Goal: Contribute content: Add original content to the website for others to see

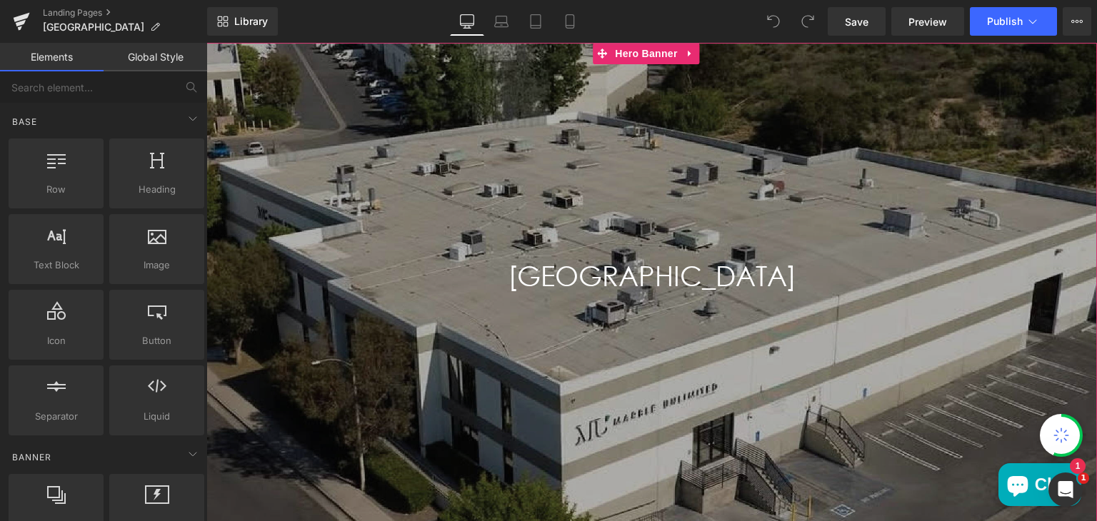
scroll to position [173, 0]
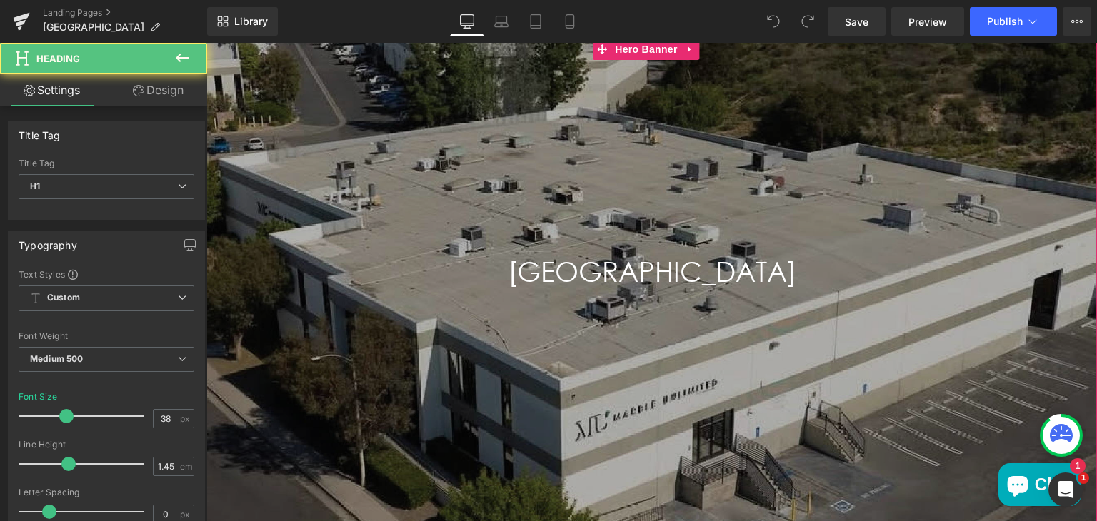
click at [432, 262] on h1 "SUN VALLEY" at bounding box center [651, 312] width 891 height 118
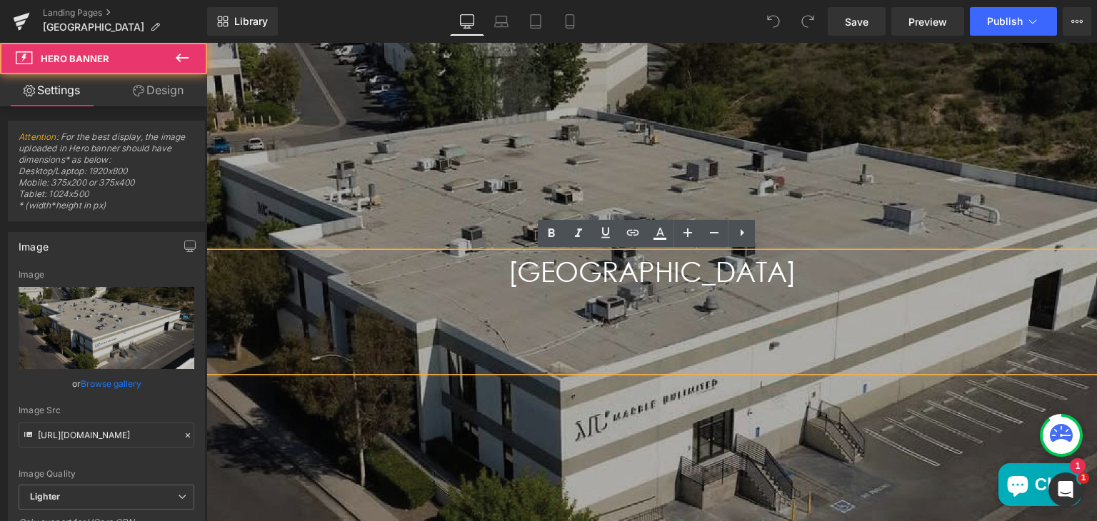
click at [381, 166] on div "Main content" at bounding box center [651, 312] width 891 height 546
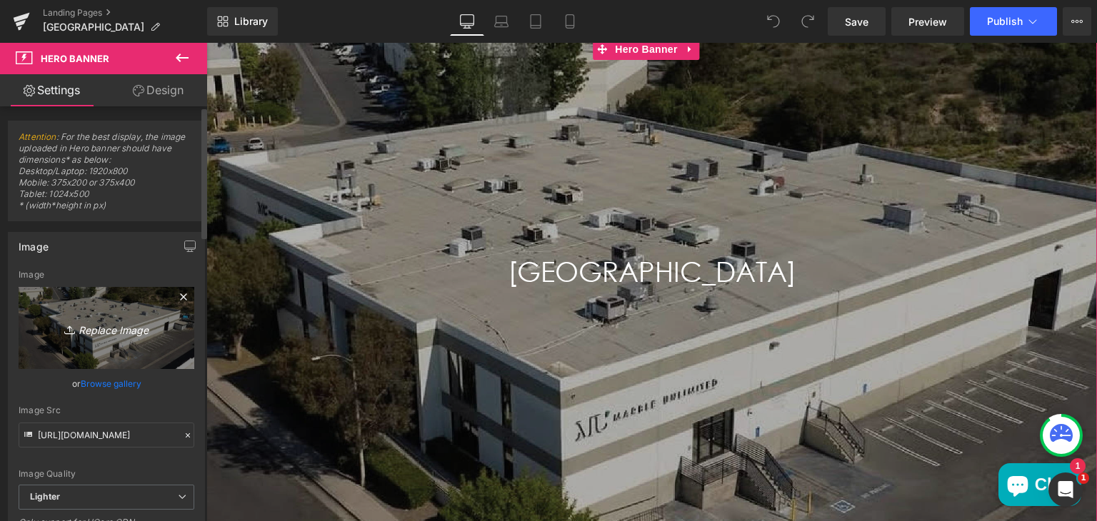
click at [96, 324] on icon "Replace Image" at bounding box center [106, 328] width 114 height 18
type input "C:\fakepath\DJI_0320MUSV copy (1) (1).jpg"
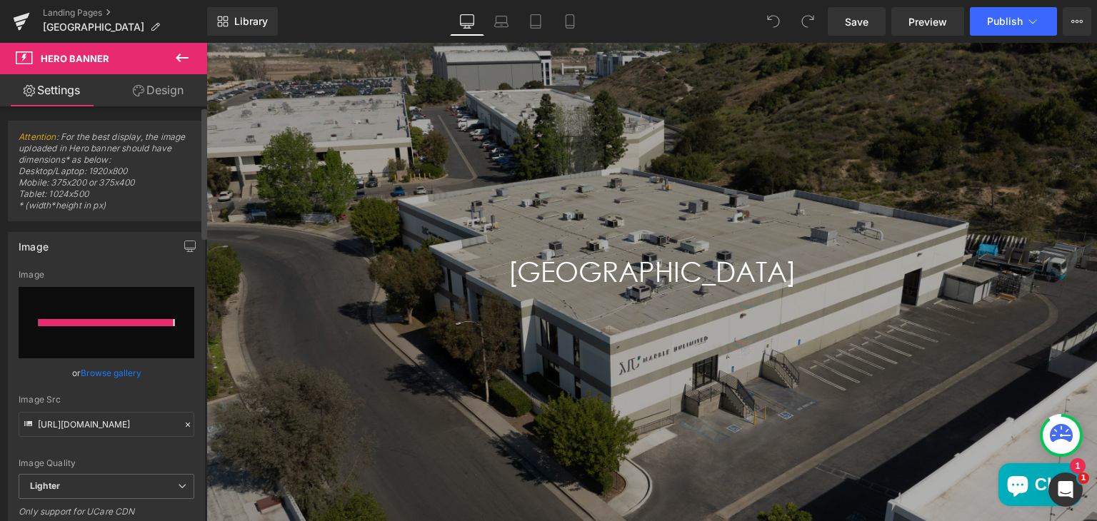
type input "https://ucarecdn.com/e51dc96f-c3a1-406f-9336-31a6eb30667f/-/format/auto/-/previ…"
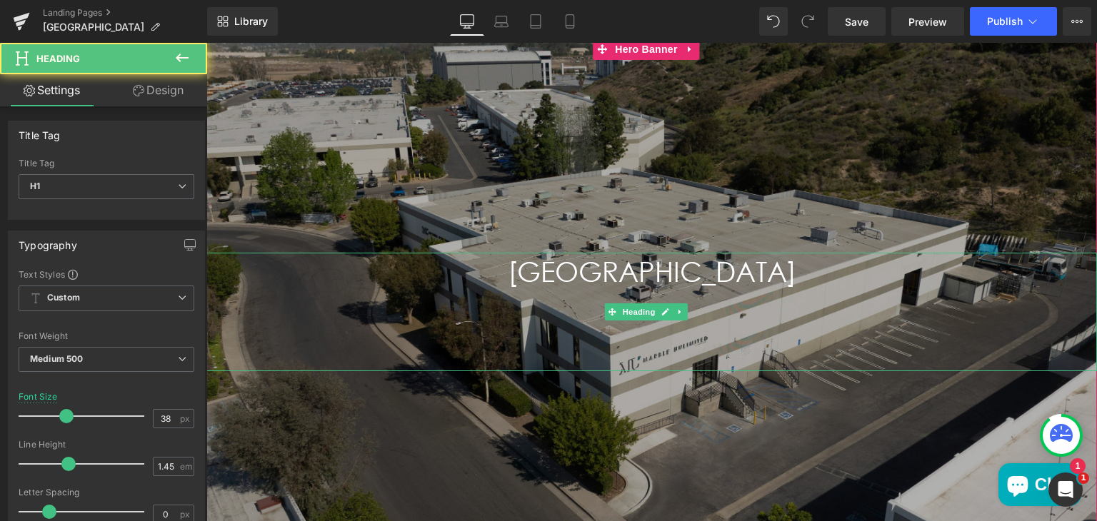
click at [657, 267] on h1 "SUN VALLEY" at bounding box center [651, 312] width 891 height 118
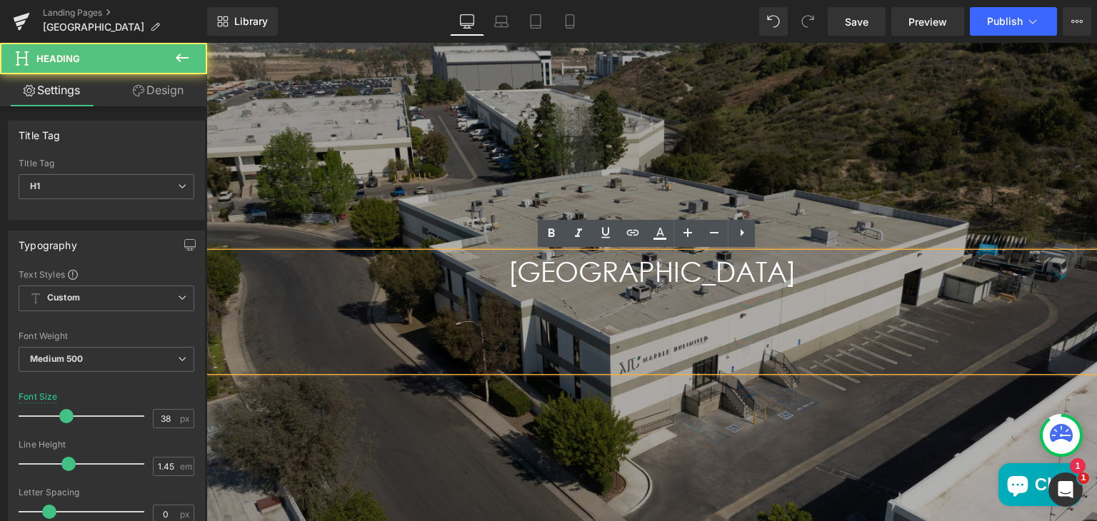
click at [657, 267] on h1 "SUN VALLEY" at bounding box center [651, 312] width 891 height 118
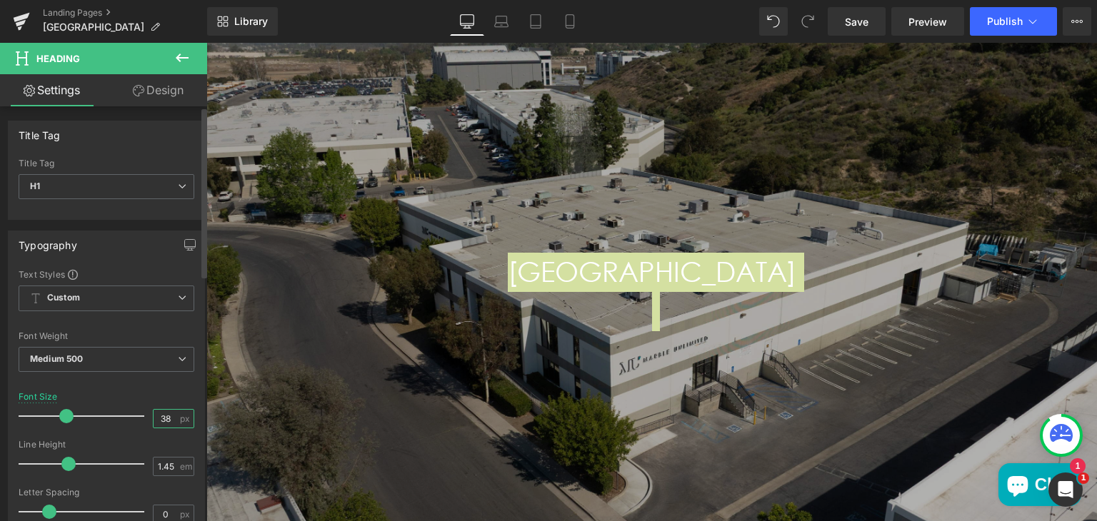
click at [167, 414] on input "38" at bounding box center [166, 419] width 25 height 18
type input "3"
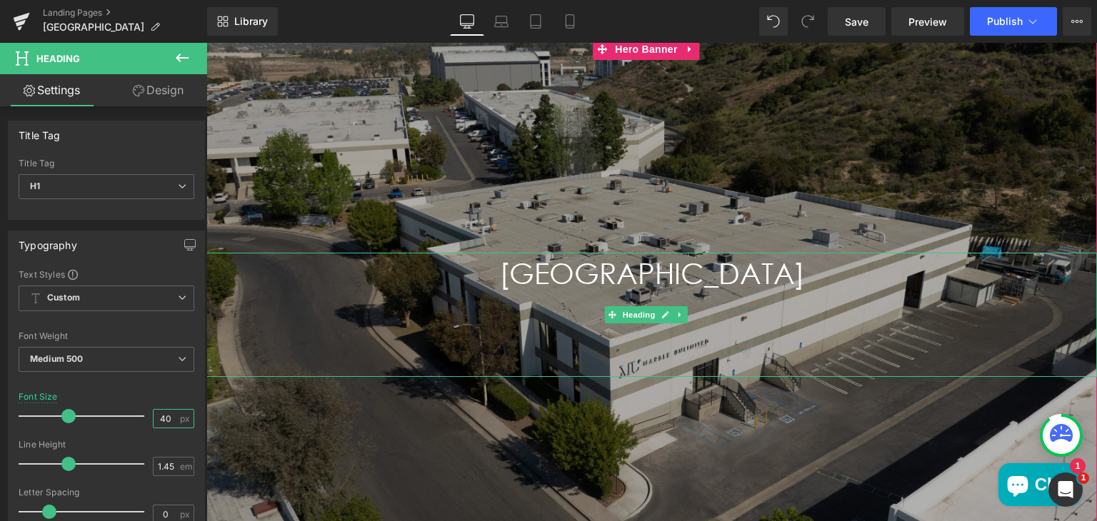
type input "40"
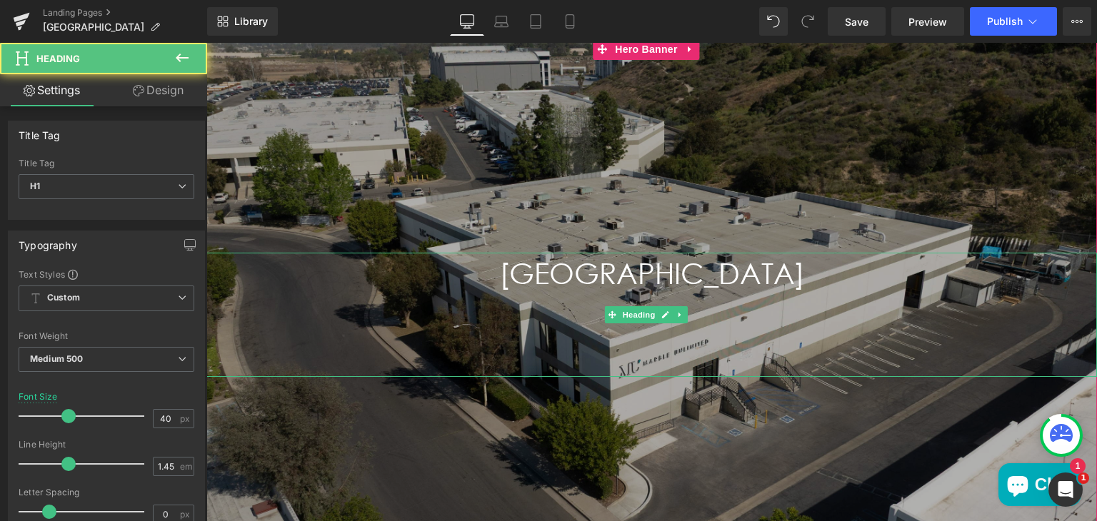
click at [289, 338] on h1 "SUN VALLEY" at bounding box center [651, 315] width 891 height 124
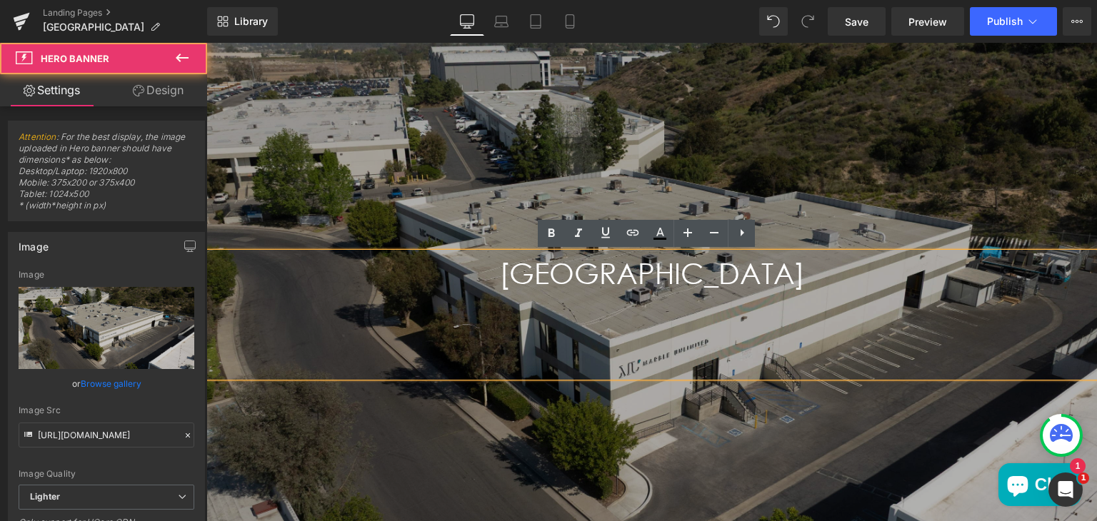
click at [375, 192] on div "Main content" at bounding box center [651, 315] width 891 height 553
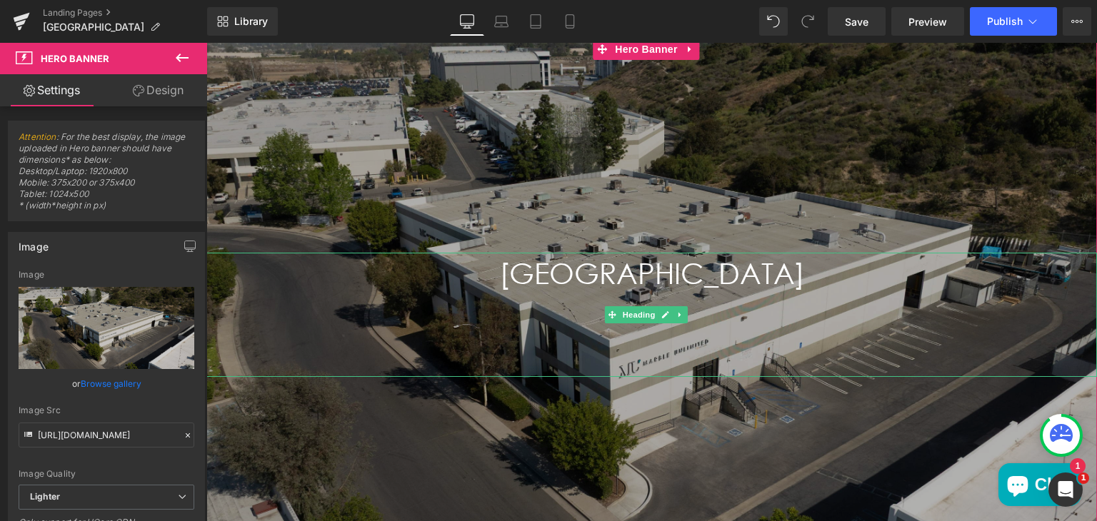
click at [674, 271] on h1 "SUN VALLEY" at bounding box center [651, 315] width 891 height 124
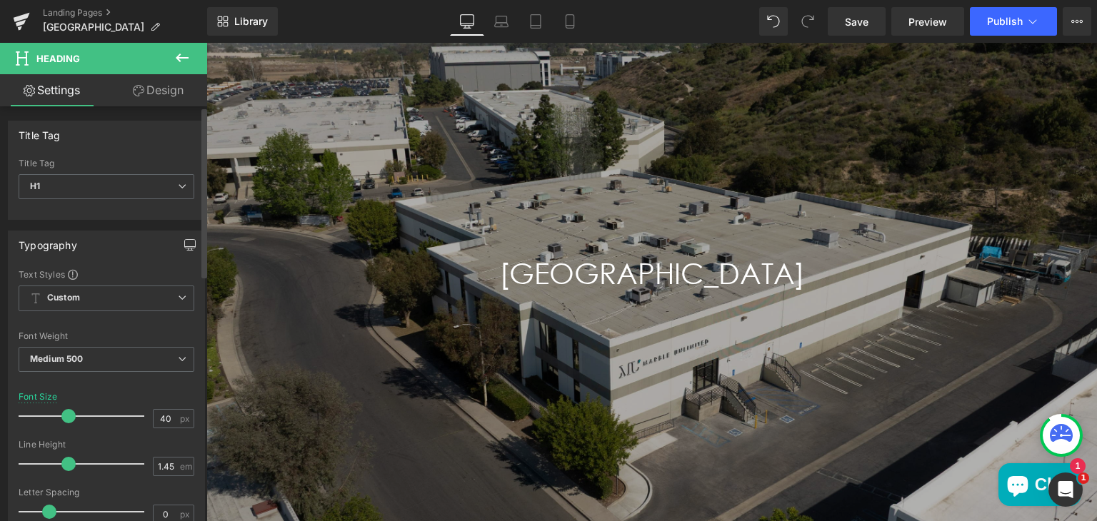
click at [184, 235] on button "button" at bounding box center [190, 244] width 23 height 27
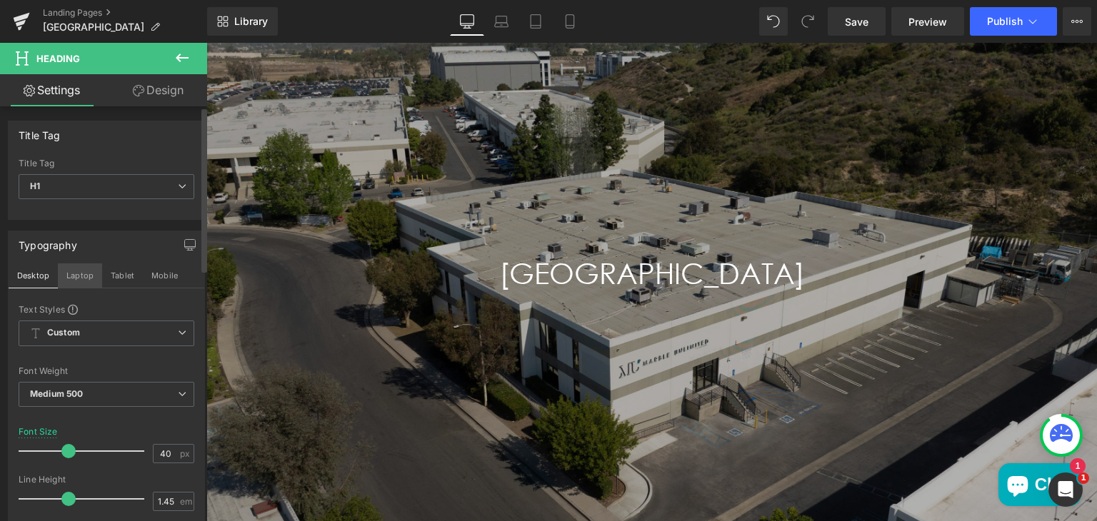
click at [71, 275] on button "Laptop" at bounding box center [80, 276] width 44 height 24
type input "38"
type input "100"
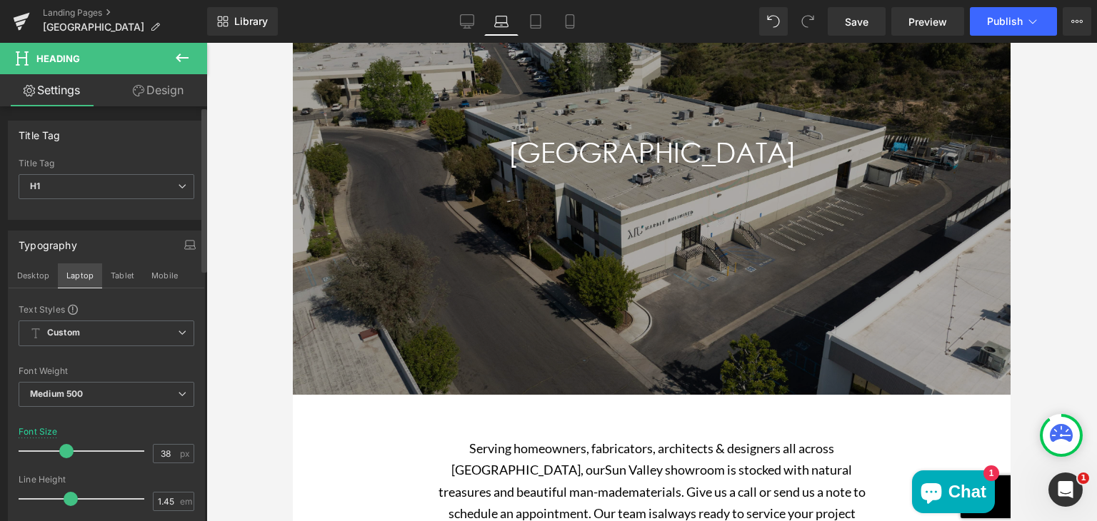
scroll to position [109, 0]
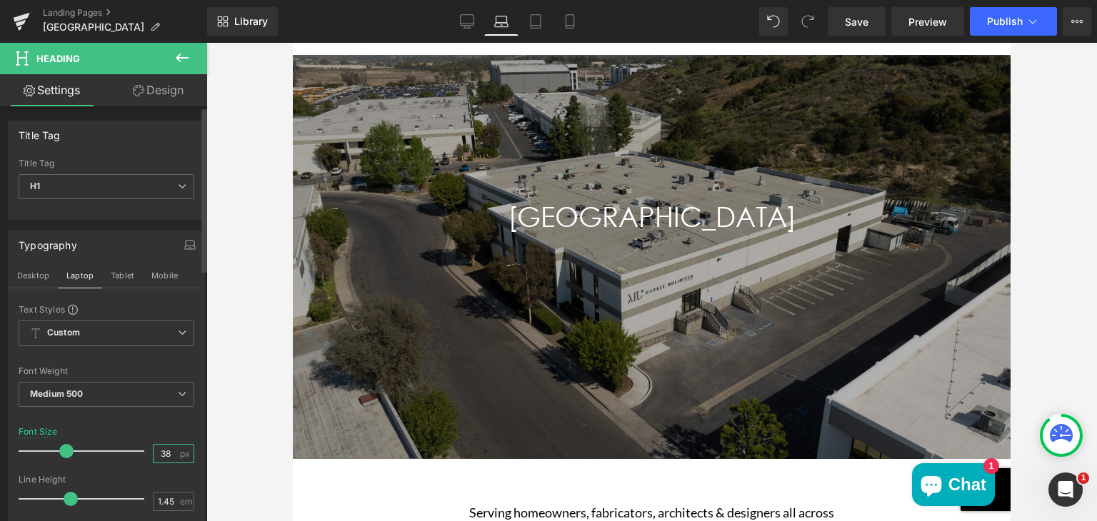
click at [164, 453] on input "38" at bounding box center [166, 454] width 25 height 18
type input "3"
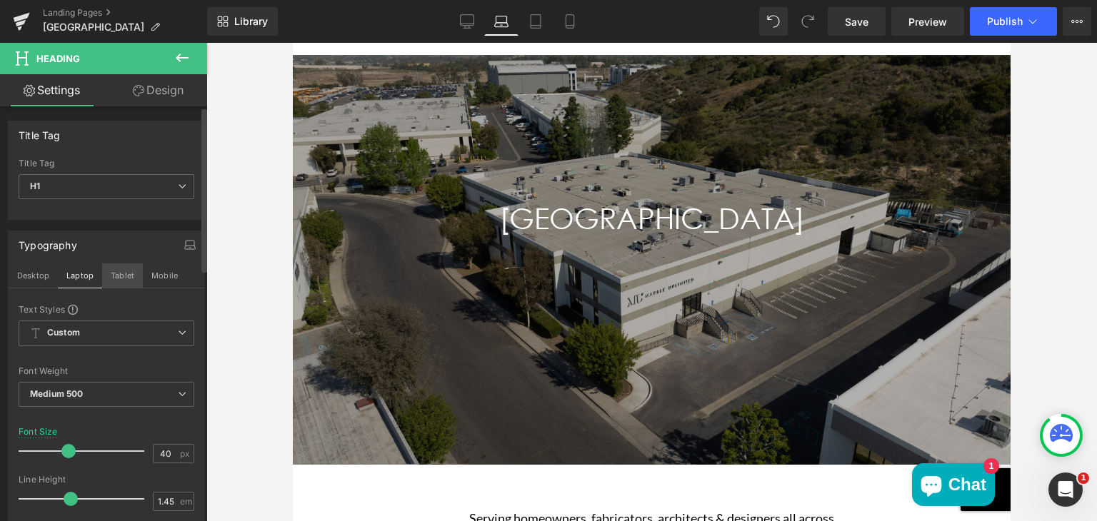
click at [120, 278] on button "Tablet" at bounding box center [122, 276] width 41 height 24
type input "36"
type input "100"
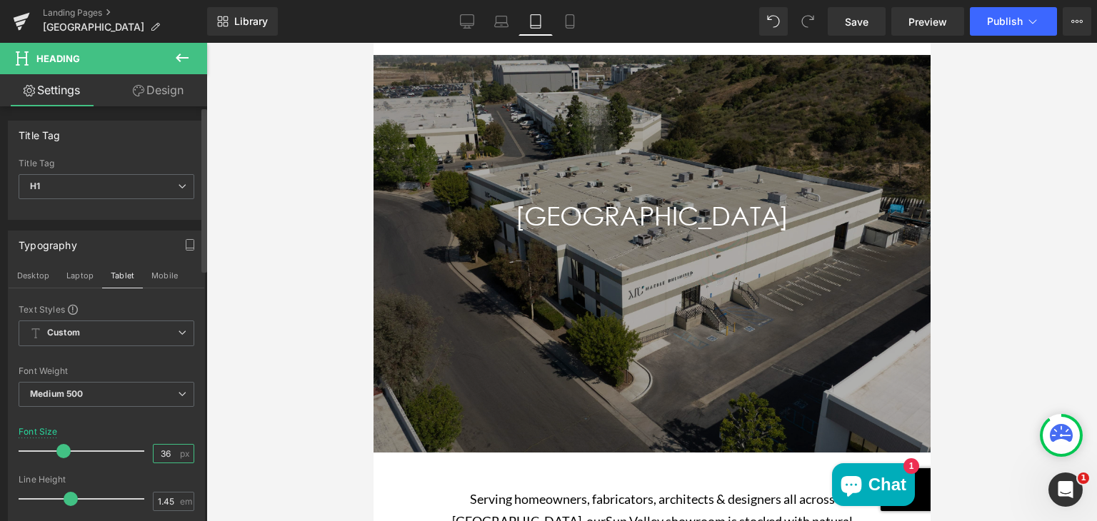
click at [169, 451] on input "36" at bounding box center [166, 454] width 25 height 18
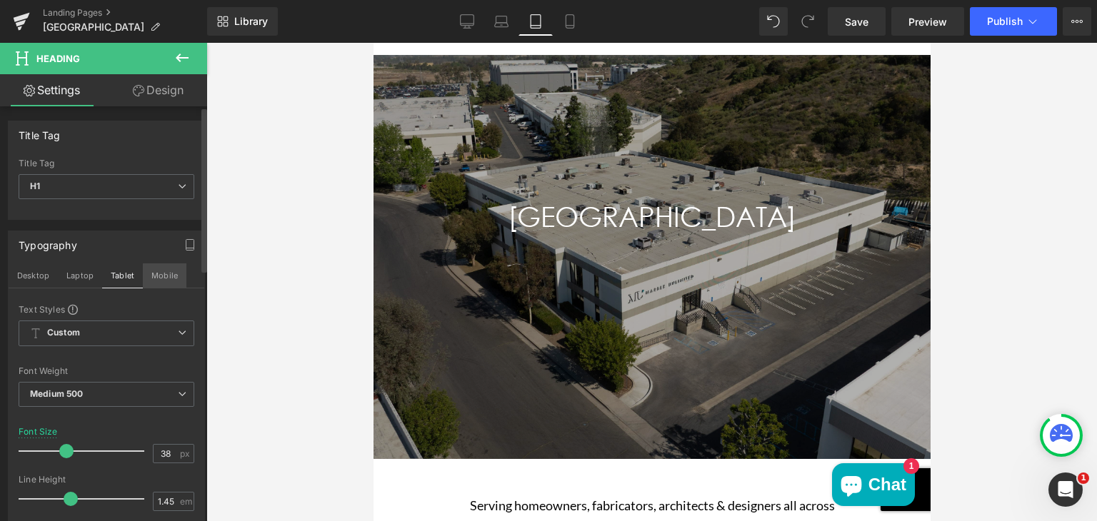
click at [161, 274] on button "Mobile" at bounding box center [165, 276] width 44 height 24
type input "36"
type input "100"
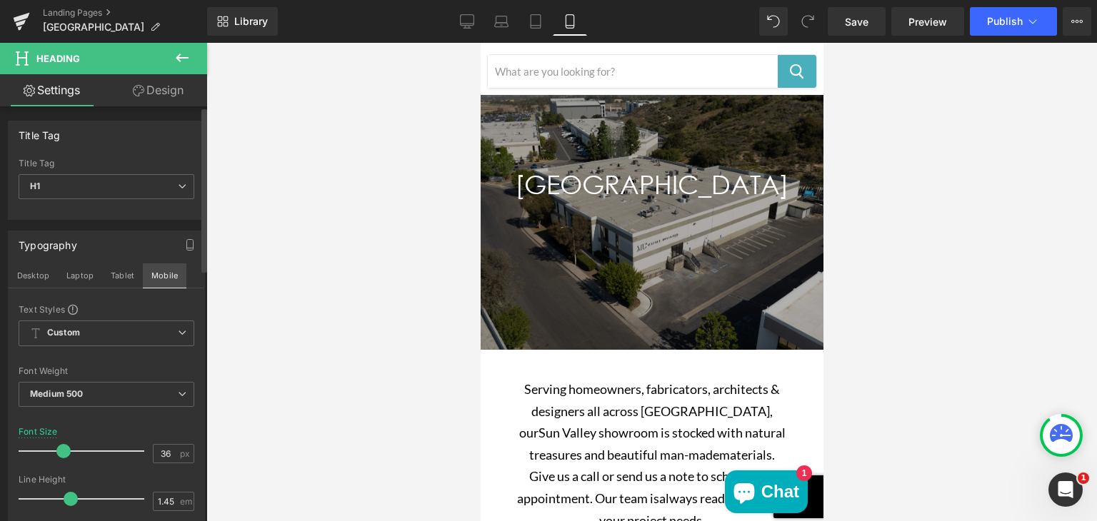
scroll to position [77, 0]
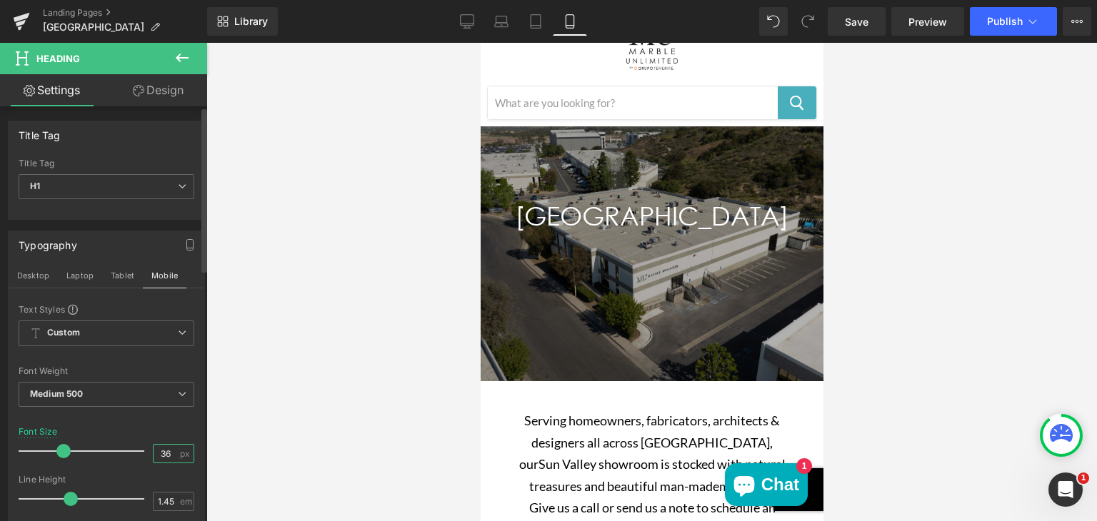
click at [168, 452] on input "36" at bounding box center [166, 454] width 25 height 18
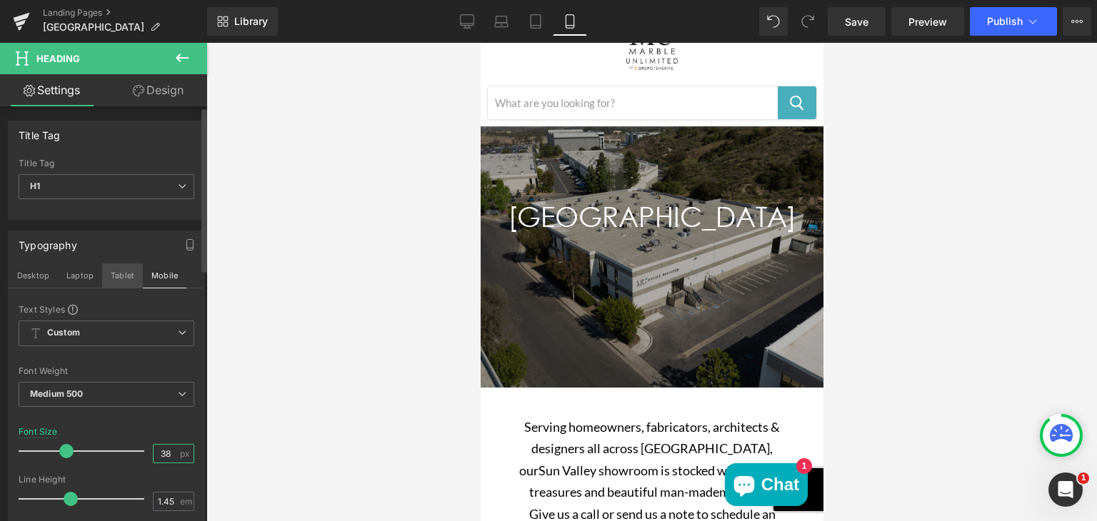
type input "38"
click at [123, 278] on button "Tablet" at bounding box center [122, 276] width 41 height 24
type input "100"
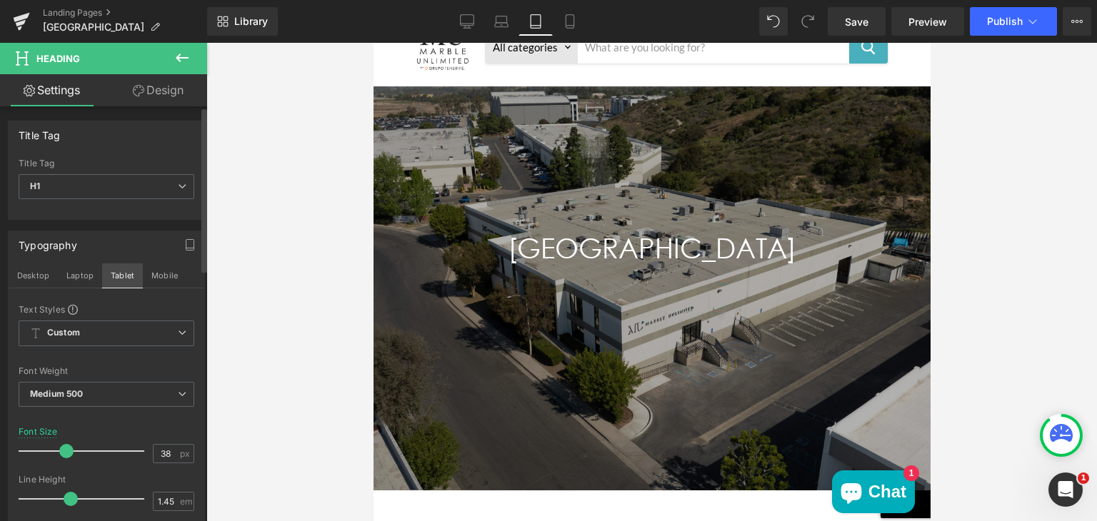
scroll to position [109, 0]
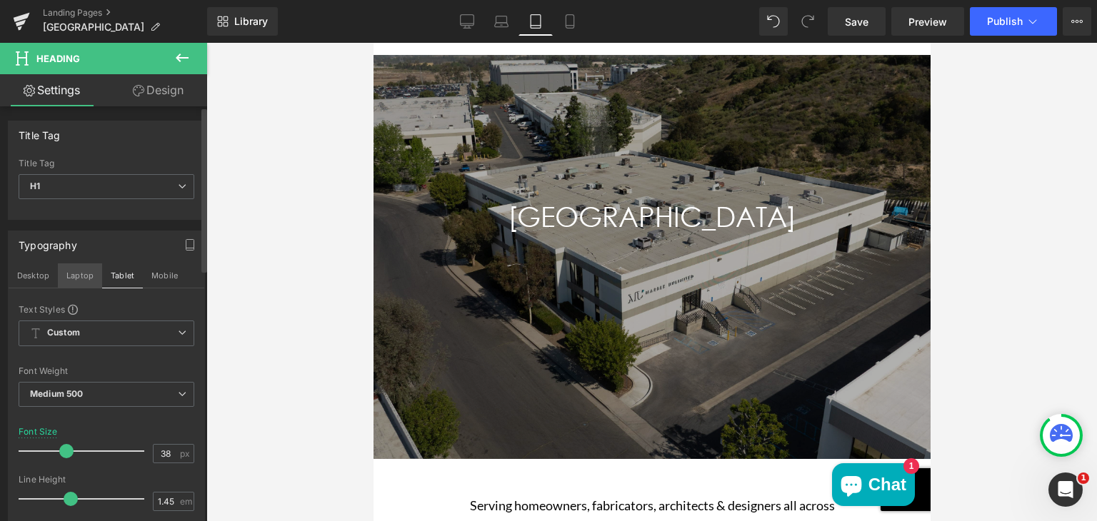
click at [81, 269] on button "Laptop" at bounding box center [80, 276] width 44 height 24
type input "40"
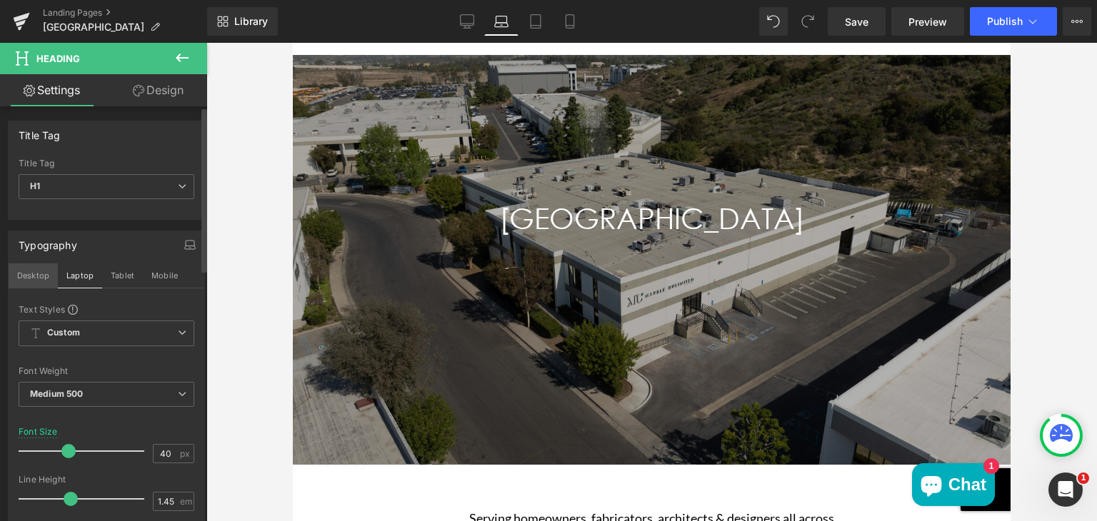
click at [31, 272] on button "Desktop" at bounding box center [33, 276] width 49 height 24
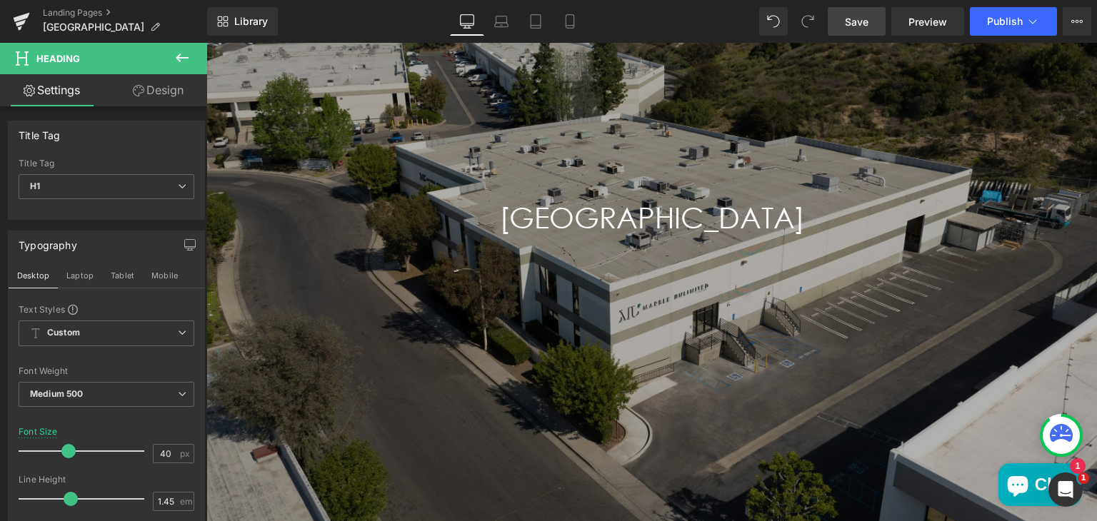
click at [857, 21] on span "Save" at bounding box center [857, 21] width 24 height 15
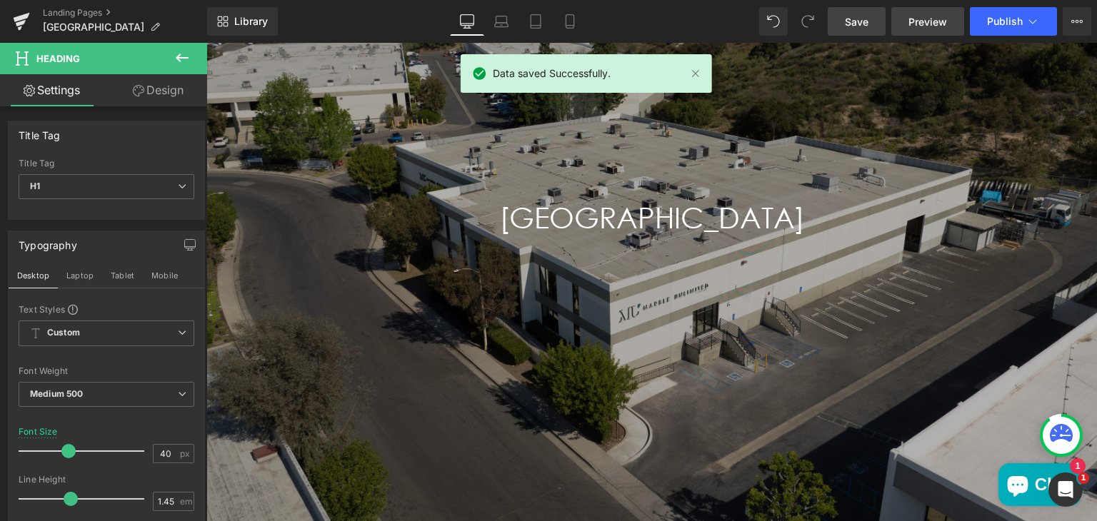
click at [921, 17] on span "Preview" at bounding box center [927, 21] width 39 height 15
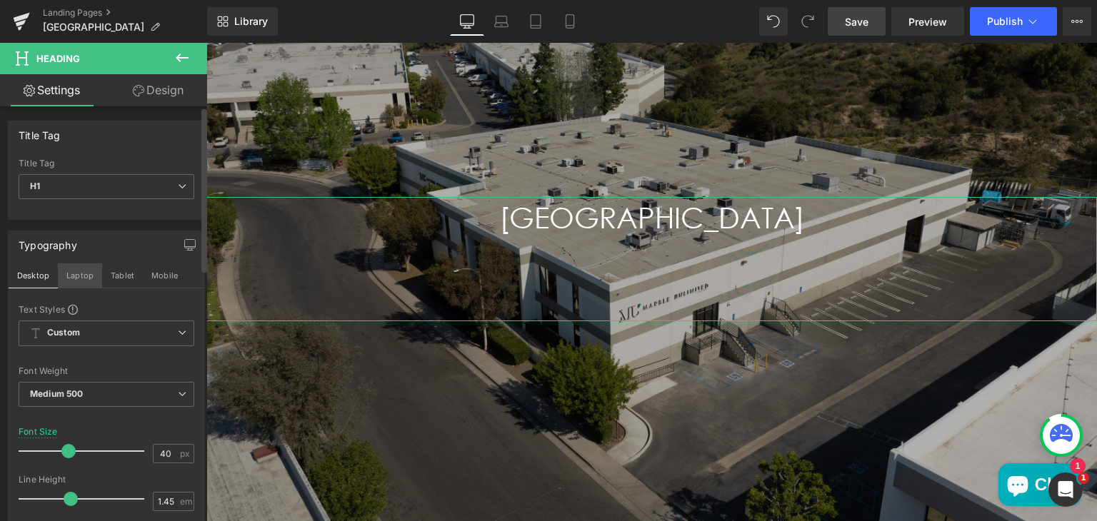
click at [68, 271] on button "Laptop" at bounding box center [80, 276] width 44 height 24
type input "100"
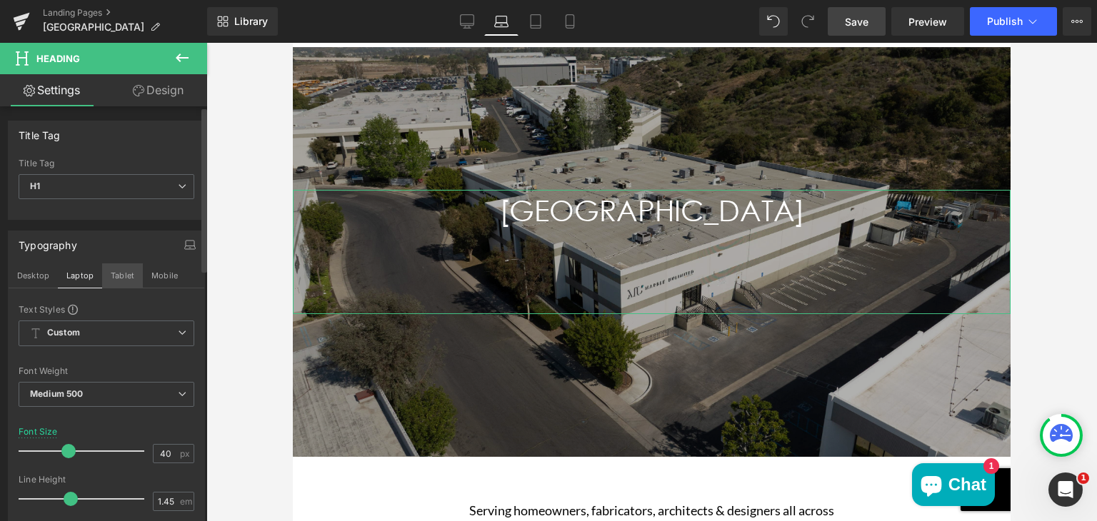
click at [111, 275] on button "Tablet" at bounding box center [122, 276] width 41 height 24
type input "38"
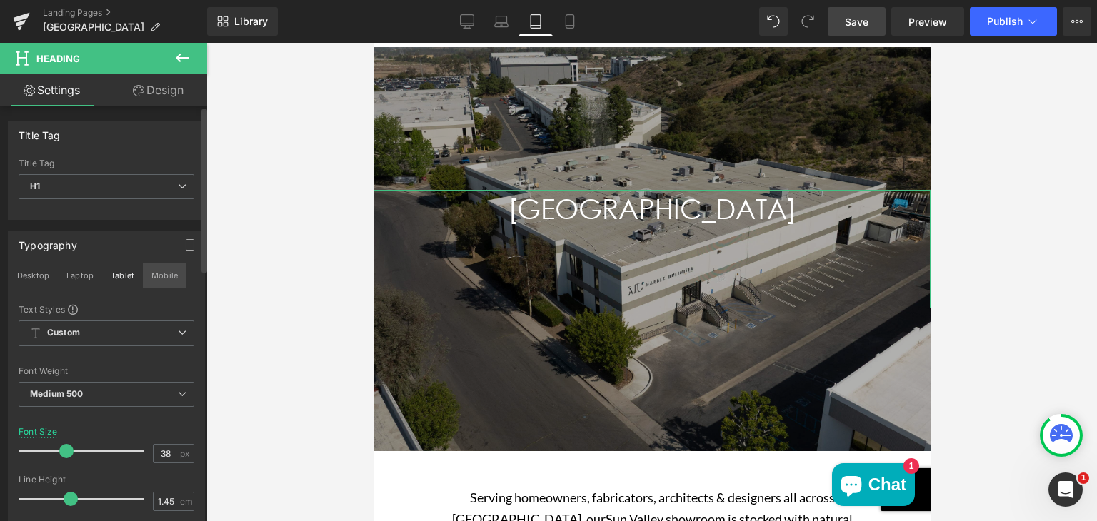
click at [159, 274] on button "Mobile" at bounding box center [165, 276] width 44 height 24
type input "100"
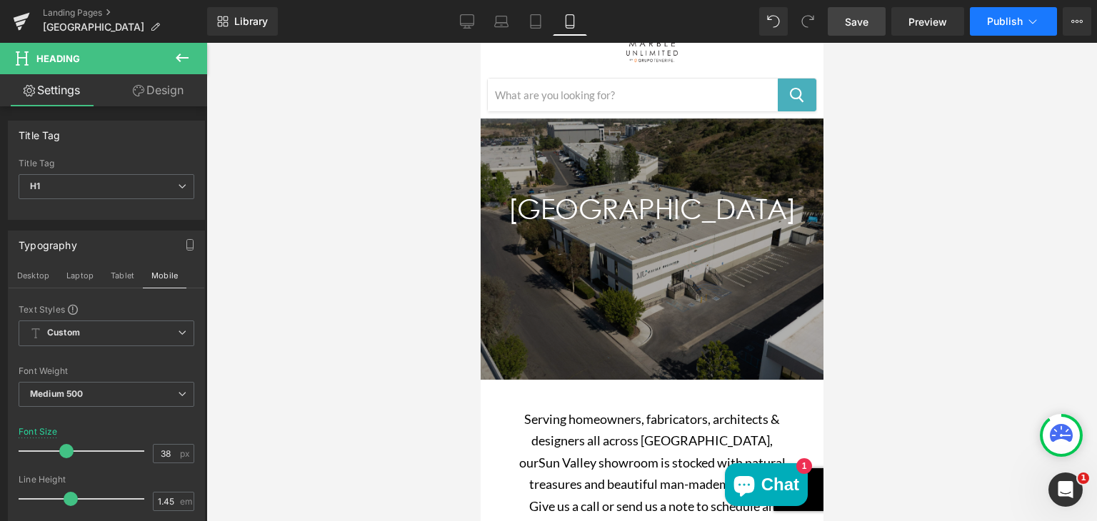
click at [993, 24] on span "Publish" at bounding box center [1005, 21] width 36 height 11
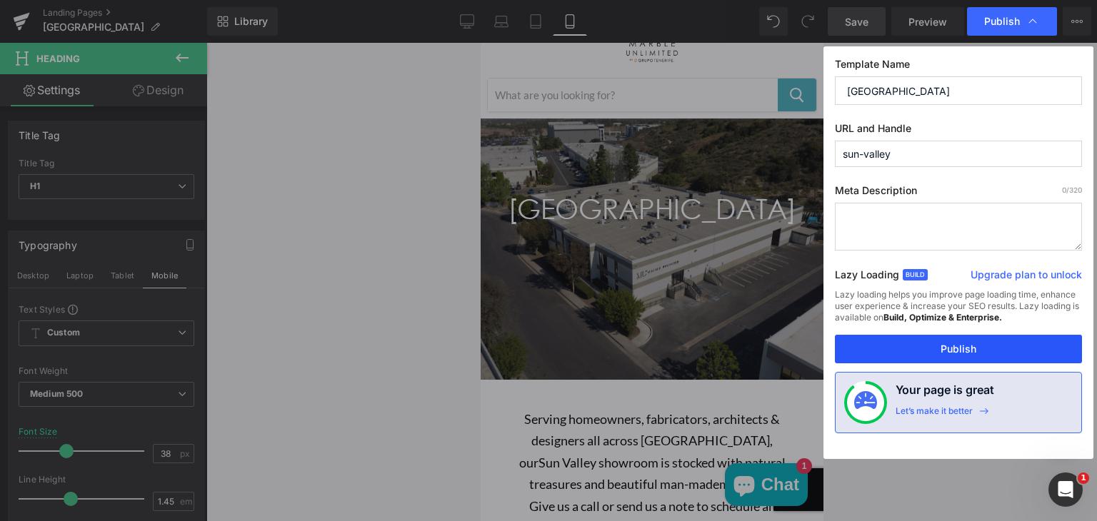
click at [930, 344] on button "Publish" at bounding box center [958, 349] width 247 height 29
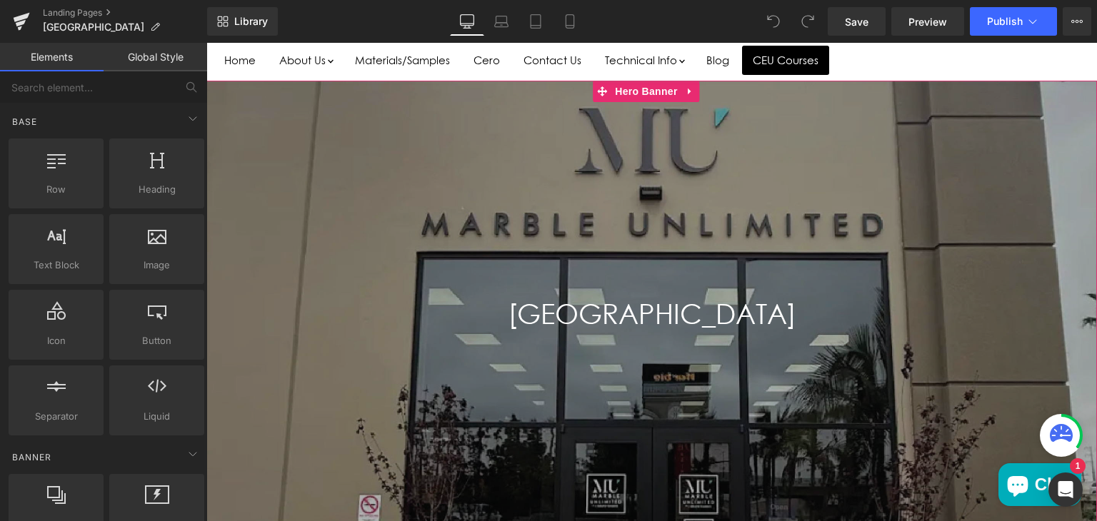
scroll to position [131, 0]
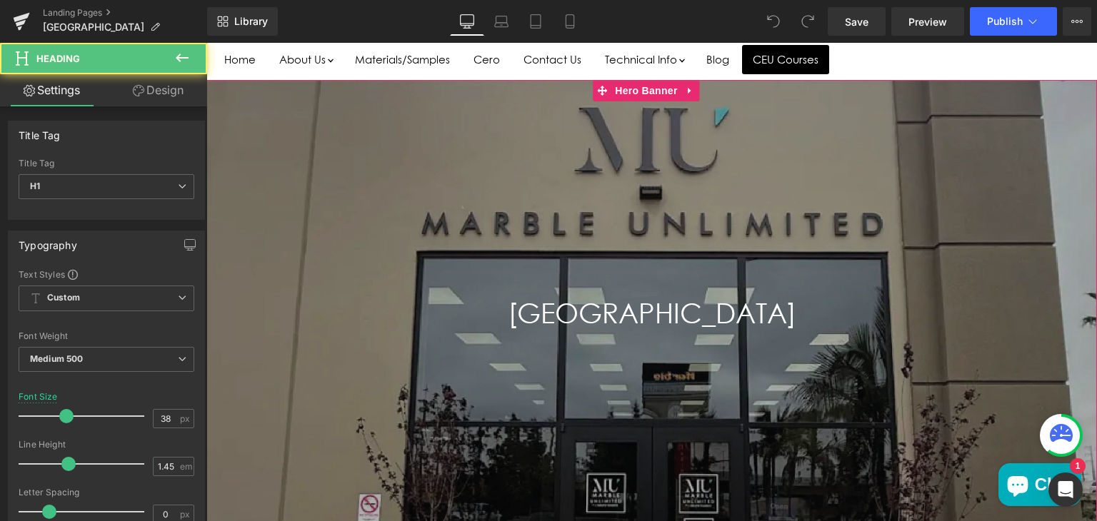
click at [605, 313] on h1 "[GEOGRAPHIC_DATA]" at bounding box center [651, 333] width 891 height 79
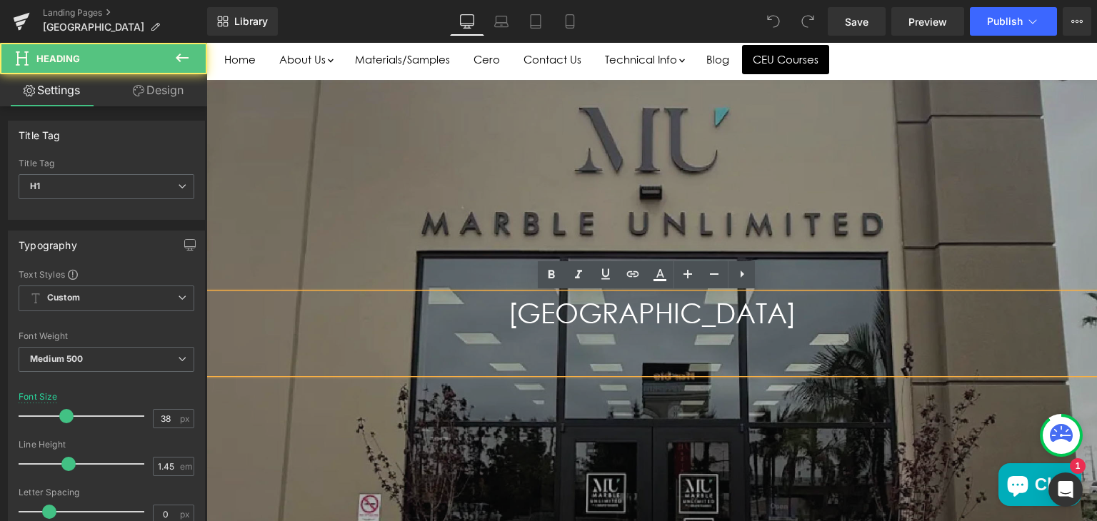
click at [605, 313] on h1 "[GEOGRAPHIC_DATA]" at bounding box center [651, 333] width 891 height 79
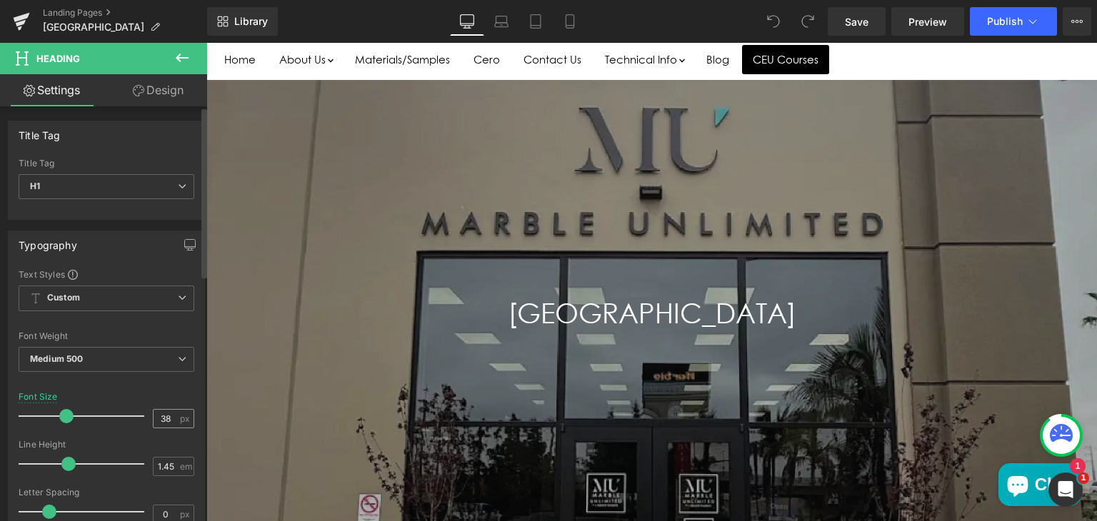
scroll to position [0, 0]
click at [170, 418] on input "38" at bounding box center [166, 419] width 25 height 18
type input "3"
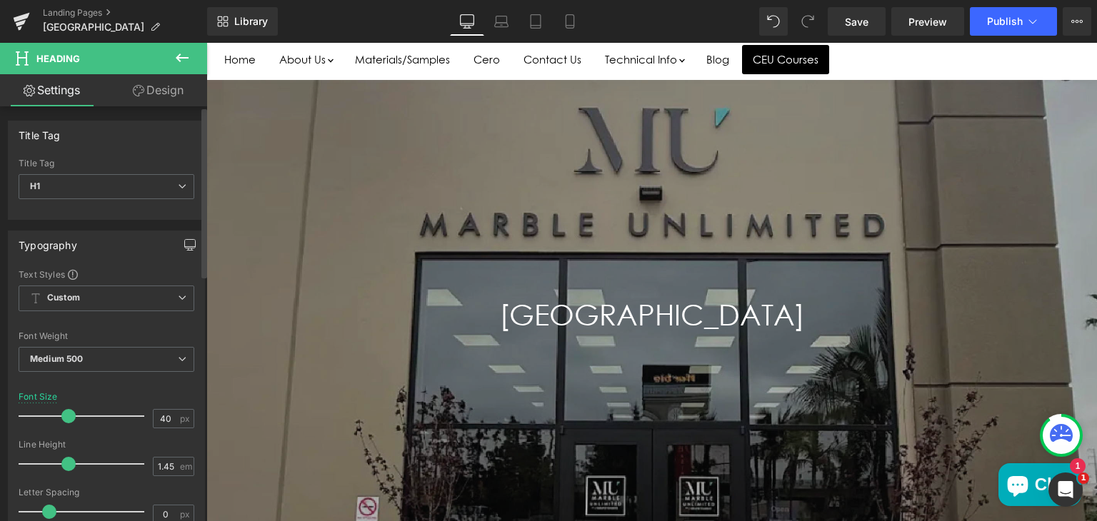
click at [185, 246] on icon "button" at bounding box center [189, 244] width 11 height 11
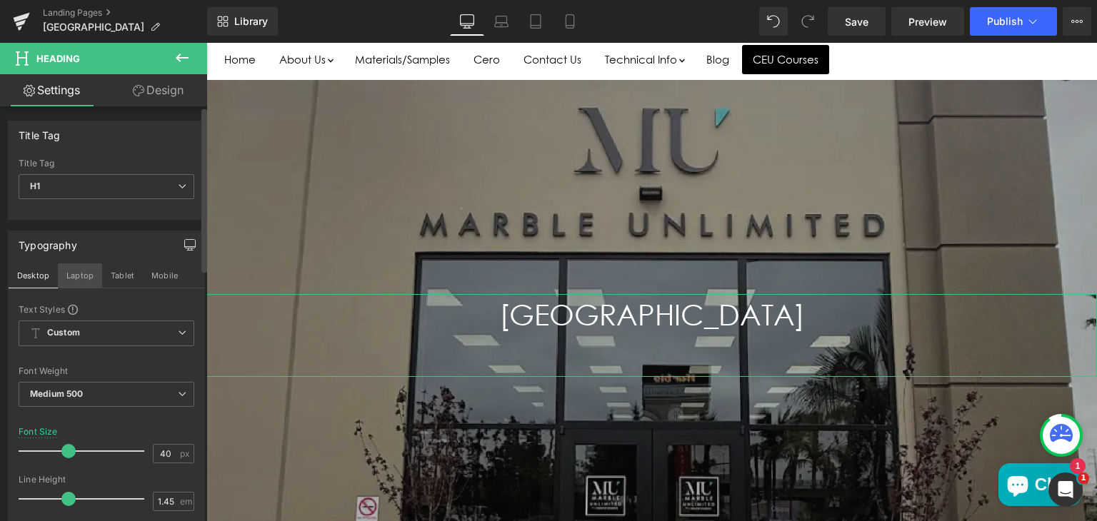
click at [78, 277] on button "Laptop" at bounding box center [80, 276] width 44 height 24
type input "38"
type input "100"
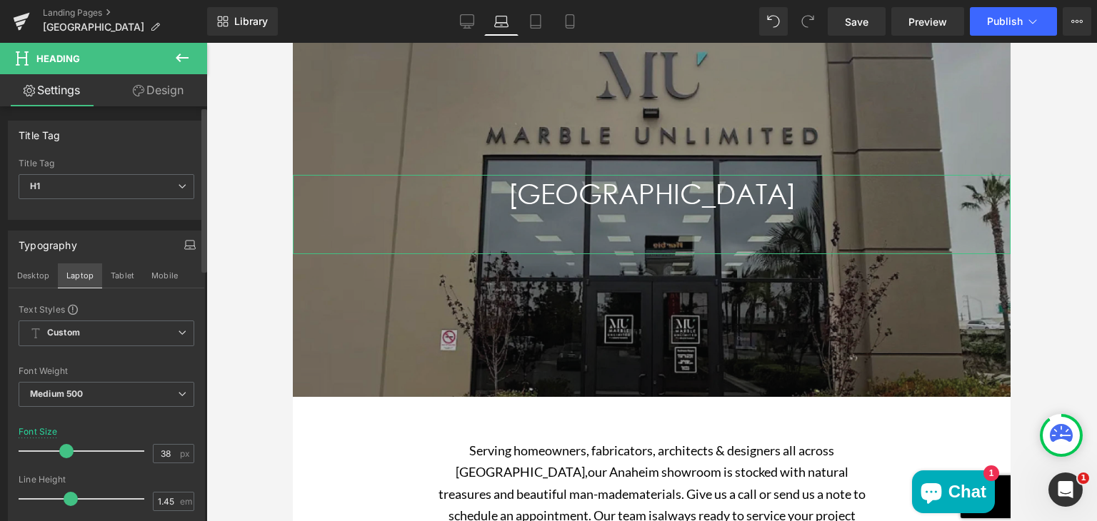
scroll to position [109, 0]
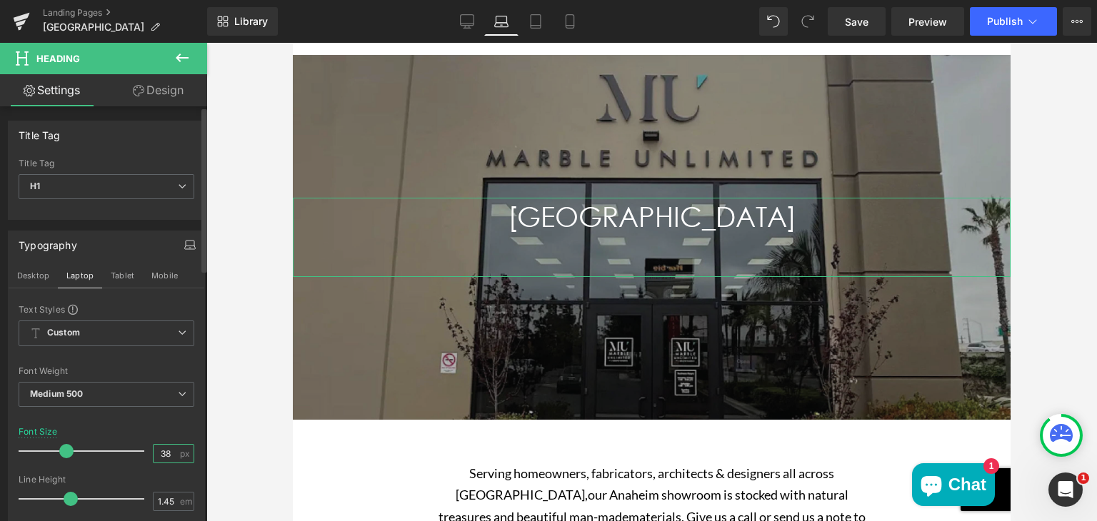
click at [164, 455] on input "38" at bounding box center [166, 454] width 25 height 18
type input "3"
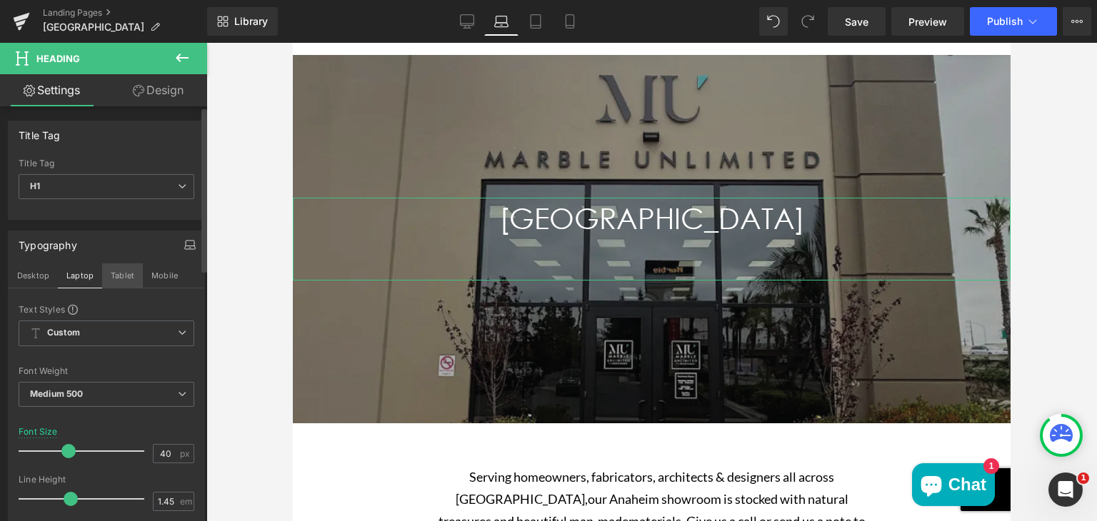
click at [121, 278] on button "Tablet" at bounding box center [122, 276] width 41 height 24
type input "36"
type input "100"
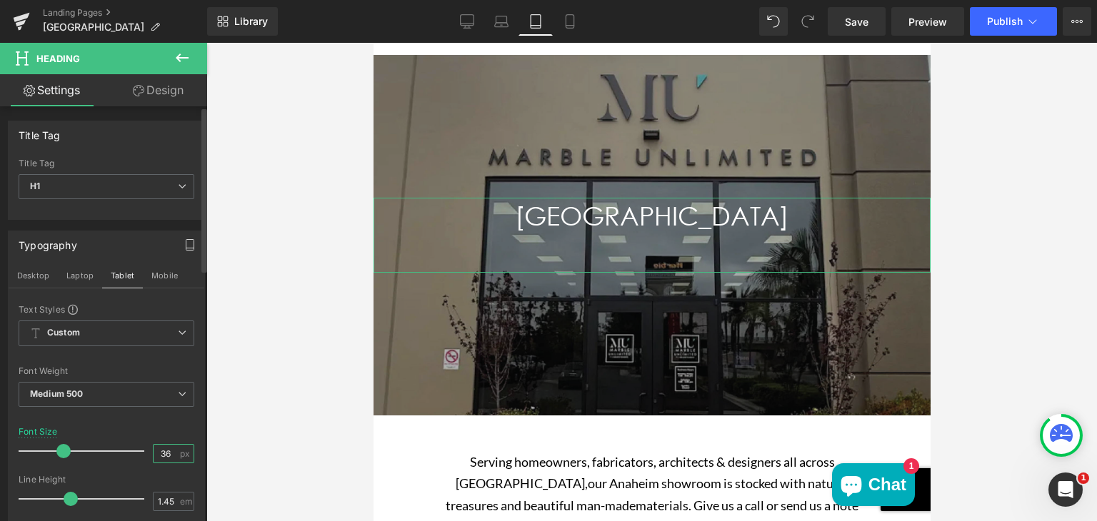
click at [166, 447] on input "36" at bounding box center [166, 454] width 25 height 18
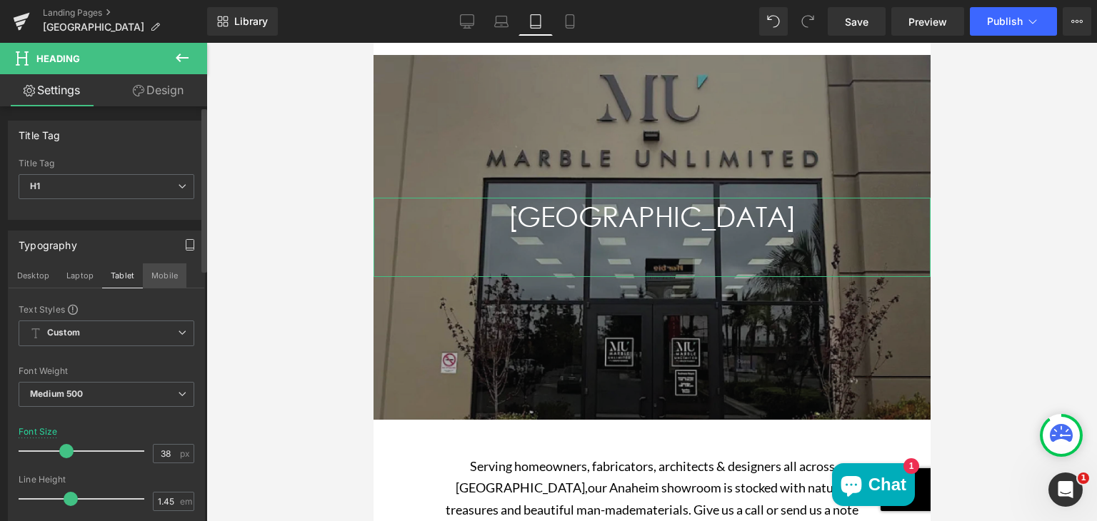
click at [166, 272] on button "Mobile" at bounding box center [165, 276] width 44 height 24
type input "36"
type input "100"
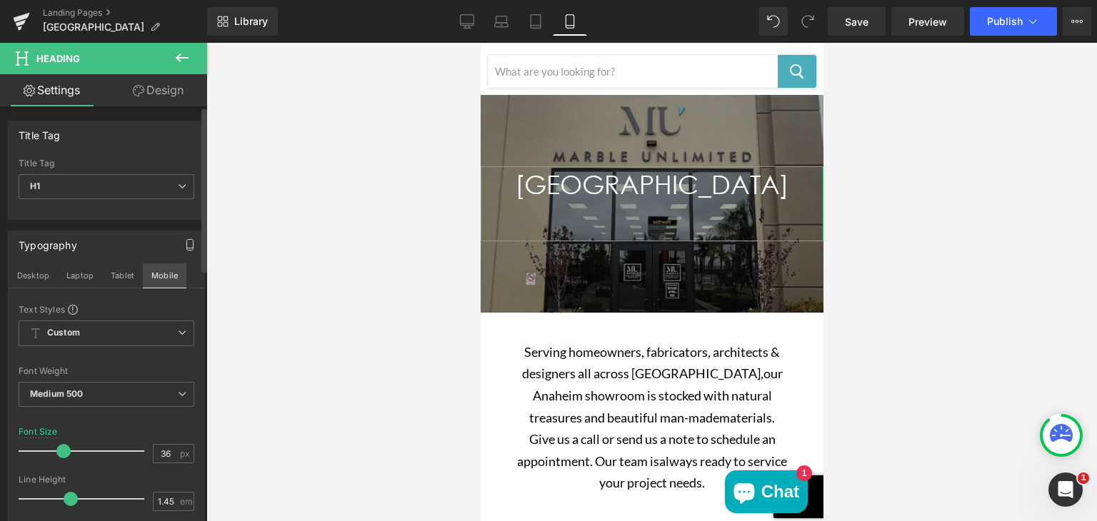
scroll to position [77, 0]
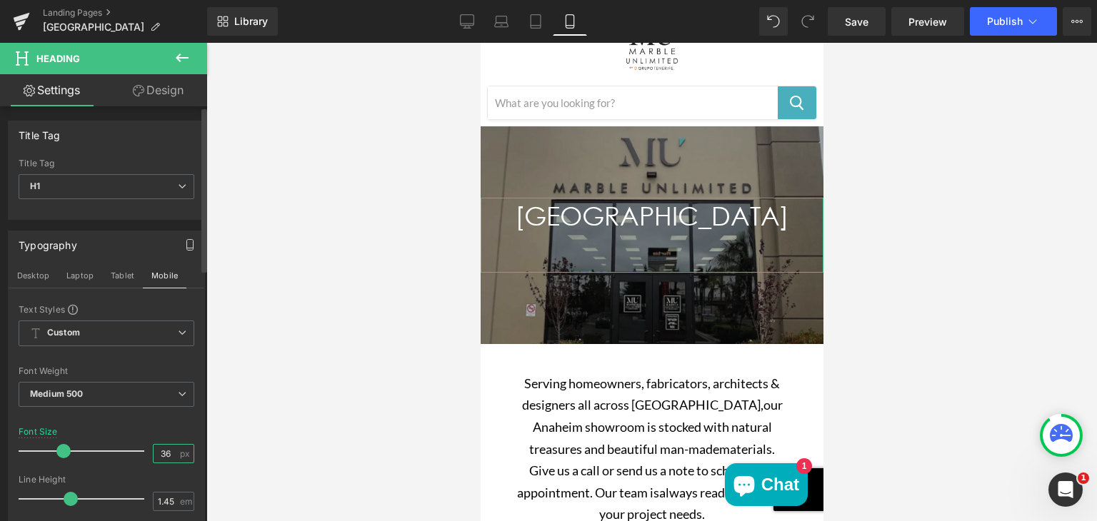
click at [167, 449] on input "36" at bounding box center [166, 454] width 25 height 18
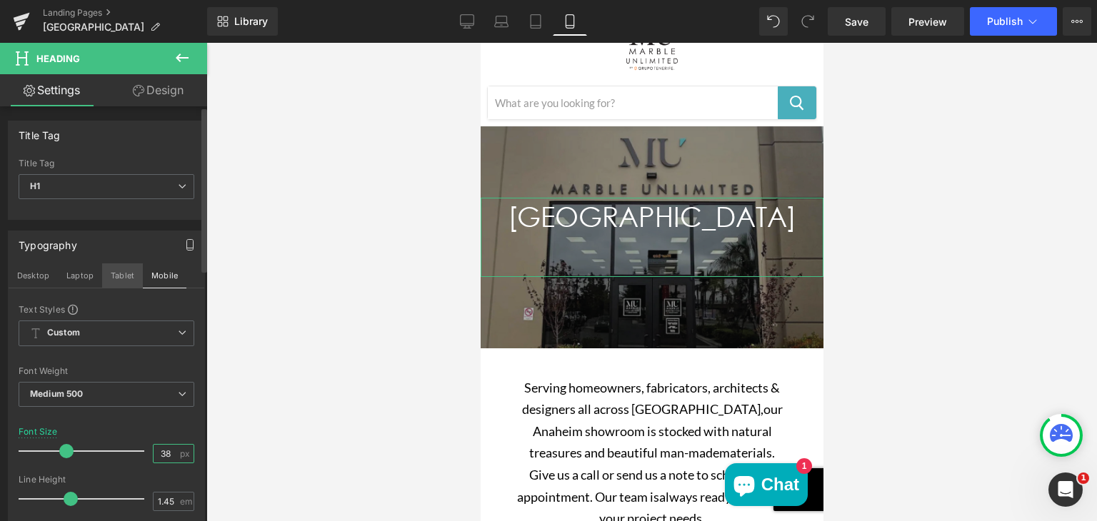
type input "38"
click at [120, 269] on button "Tablet" at bounding box center [122, 276] width 41 height 24
type input "100"
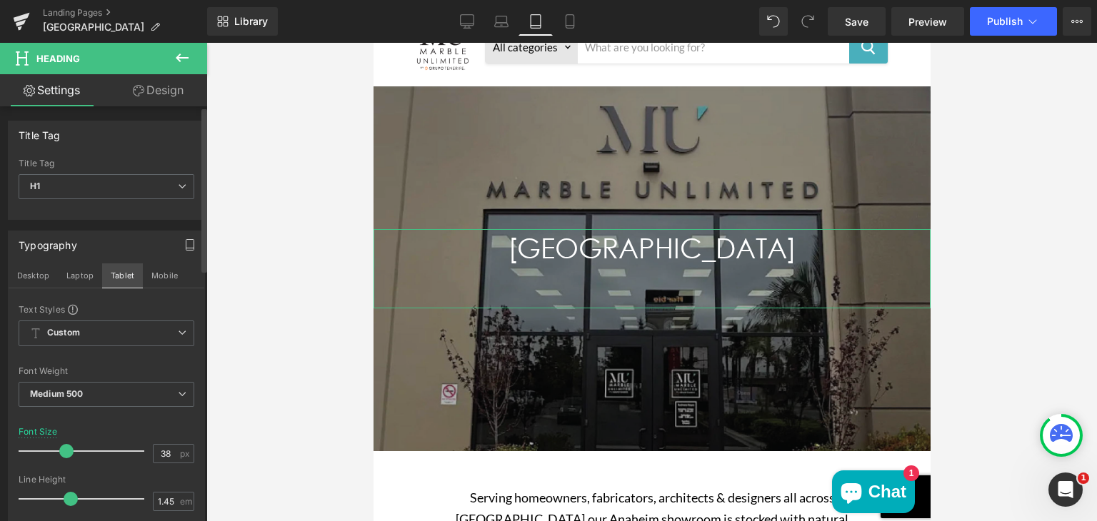
scroll to position [109, 0]
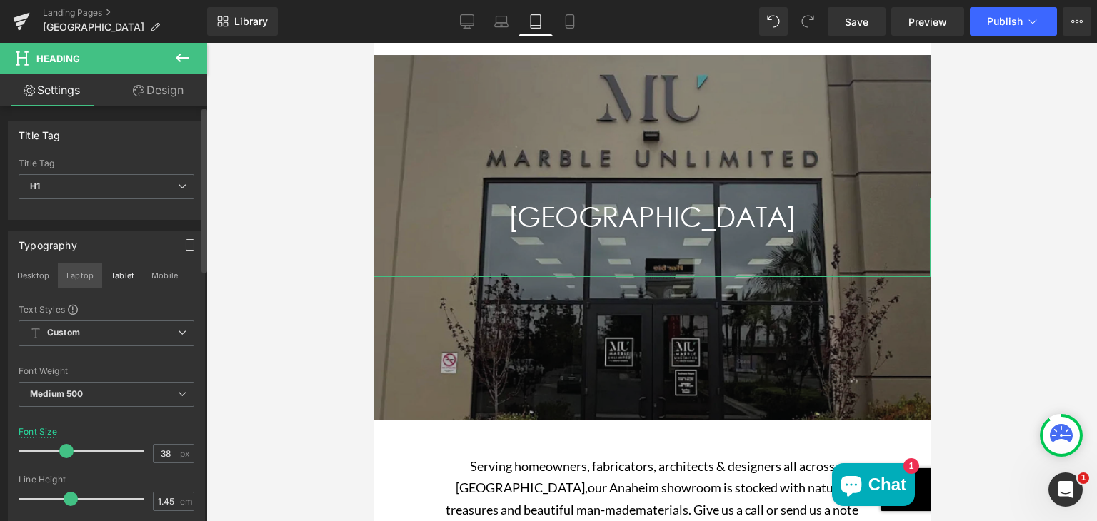
click at [82, 275] on button "Laptop" at bounding box center [80, 276] width 44 height 24
type input "40"
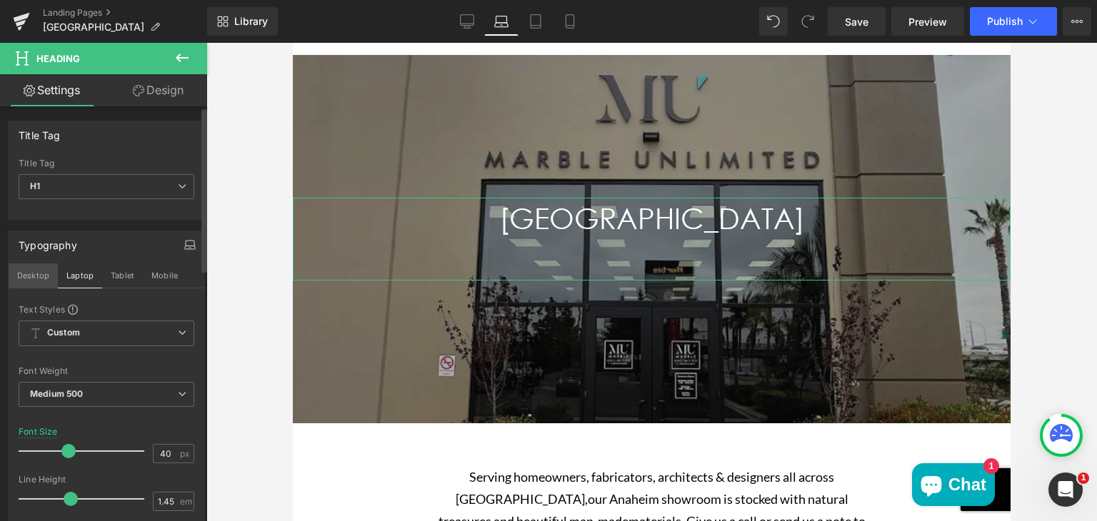
click at [36, 277] on button "Desktop" at bounding box center [33, 276] width 49 height 24
type input "100"
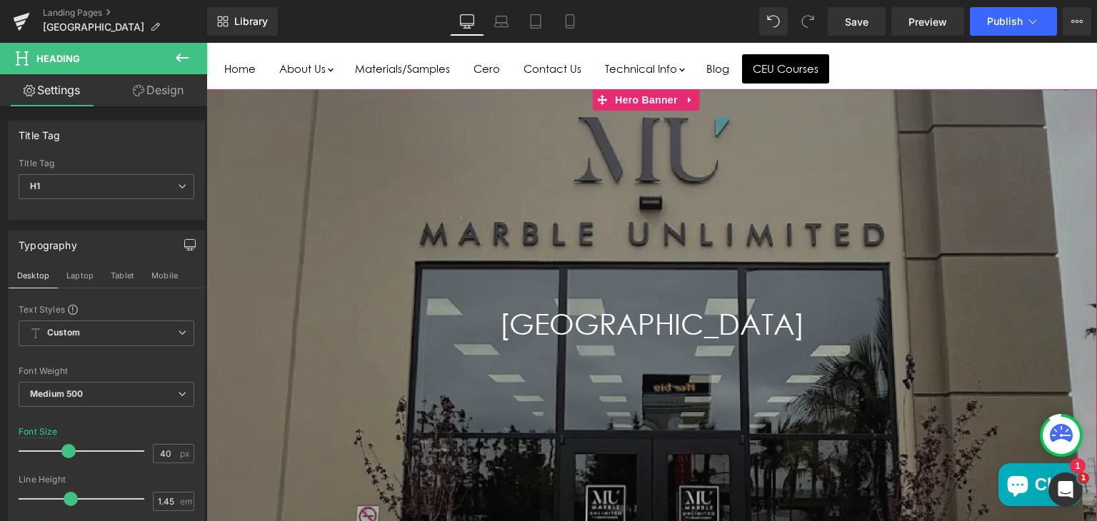
scroll to position [121, 0]
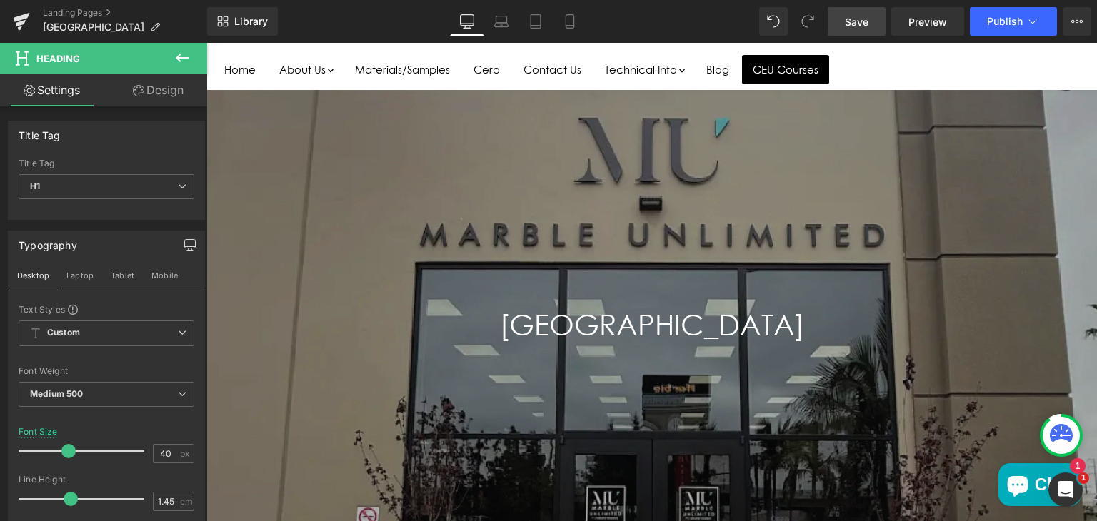
click at [863, 21] on span "Save" at bounding box center [857, 21] width 24 height 15
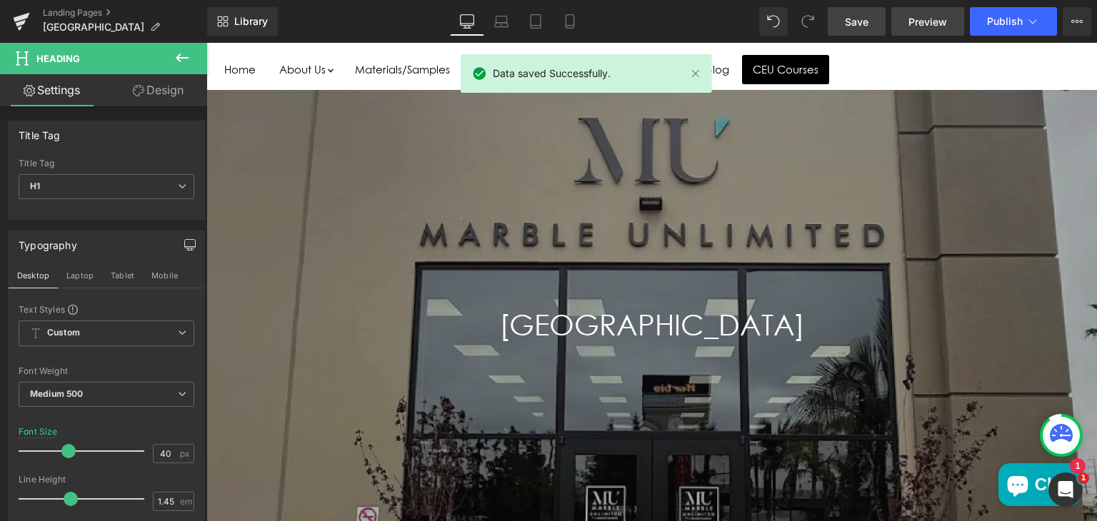
click at [936, 18] on span "Preview" at bounding box center [927, 21] width 39 height 15
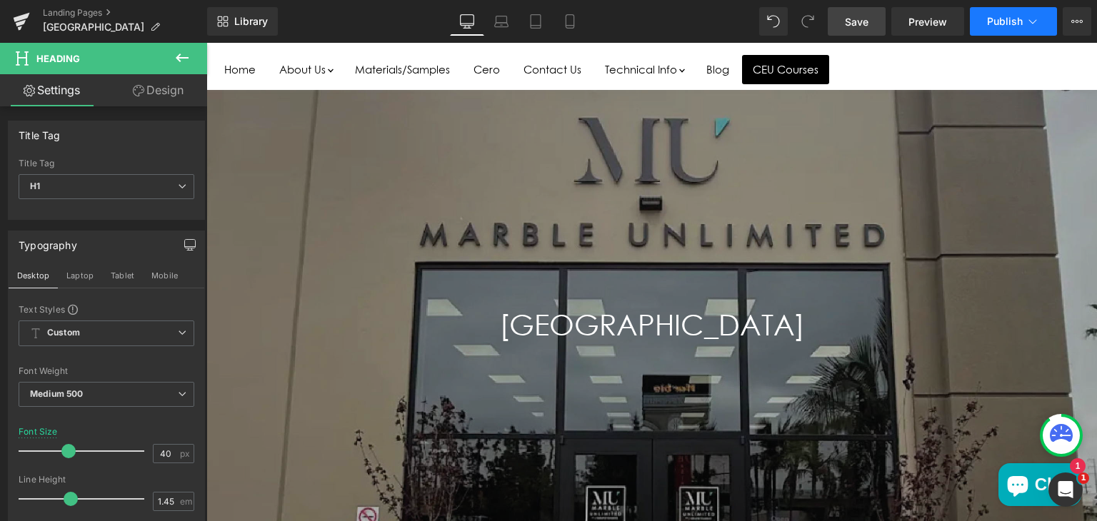
click at [983, 28] on button "Publish" at bounding box center [1013, 21] width 87 height 29
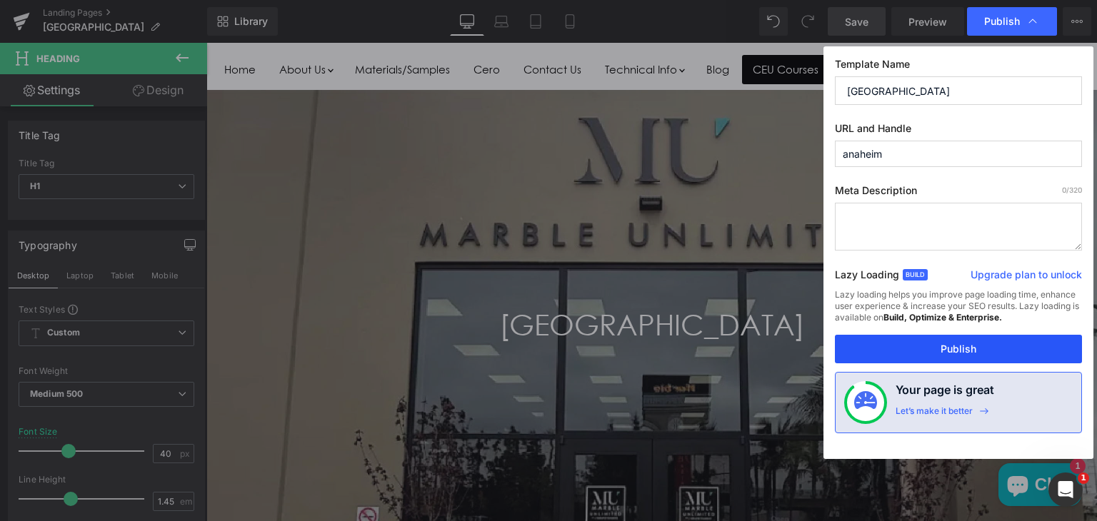
click at [939, 344] on button "Publish" at bounding box center [958, 349] width 247 height 29
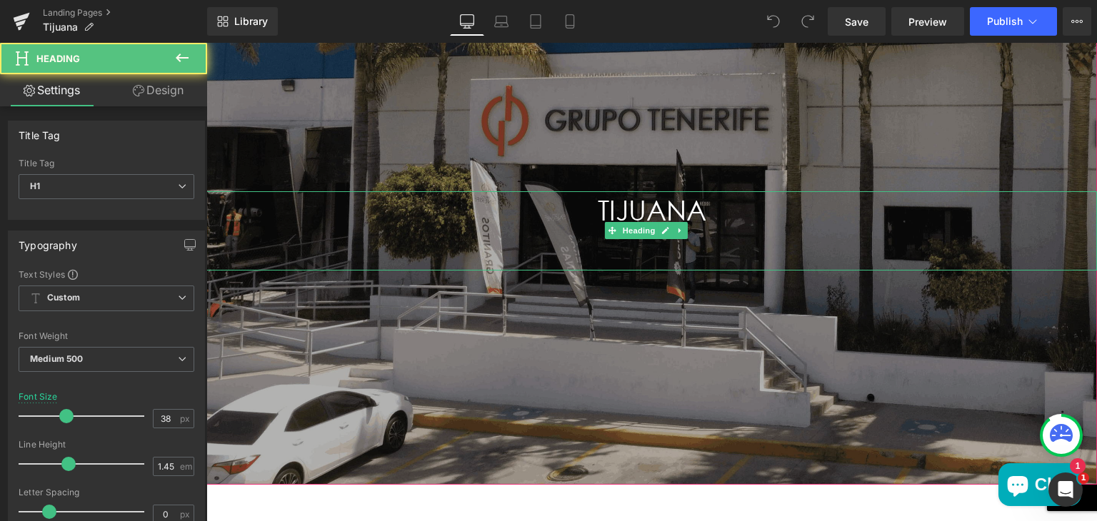
click at [599, 210] on h1 "TIJUANA" at bounding box center [651, 230] width 891 height 79
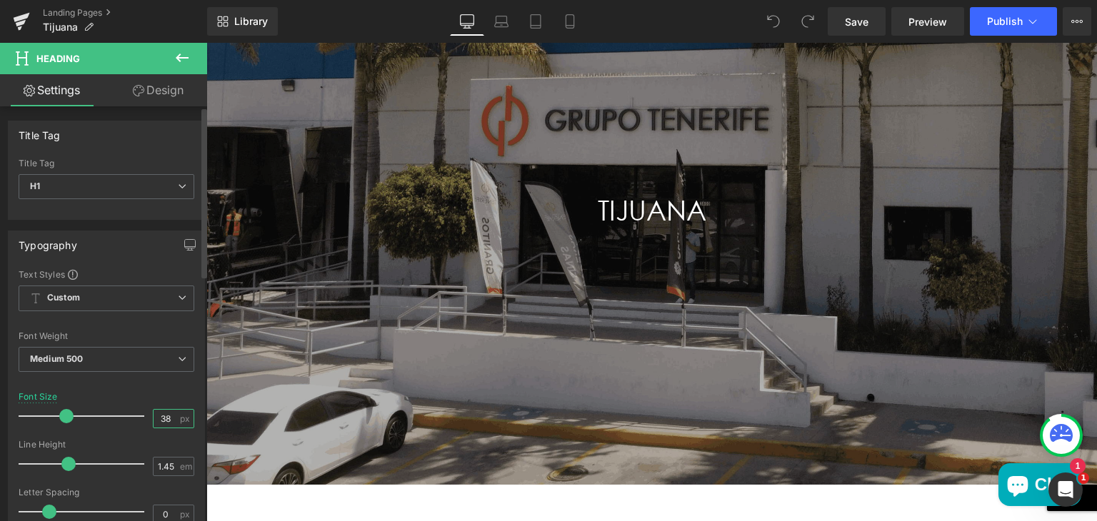
click at [166, 417] on input "38" at bounding box center [166, 419] width 25 height 18
type input "3"
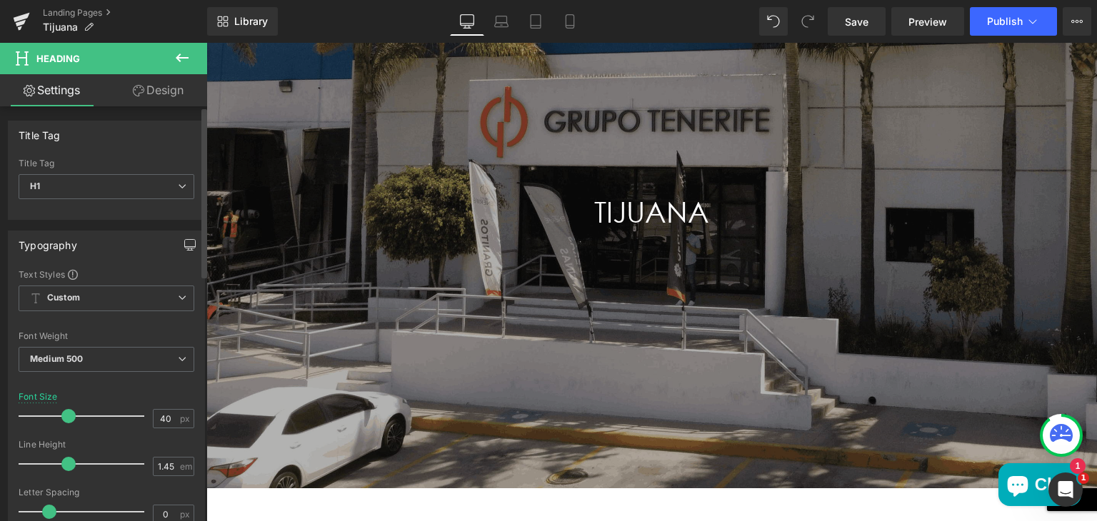
click at [184, 241] on icon "button" at bounding box center [189, 244] width 11 height 11
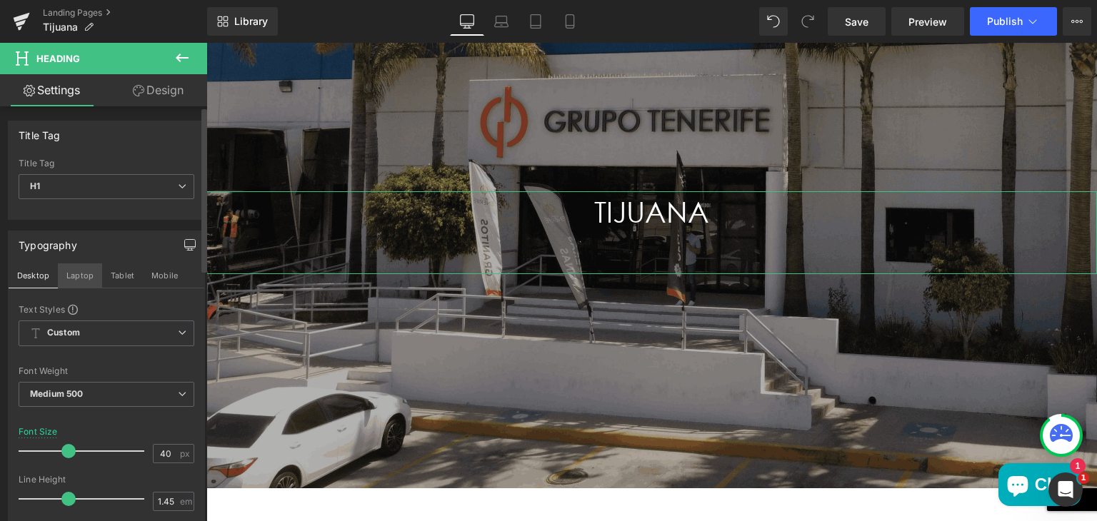
click at [76, 276] on button "Laptop" at bounding box center [80, 276] width 44 height 24
type input "38"
type input "100"
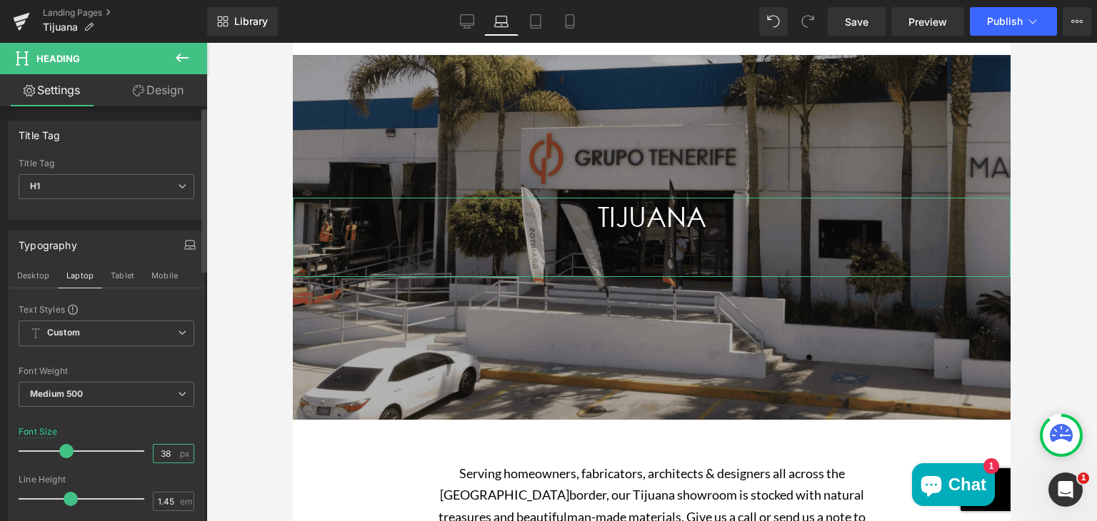
click at [166, 449] on input "38" at bounding box center [166, 454] width 25 height 18
type input "3"
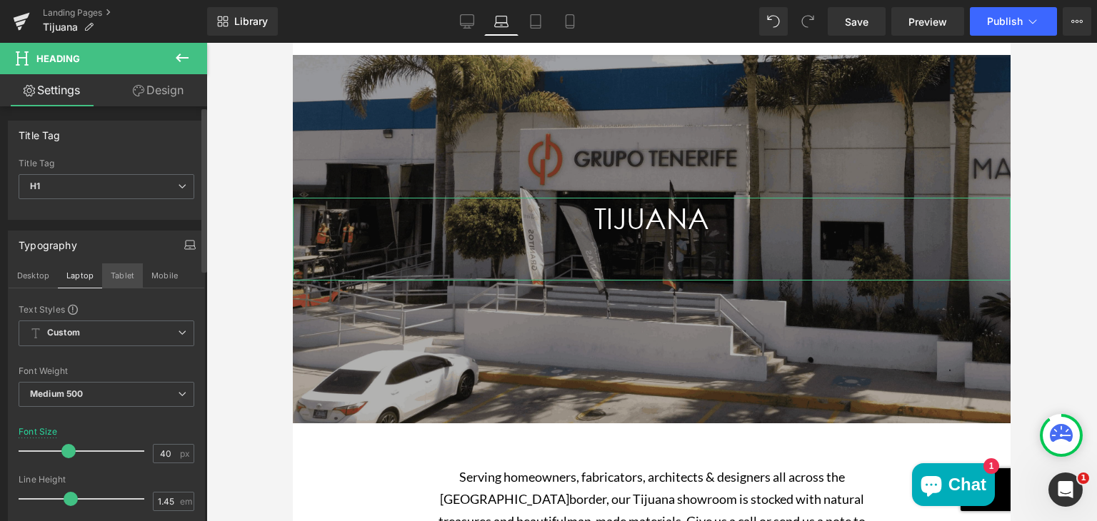
click at [120, 272] on button "Tablet" at bounding box center [122, 276] width 41 height 24
type input "36"
type input "100"
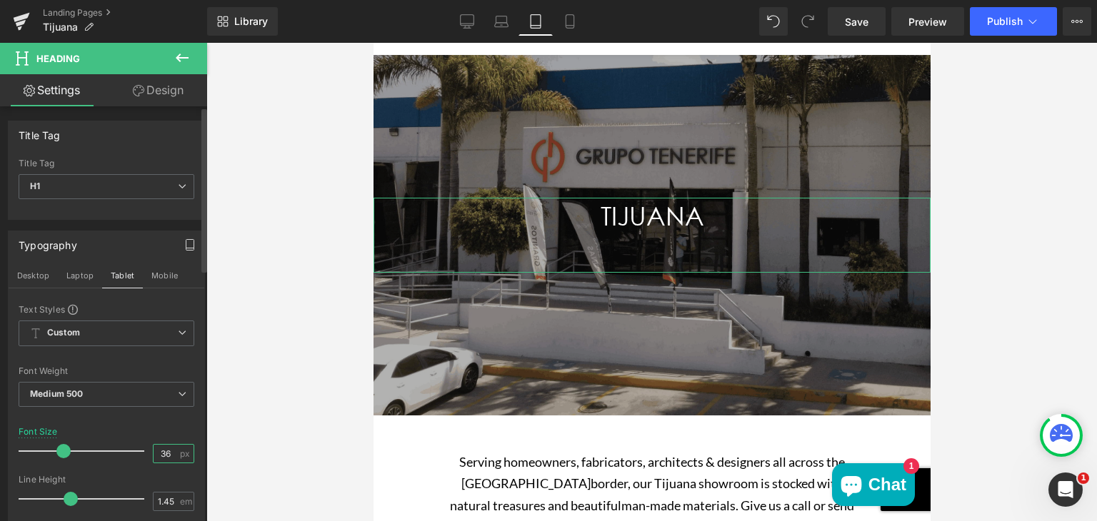
click at [166, 451] on input "36" at bounding box center [166, 454] width 25 height 18
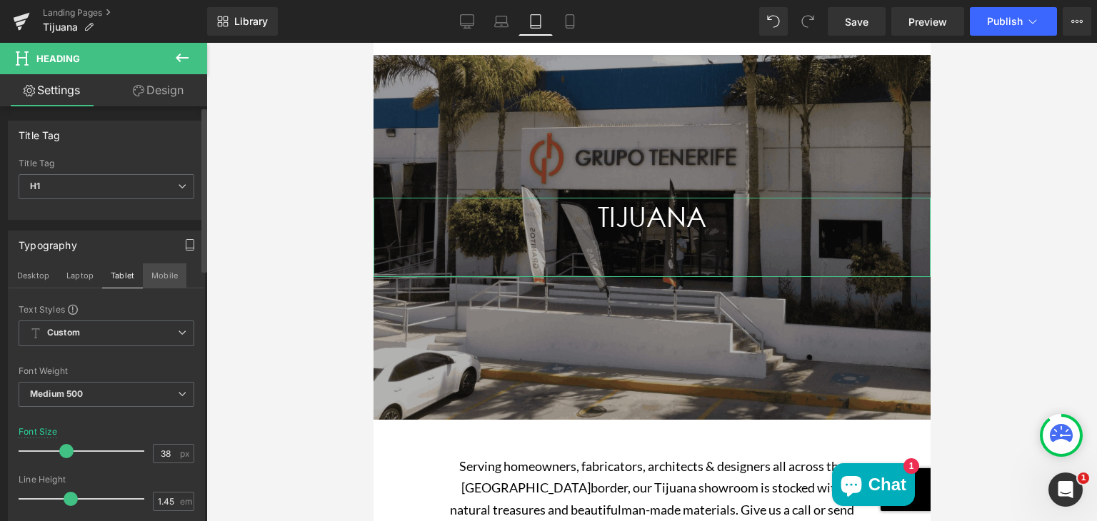
click at [156, 279] on button "Mobile" at bounding box center [165, 276] width 44 height 24
type input "36"
type input "100"
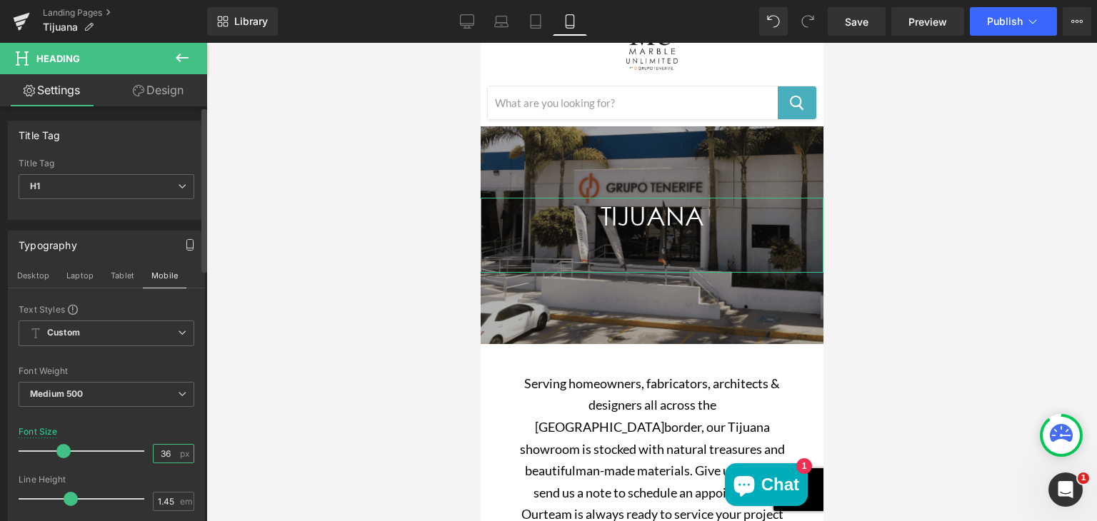
click at [165, 454] on input "36" at bounding box center [166, 454] width 25 height 18
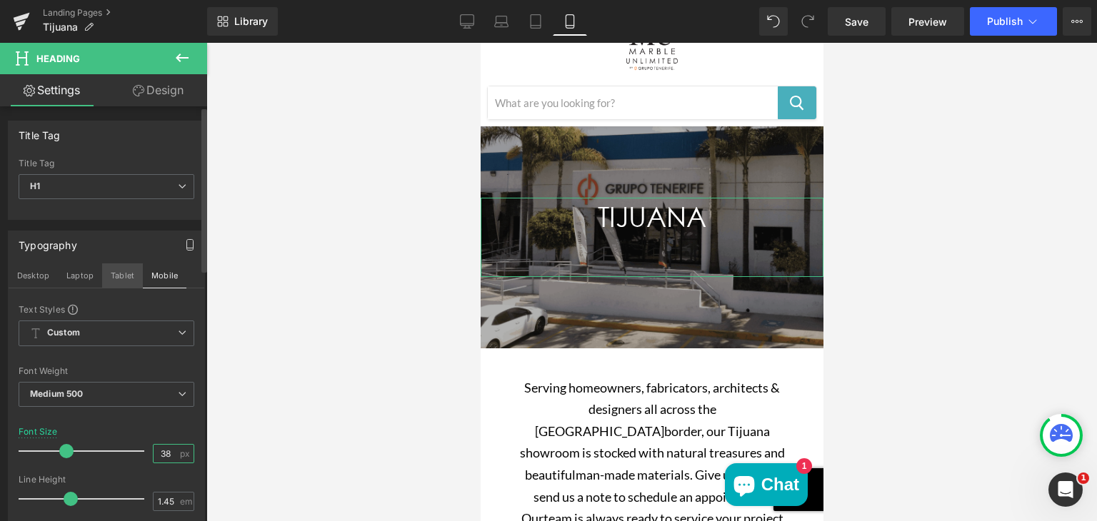
type input "38"
click at [123, 281] on button "Tablet" at bounding box center [122, 276] width 41 height 24
type input "100"
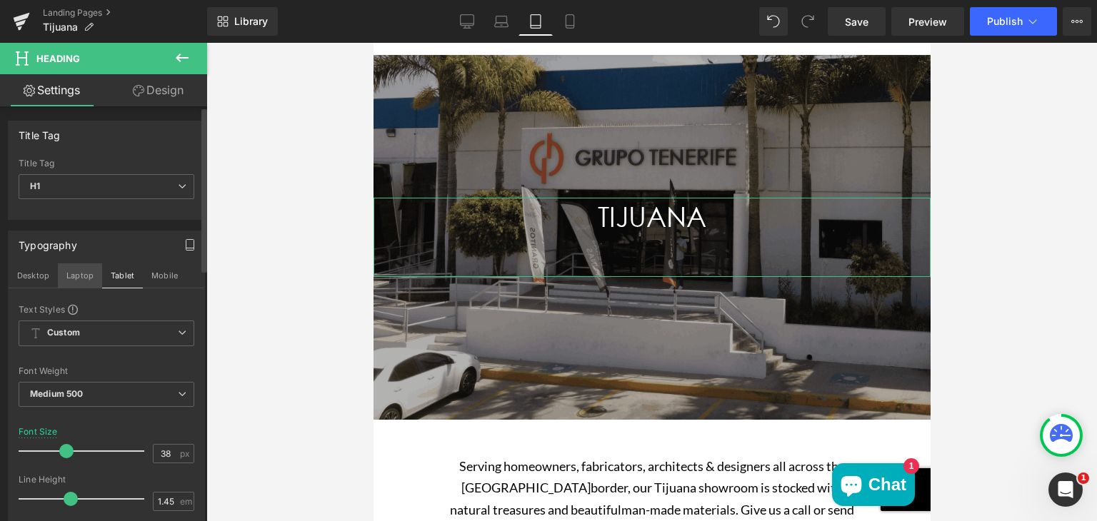
click at [80, 274] on button "Laptop" at bounding box center [80, 276] width 44 height 24
type input "40"
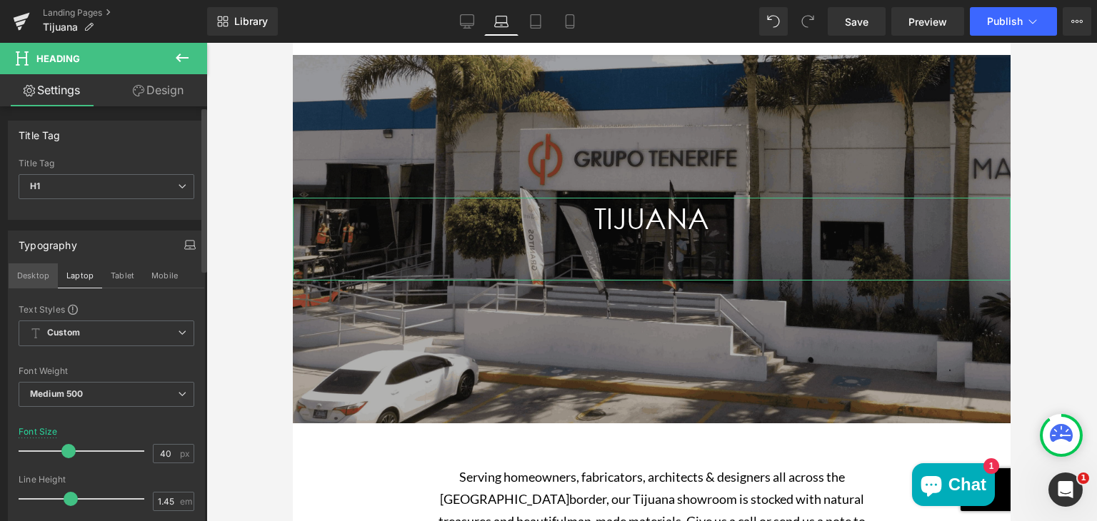
click at [35, 272] on button "Desktop" at bounding box center [33, 276] width 49 height 24
type input "100"
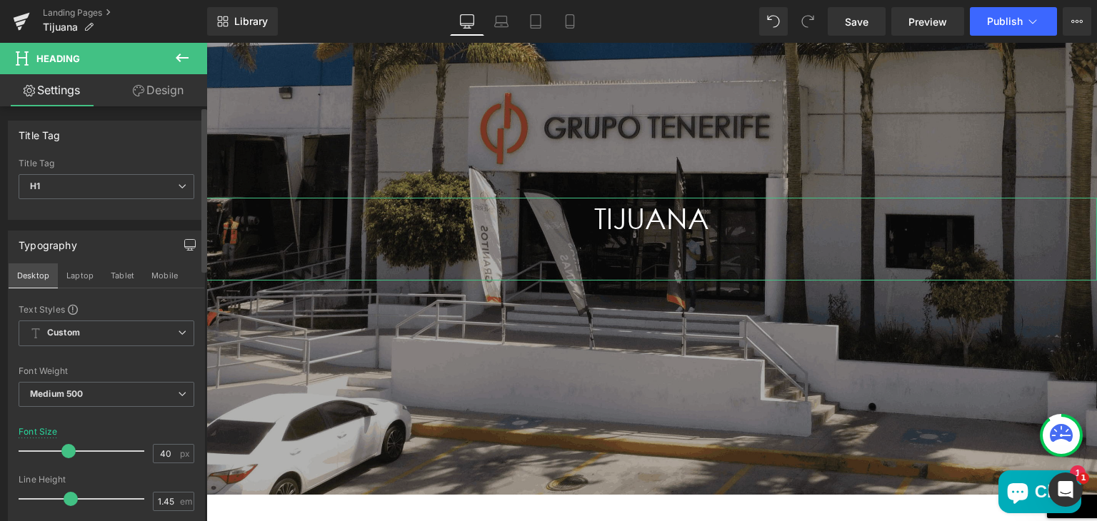
scroll to position [229, 0]
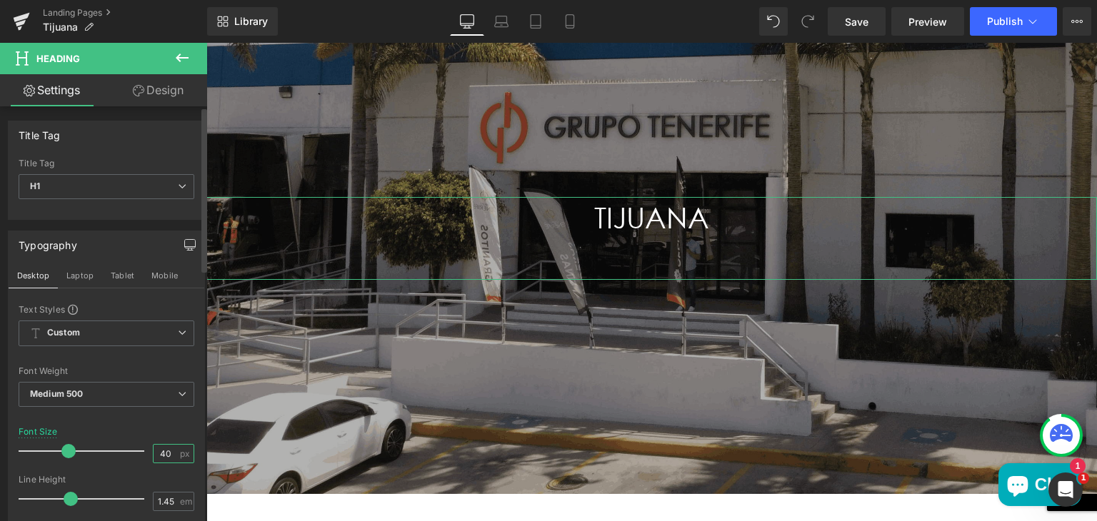
click at [168, 453] on input "40" at bounding box center [166, 454] width 25 height 18
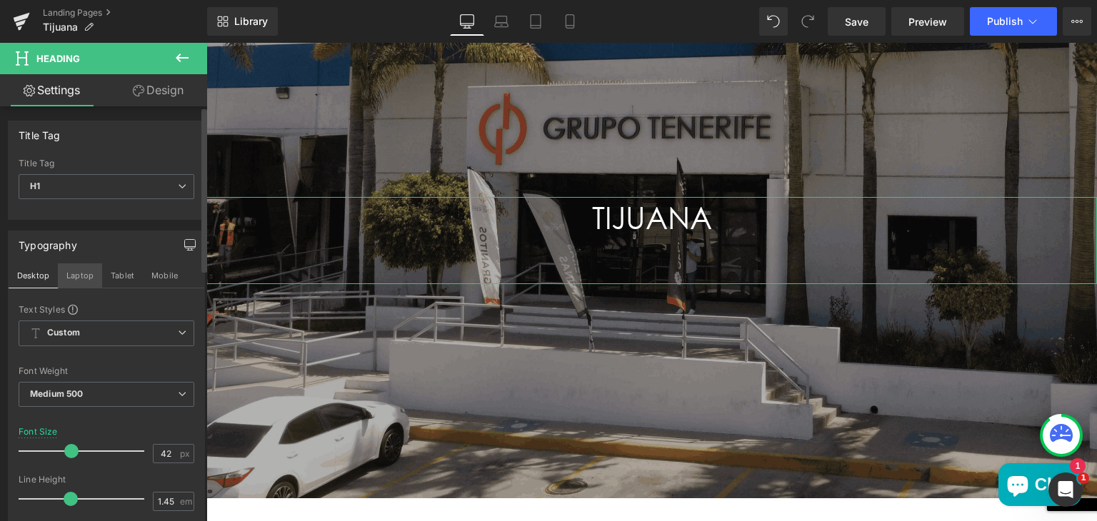
click at [69, 277] on button "Laptop" at bounding box center [80, 276] width 44 height 24
type input "40"
type input "100"
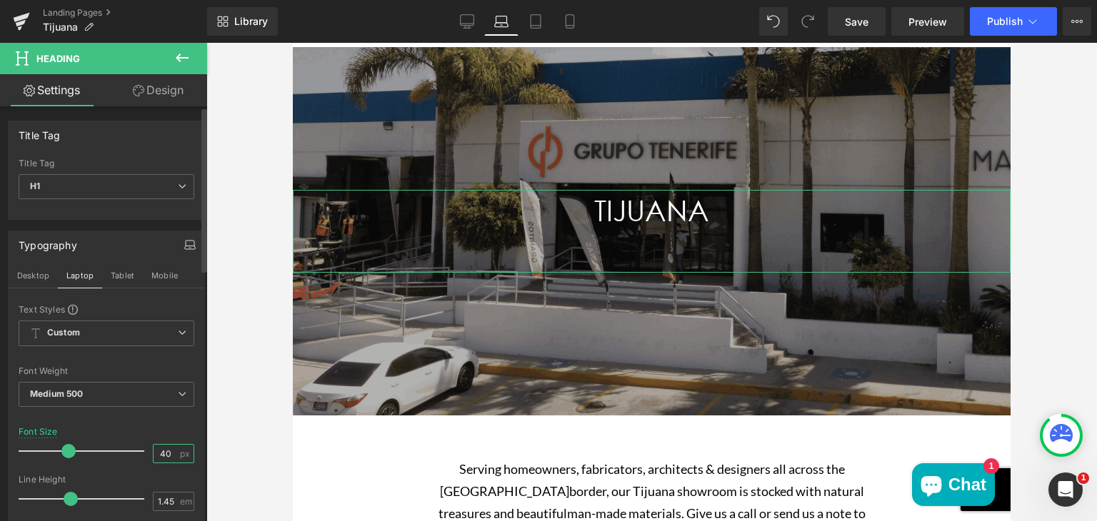
click at [164, 451] on input "40" at bounding box center [166, 454] width 25 height 18
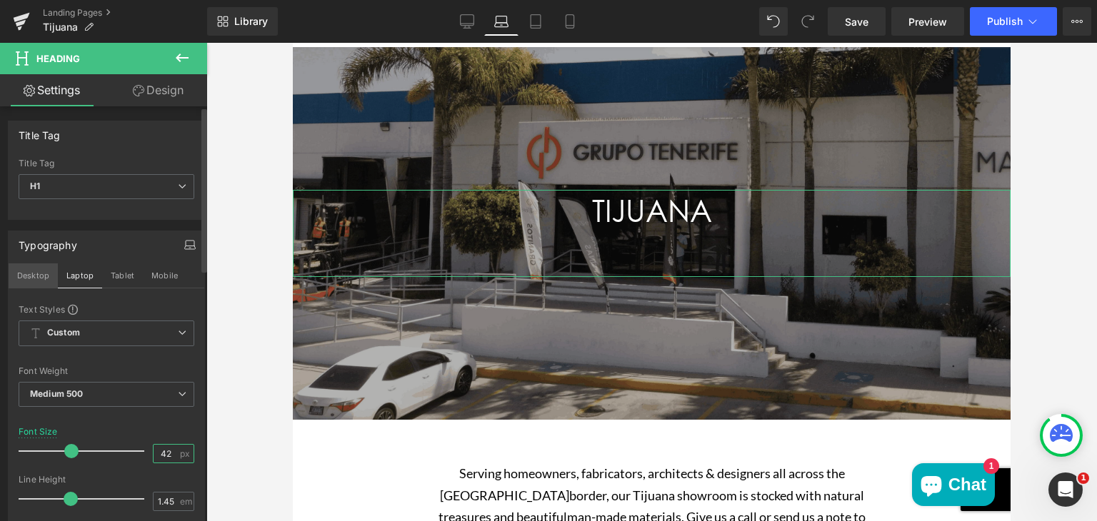
type input "42"
click at [24, 274] on button "Desktop" at bounding box center [33, 276] width 49 height 24
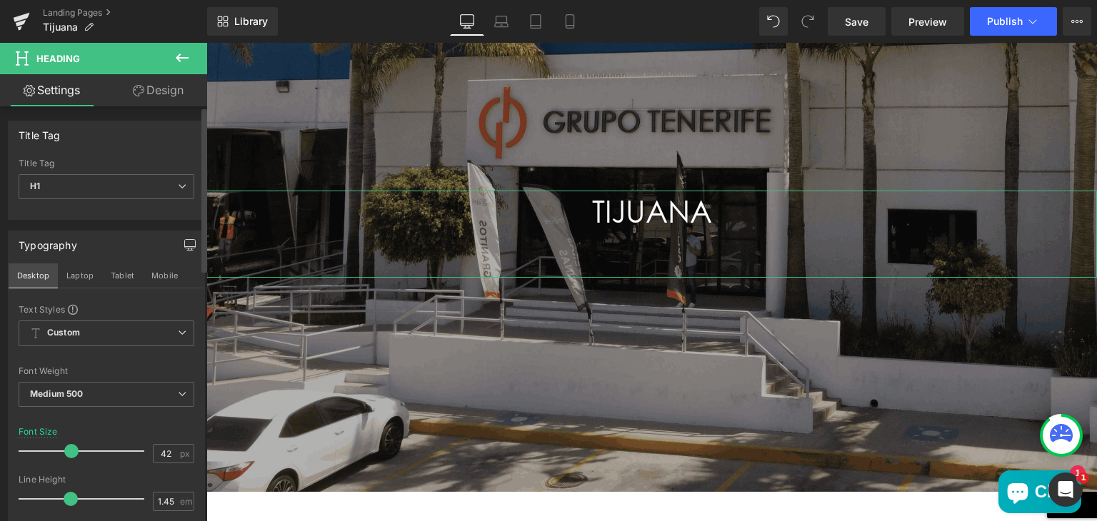
scroll to position [236, 0]
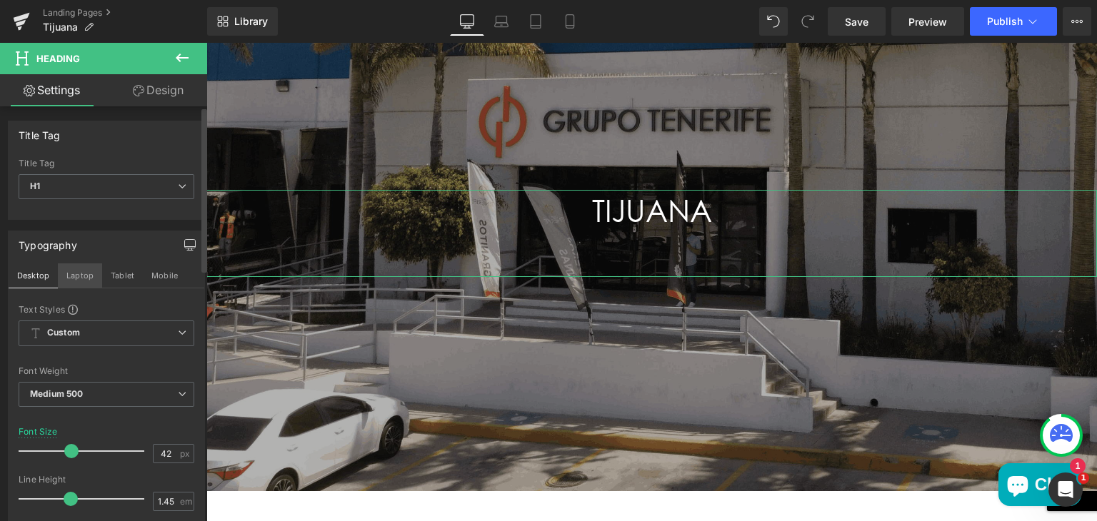
click at [72, 275] on button "Laptop" at bounding box center [80, 276] width 44 height 24
type input "100"
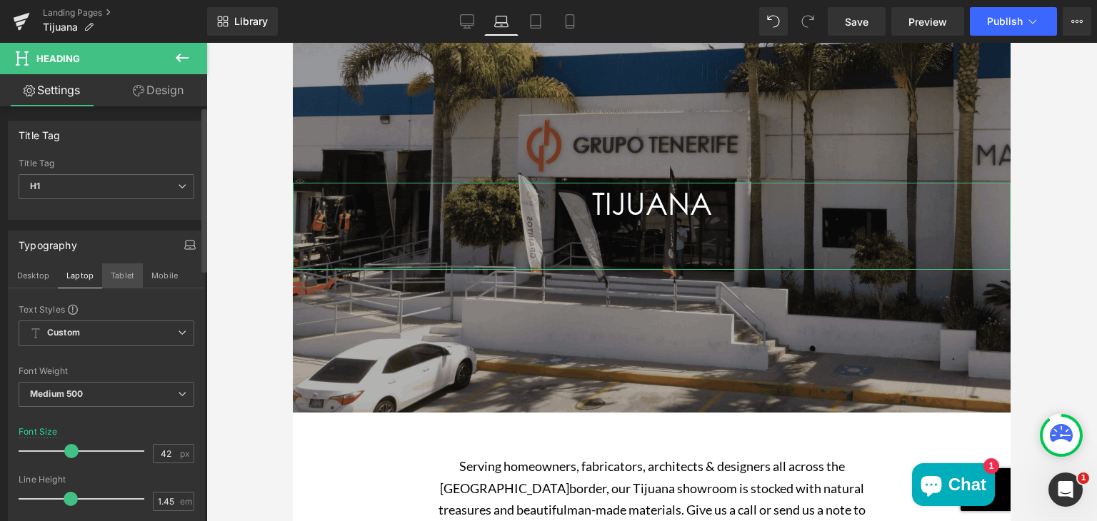
click at [121, 275] on button "Tablet" at bounding box center [122, 276] width 41 height 24
type input "38"
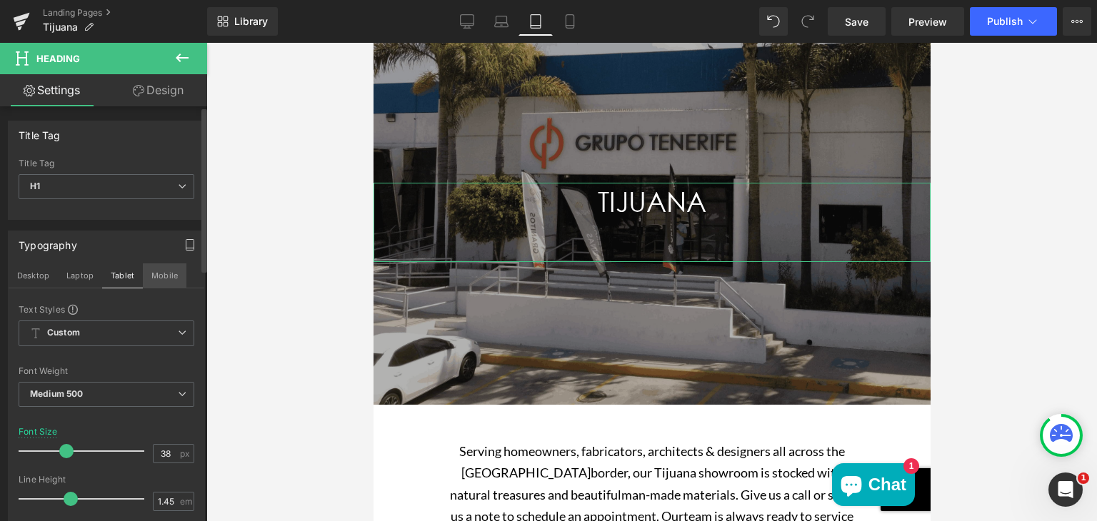
click at [166, 271] on button "Mobile" at bounding box center [165, 276] width 44 height 24
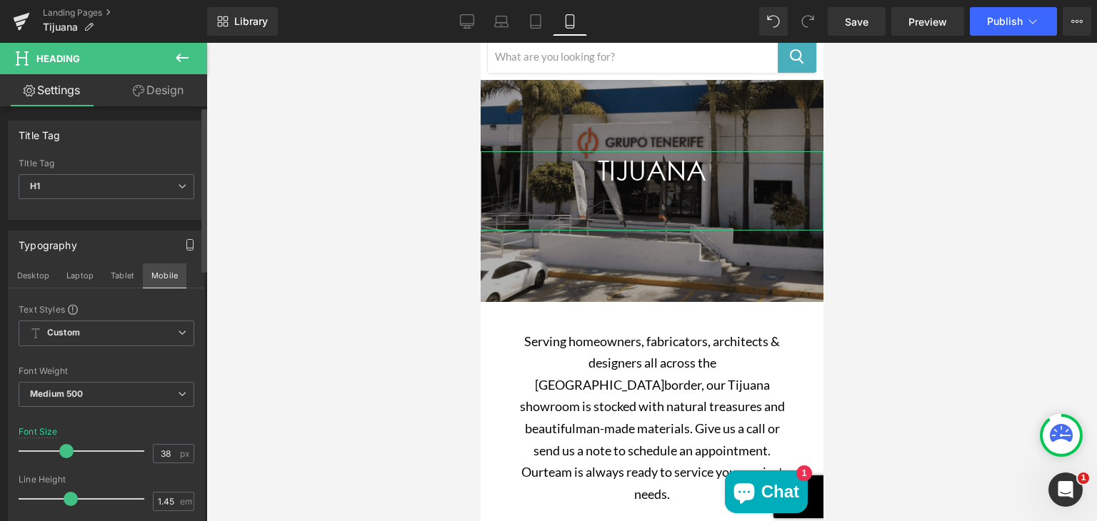
scroll to position [92, 0]
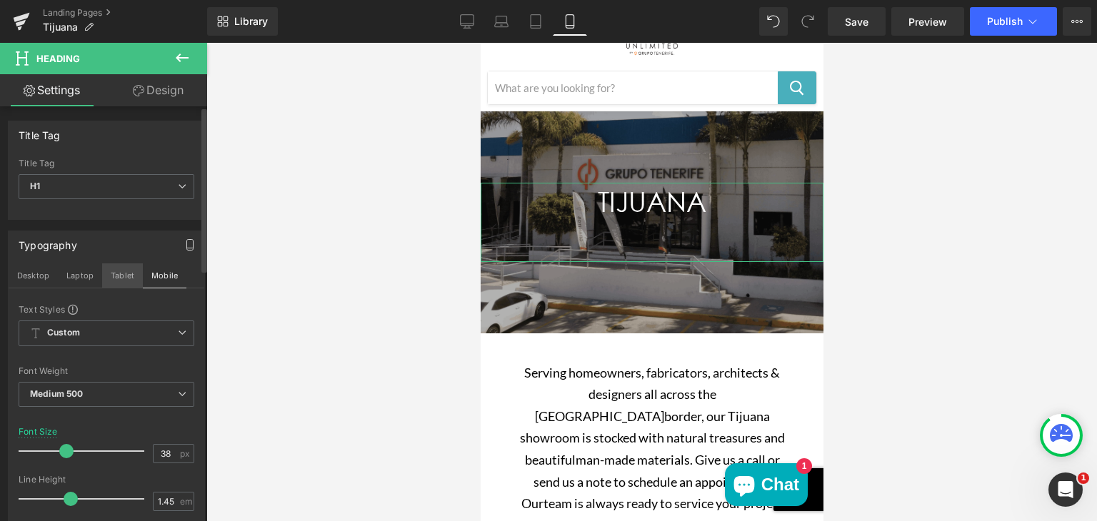
click at [114, 271] on button "Tablet" at bounding box center [122, 276] width 41 height 24
type input "100"
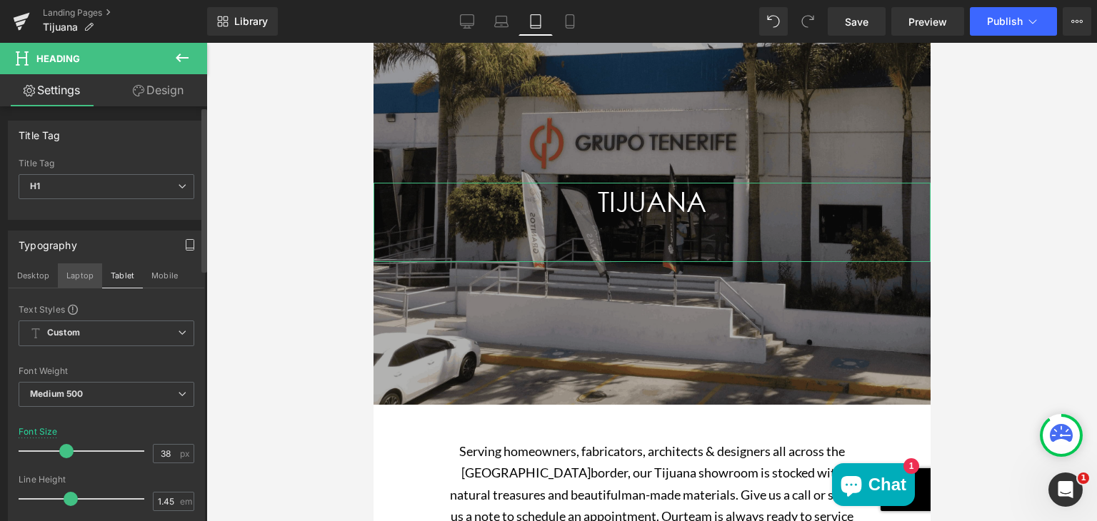
click at [66, 278] on button "Laptop" at bounding box center [80, 276] width 44 height 24
type input "42"
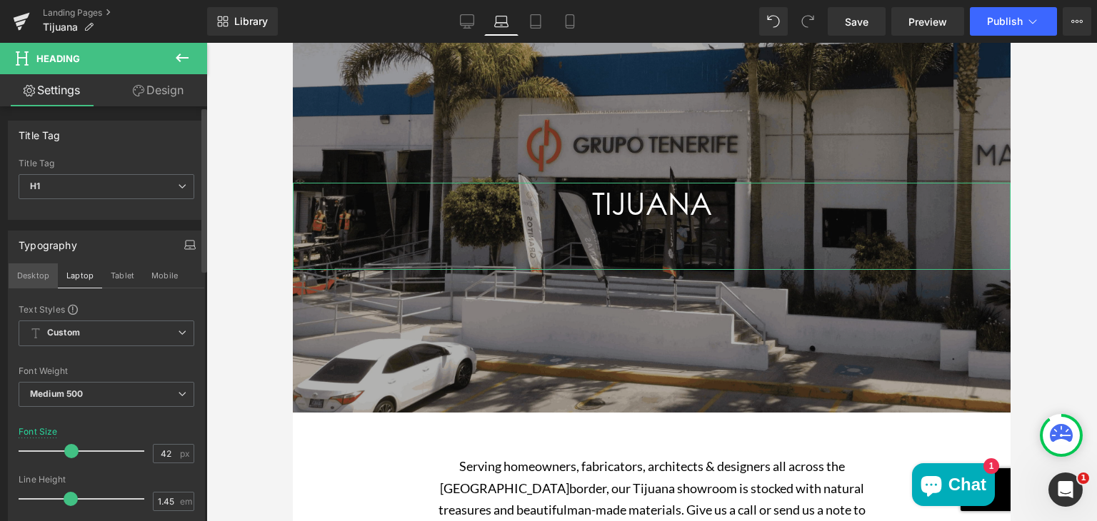
click at [35, 275] on button "Desktop" at bounding box center [33, 276] width 49 height 24
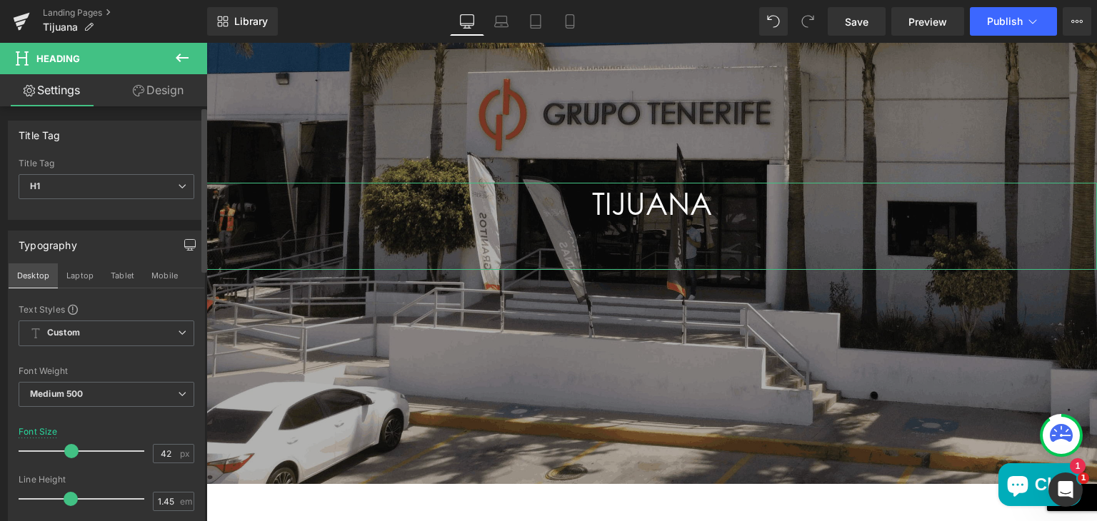
scroll to position [243, 0]
click at [35, 275] on button "Desktop" at bounding box center [33, 276] width 49 height 24
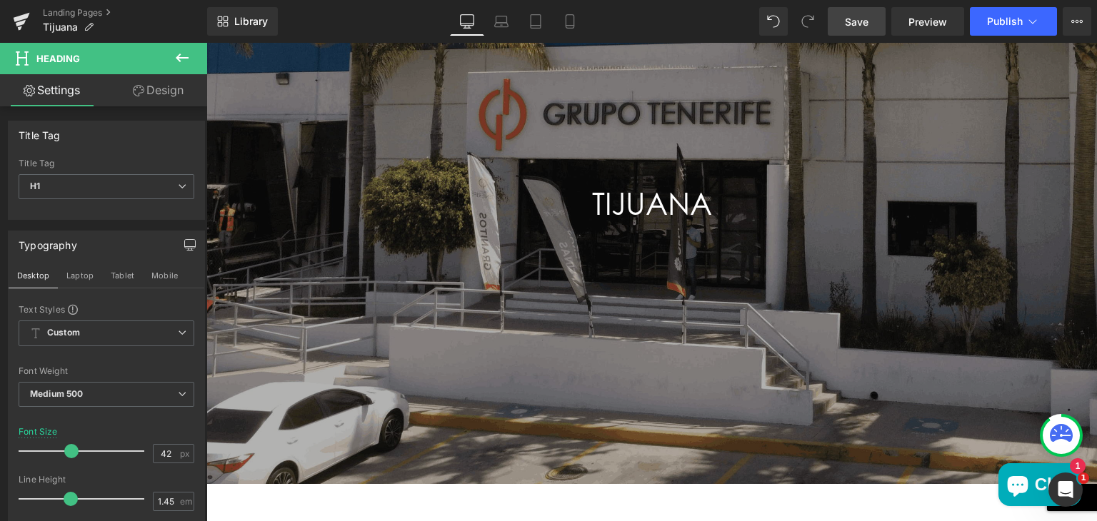
click at [857, 20] on span "Save" at bounding box center [857, 21] width 24 height 15
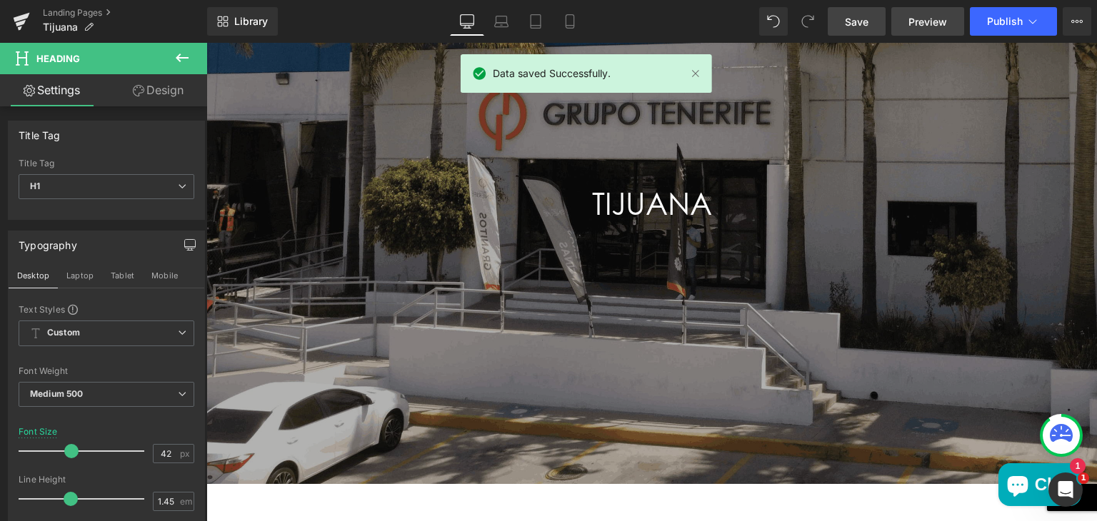
click at [904, 24] on link "Preview" at bounding box center [927, 21] width 73 height 29
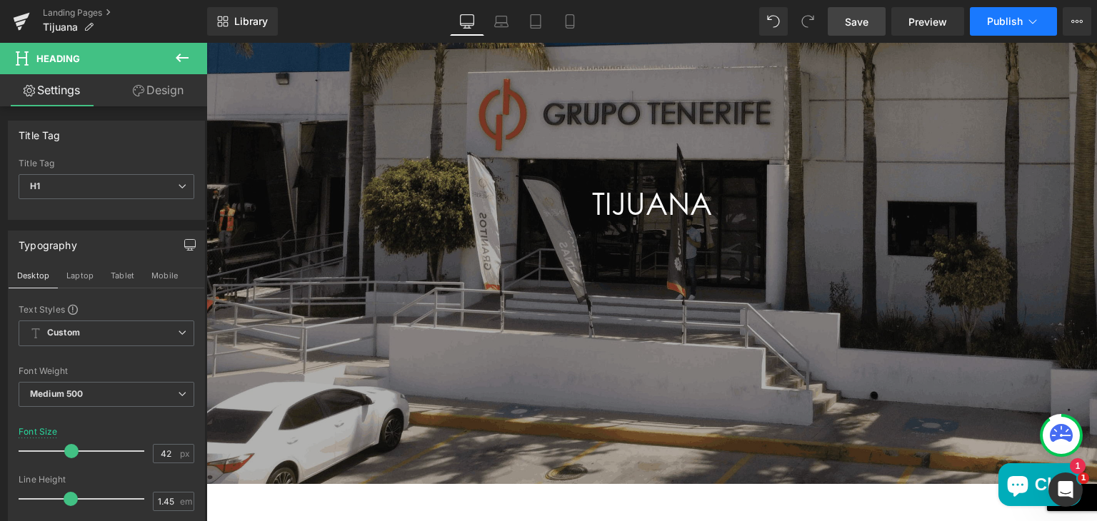
click at [983, 28] on button "Publish" at bounding box center [1013, 21] width 87 height 29
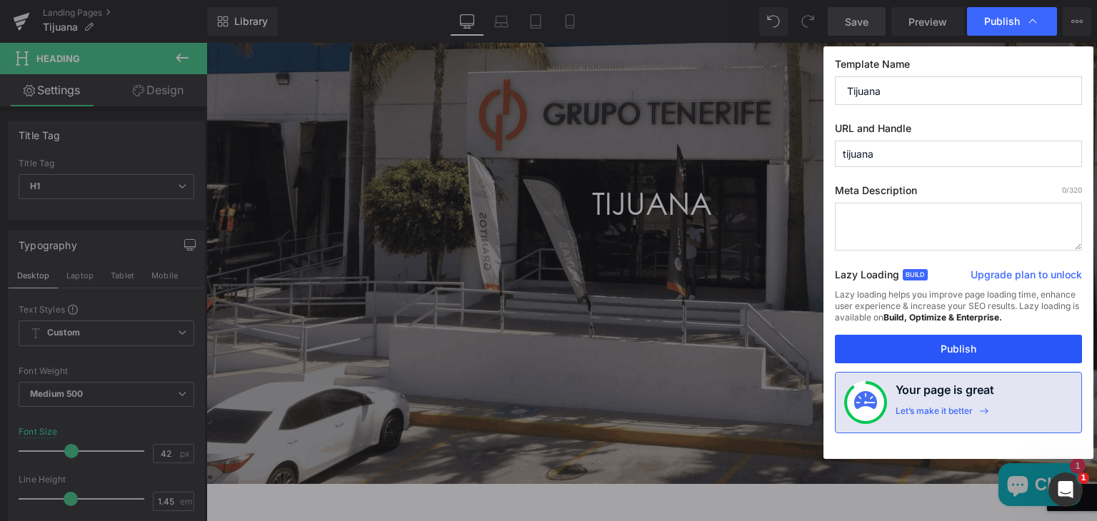
click at [919, 342] on button "Publish" at bounding box center [958, 349] width 247 height 29
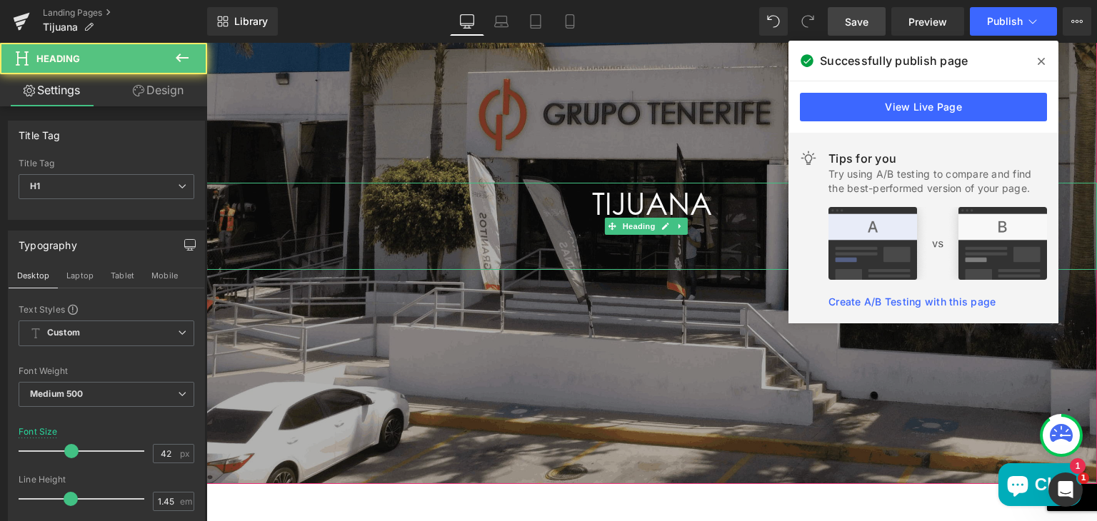
click at [613, 209] on h1 "TIJUANA" at bounding box center [651, 226] width 891 height 87
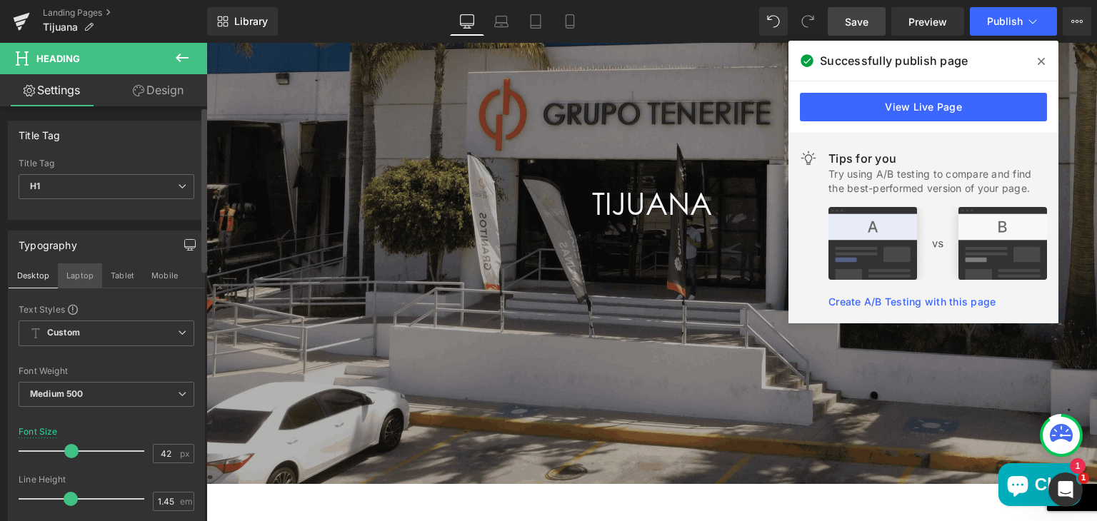
click at [69, 271] on button "Laptop" at bounding box center [80, 276] width 44 height 24
type input "100"
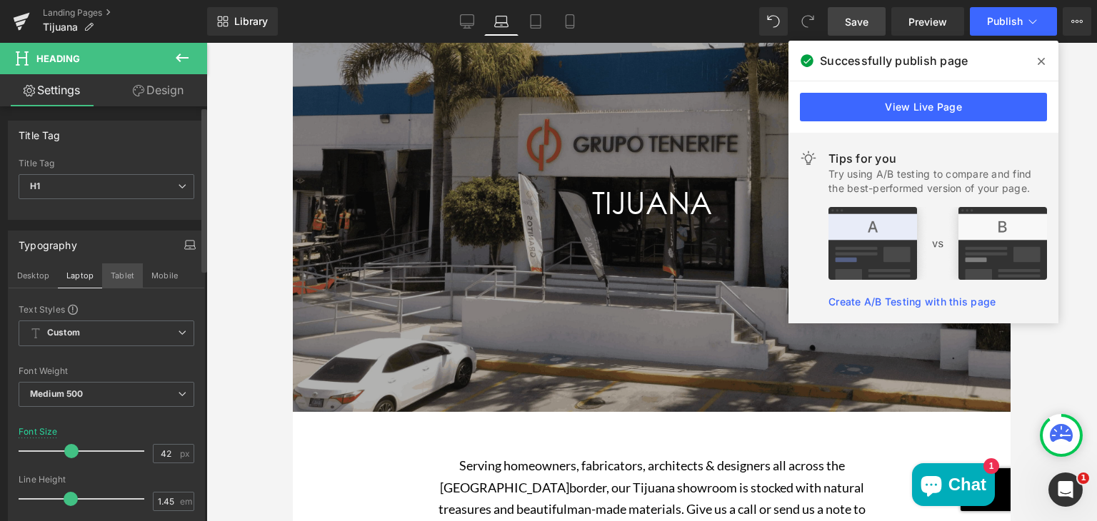
click at [118, 270] on button "Tablet" at bounding box center [122, 276] width 41 height 24
type input "38"
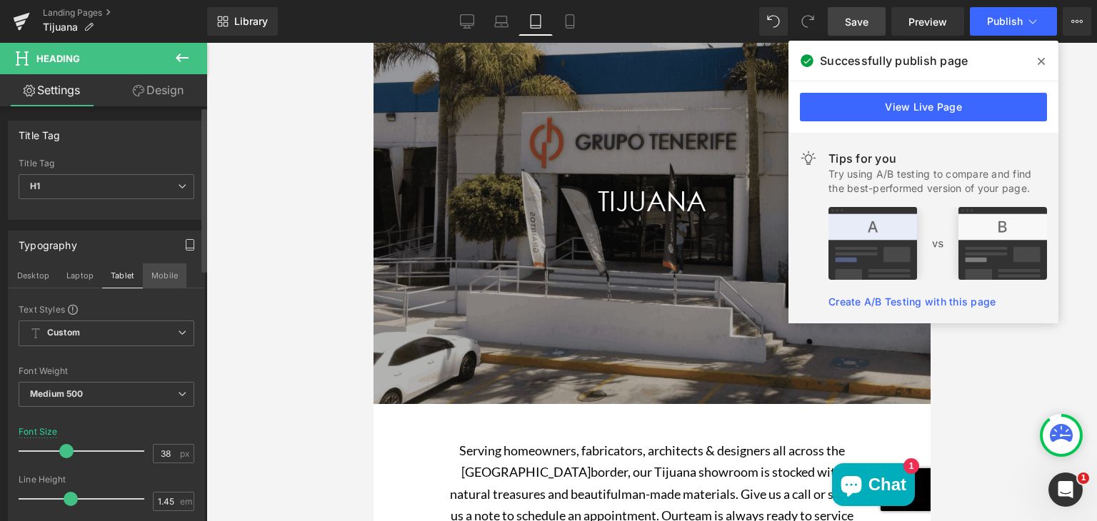
click at [152, 274] on button "Mobile" at bounding box center [165, 276] width 44 height 24
type input "100"
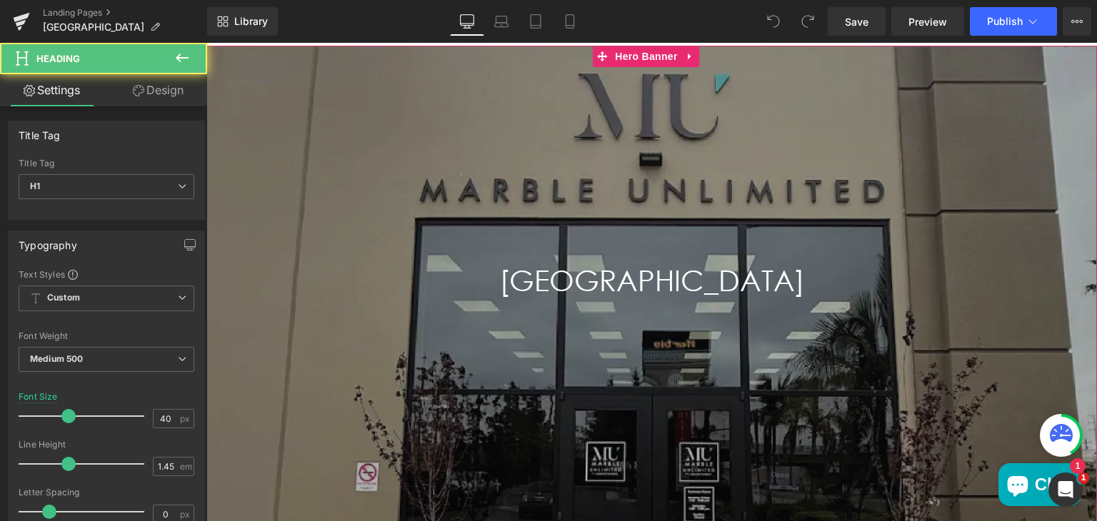
click at [676, 278] on h1 "ANAHEIM" at bounding box center [651, 301] width 891 height 83
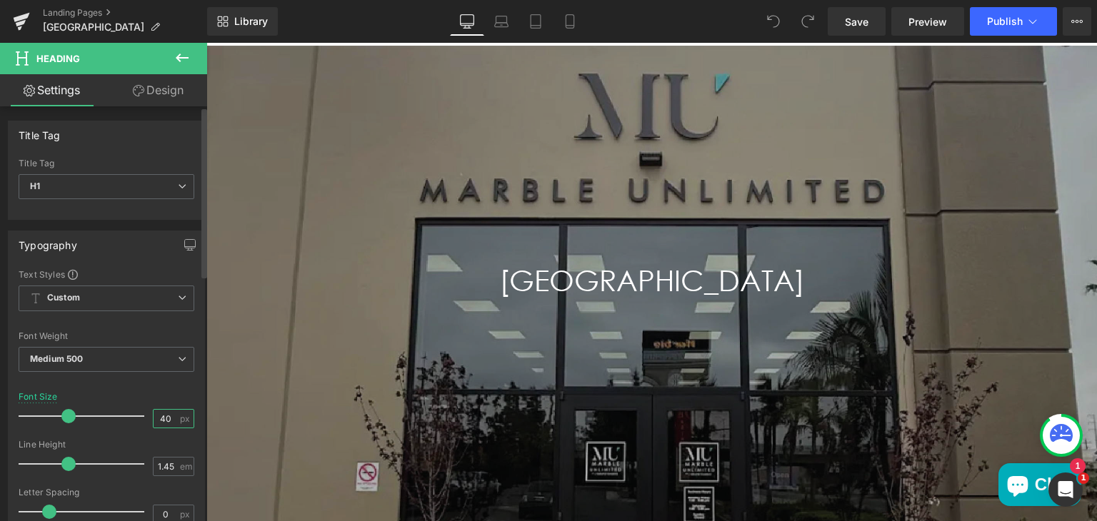
click at [160, 412] on input "40" at bounding box center [166, 419] width 25 height 18
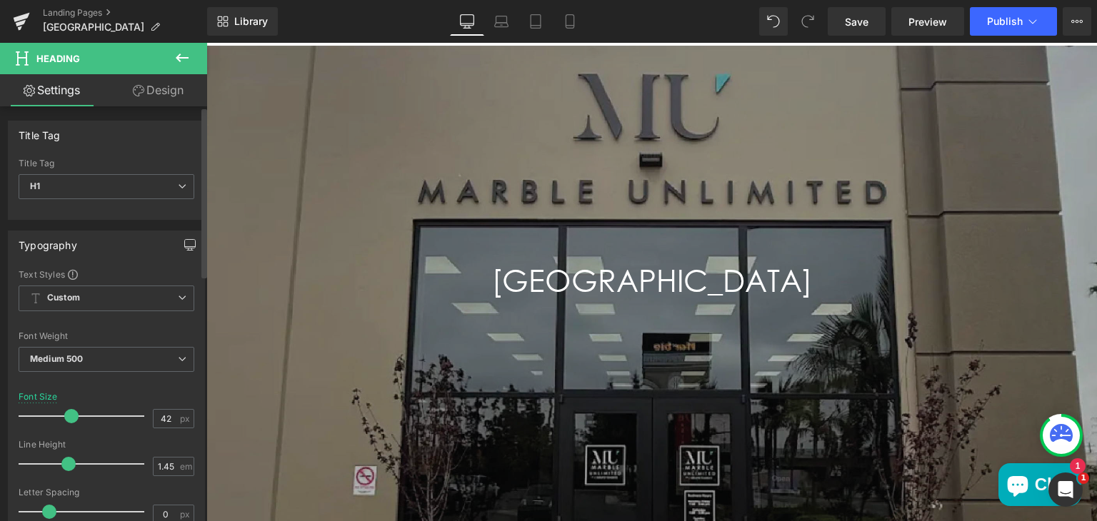
click at [181, 252] on button "button" at bounding box center [190, 244] width 23 height 27
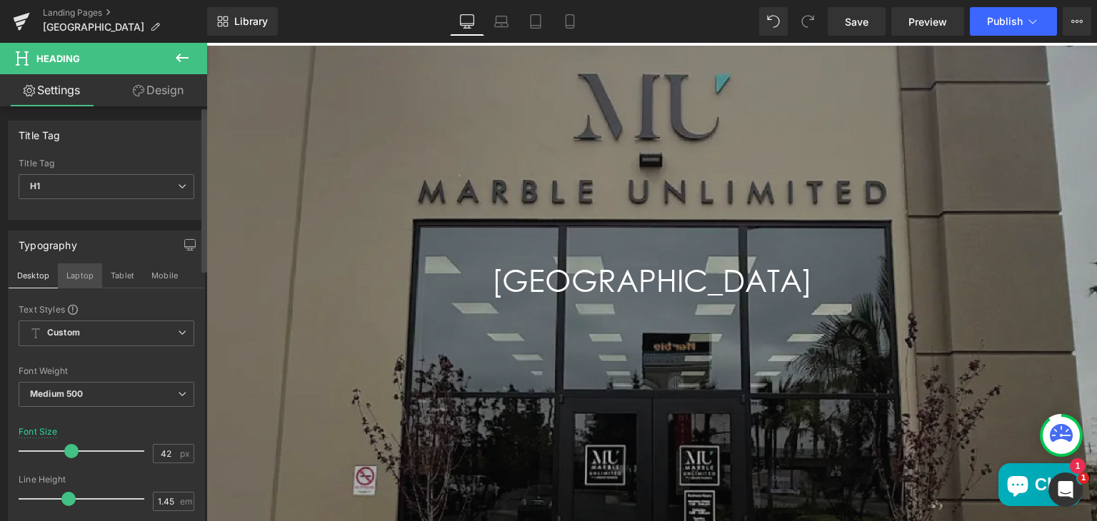
click at [76, 276] on button "Laptop" at bounding box center [80, 276] width 44 height 24
type input "40"
type input "100"
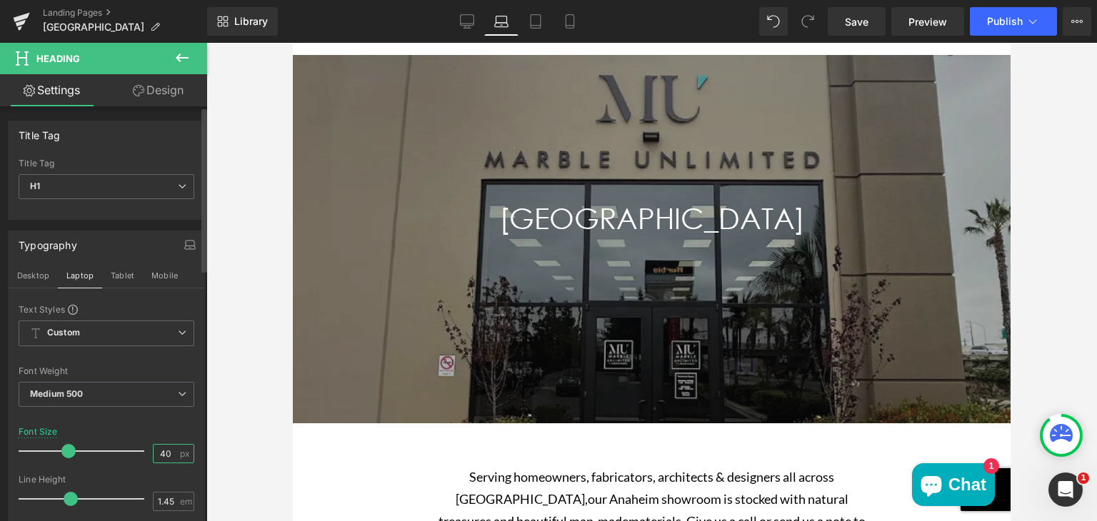
click at [164, 449] on input "40" at bounding box center [166, 454] width 25 height 18
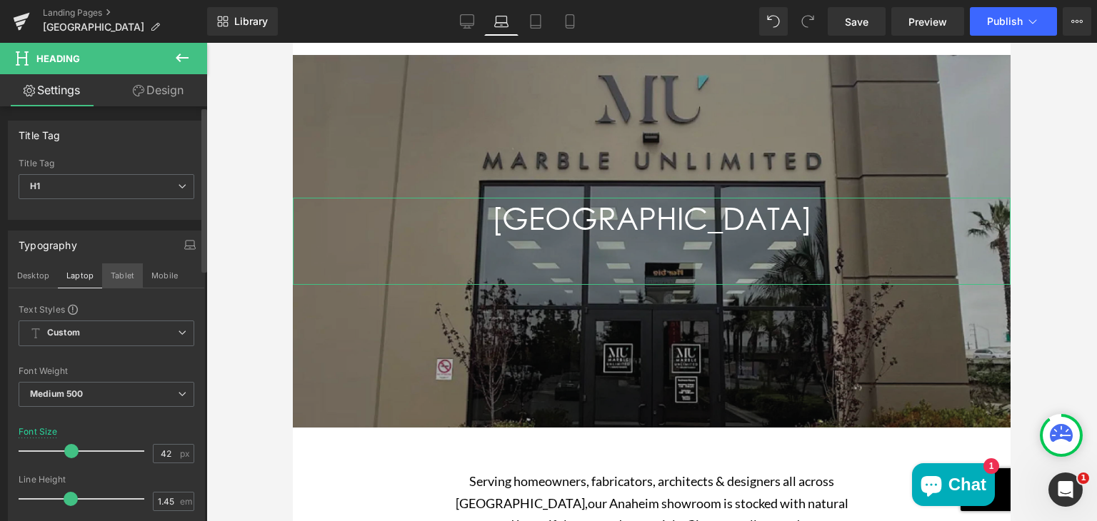
click at [134, 268] on button "Tablet" at bounding box center [122, 276] width 41 height 24
type input "38"
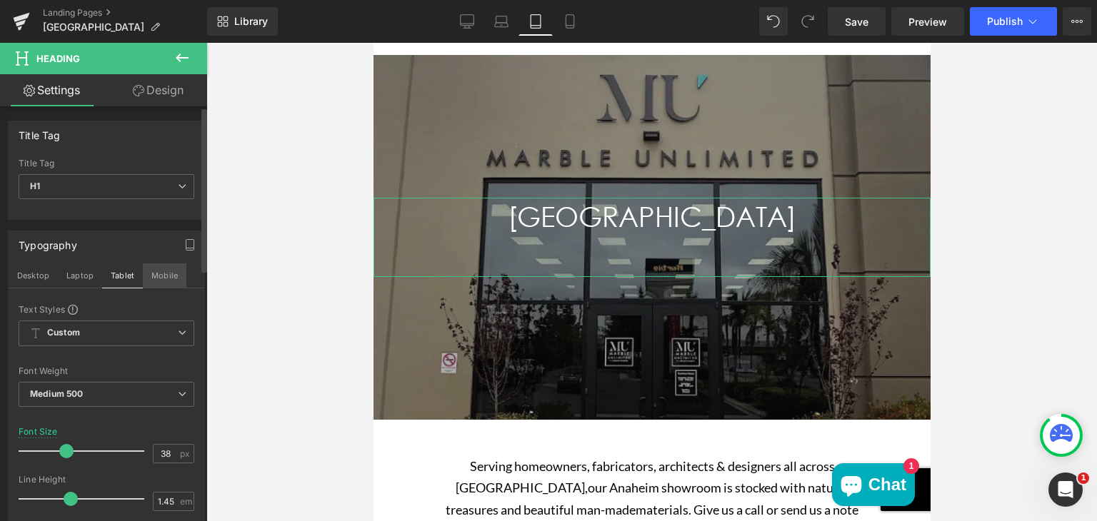
click at [159, 269] on button "Mobile" at bounding box center [165, 276] width 44 height 24
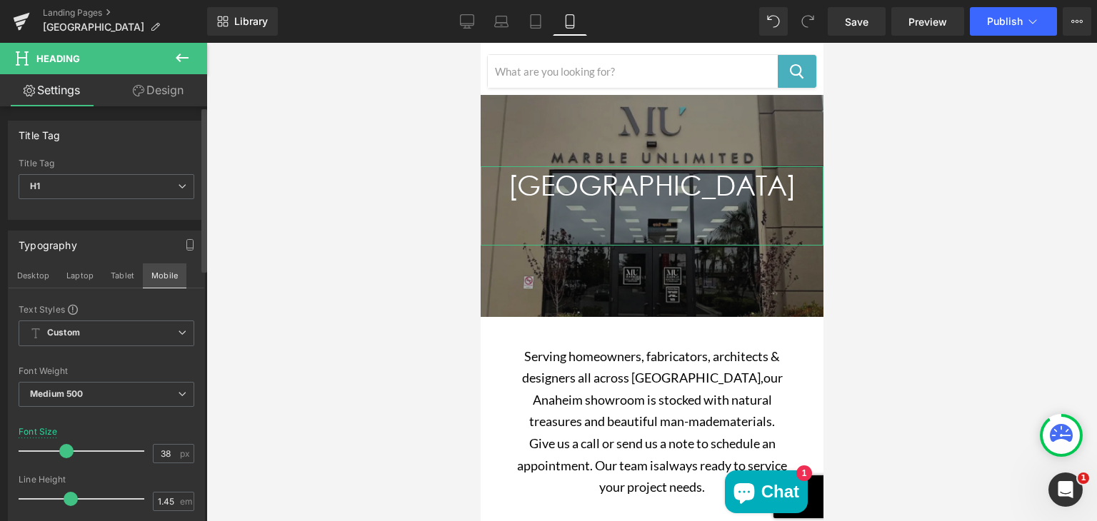
type input "100"
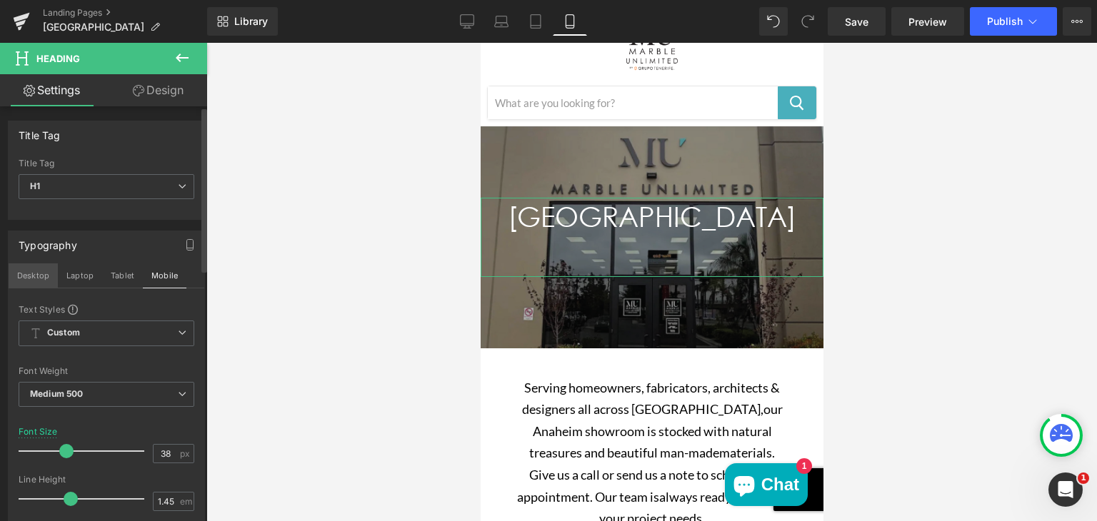
click at [36, 277] on button "Desktop" at bounding box center [33, 276] width 49 height 24
type input "42"
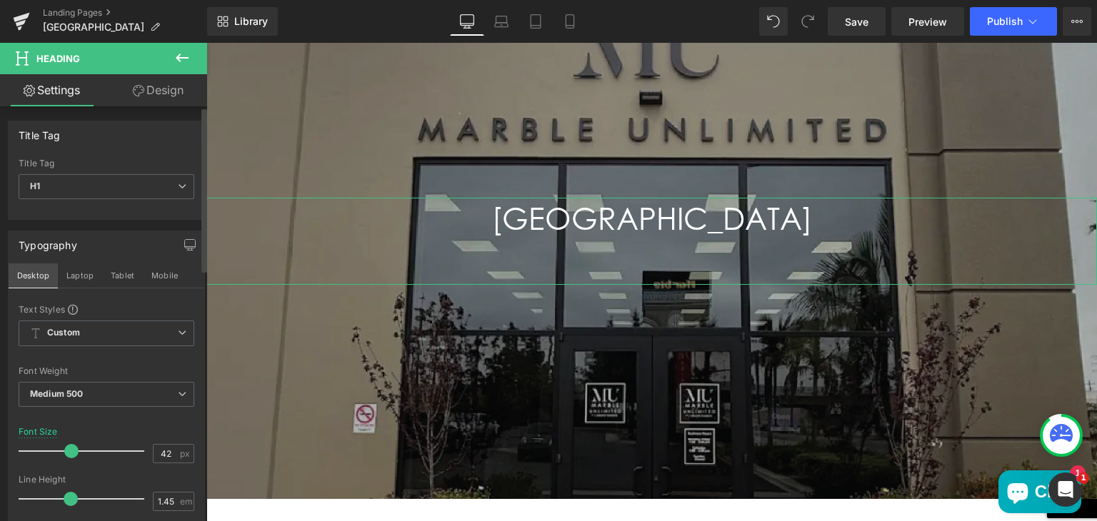
scroll to position [229, 0]
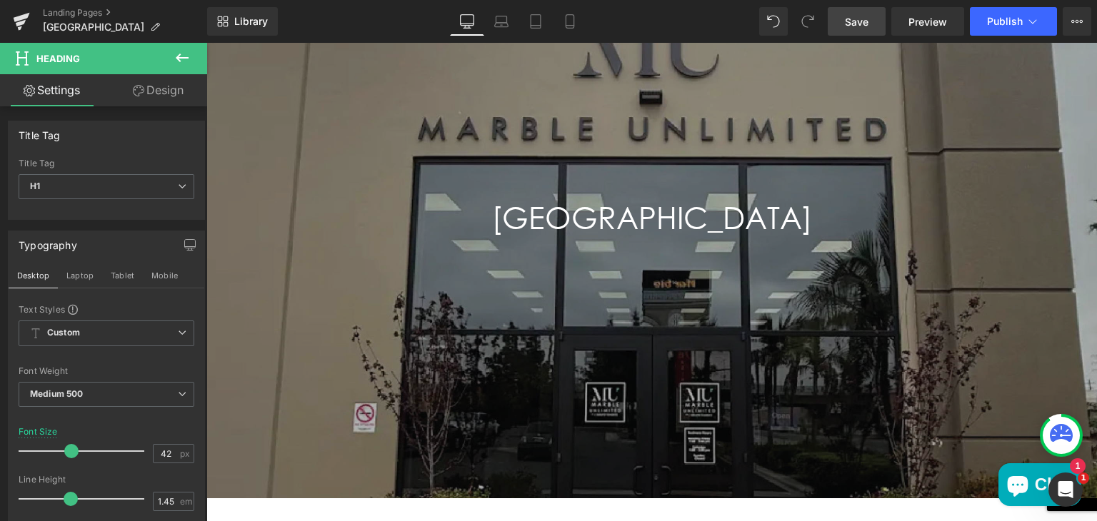
click at [868, 20] on span "Save" at bounding box center [857, 21] width 24 height 15
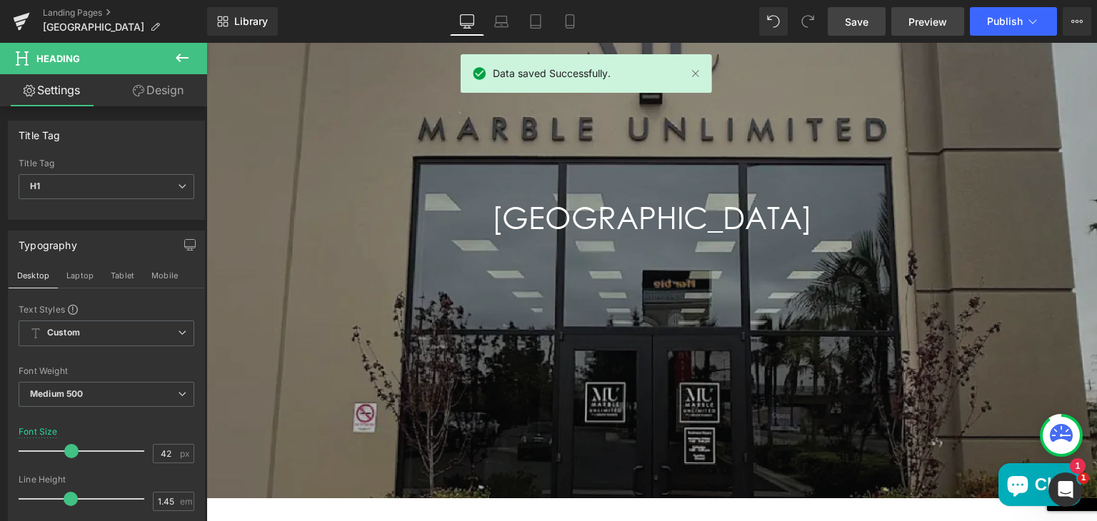
click at [920, 16] on span "Preview" at bounding box center [927, 21] width 39 height 15
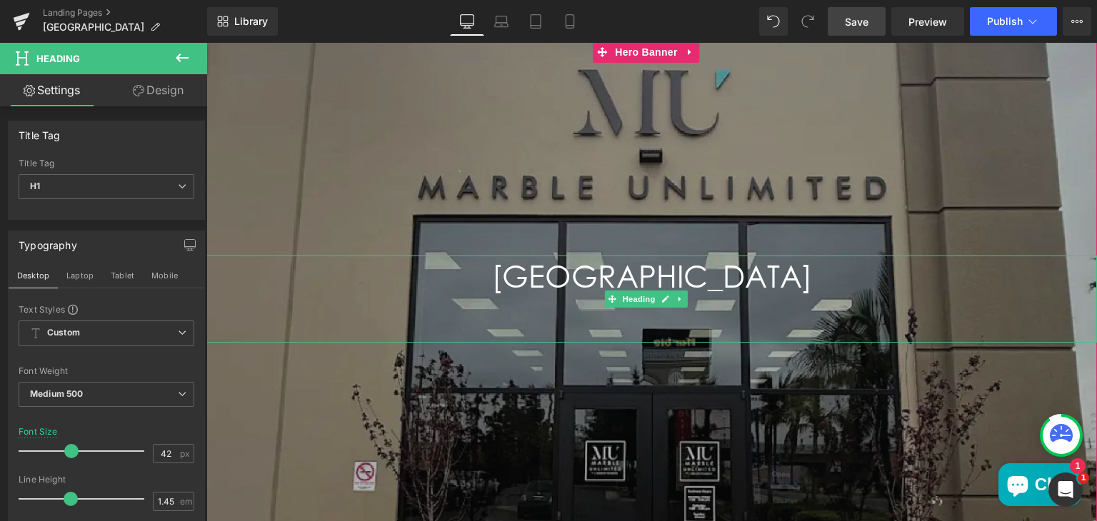
scroll to position [171, 0]
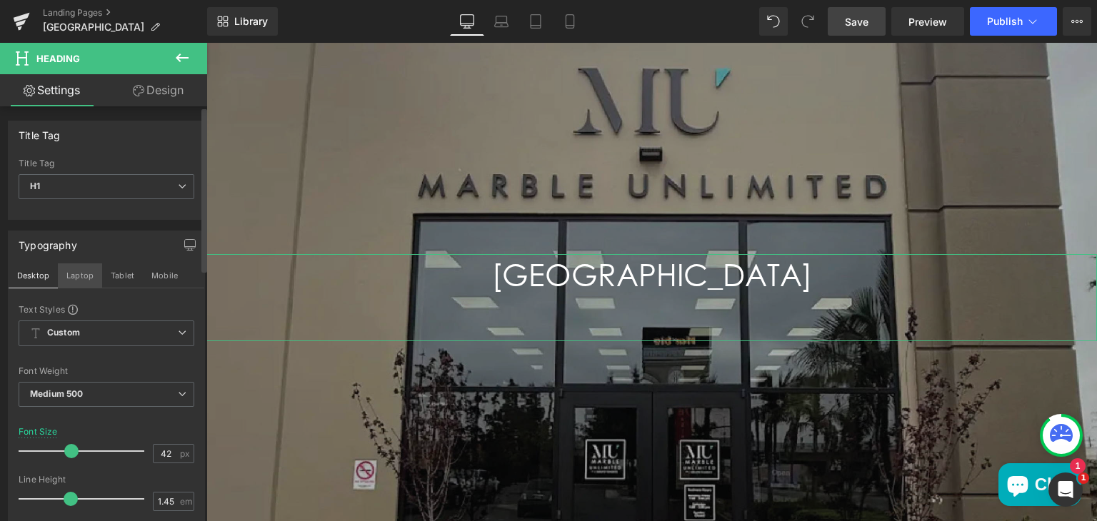
click at [85, 277] on button "Laptop" at bounding box center [80, 276] width 44 height 24
type input "100"
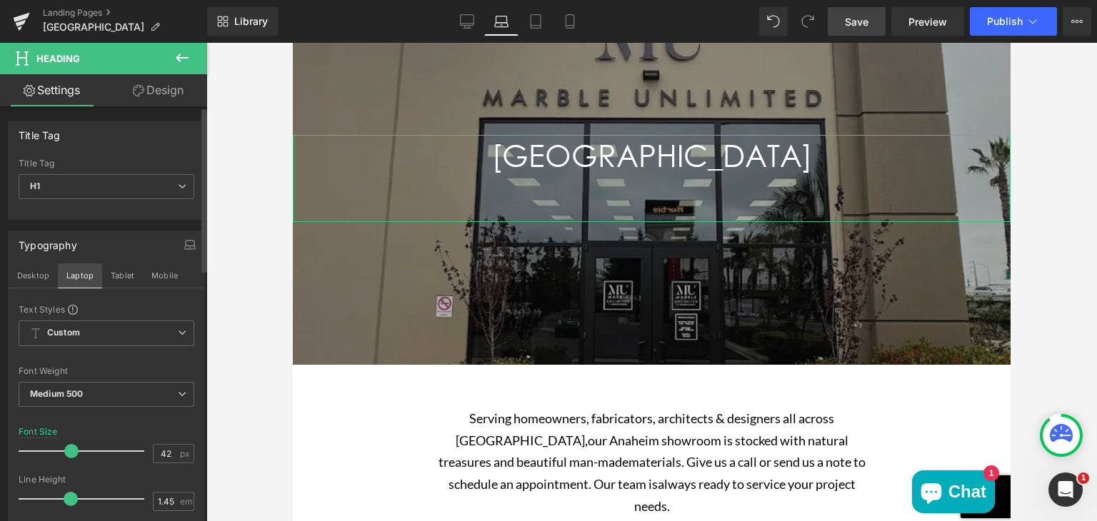
scroll to position [59, 0]
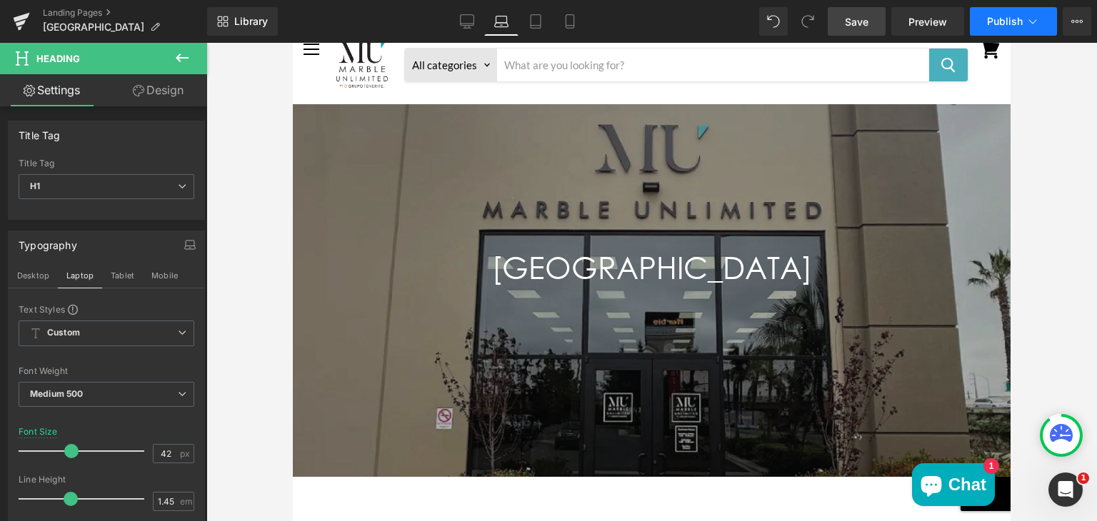
click at [997, 11] on button "Publish" at bounding box center [1013, 21] width 87 height 29
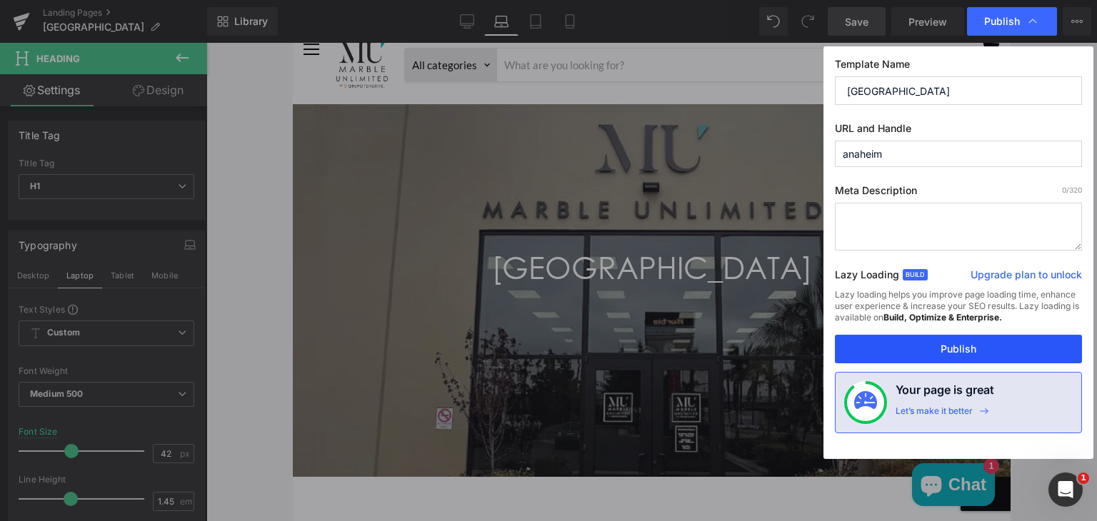
click at [917, 352] on button "Publish" at bounding box center [958, 349] width 247 height 29
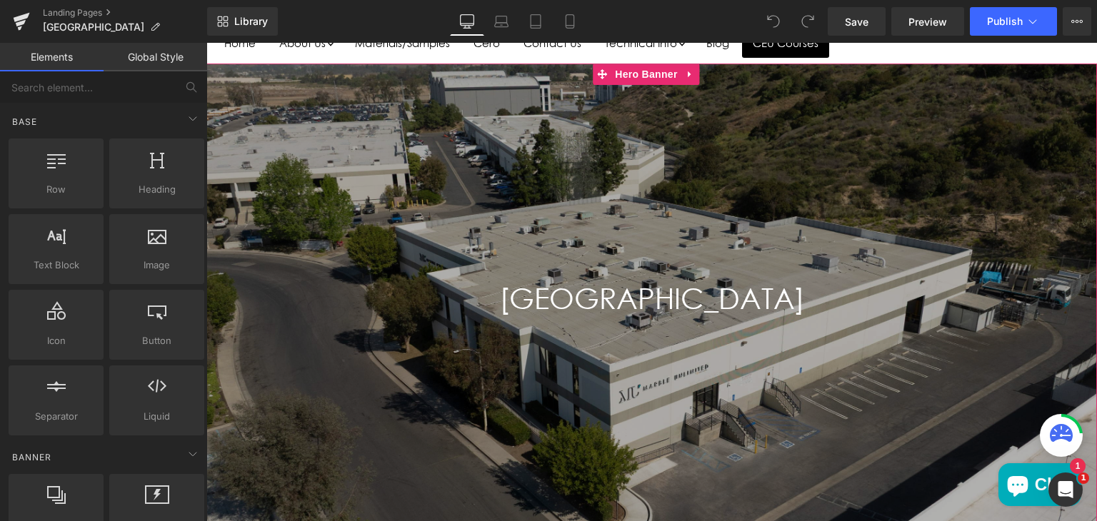
scroll to position [149, 0]
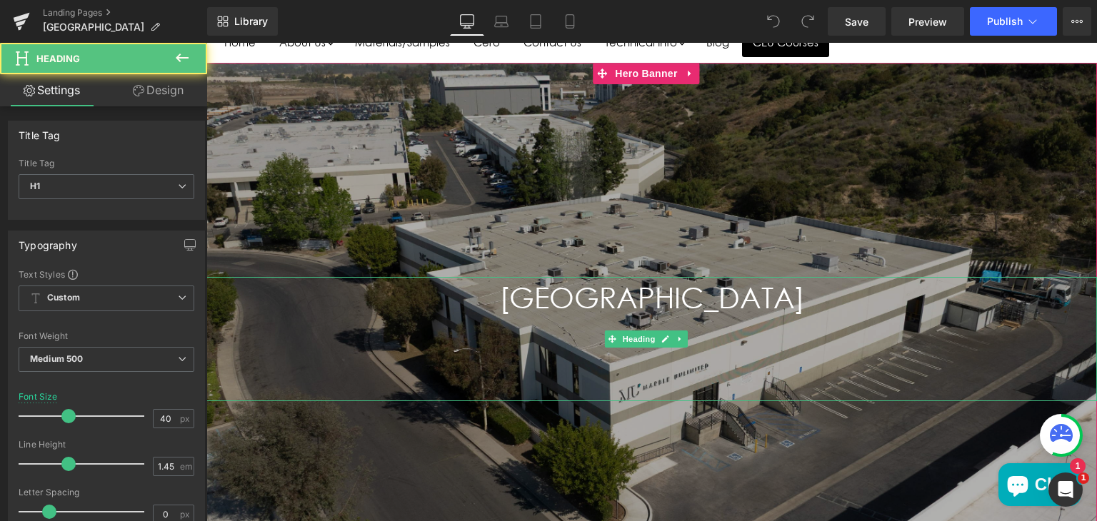
click at [596, 290] on h1 "[GEOGRAPHIC_DATA]" at bounding box center [651, 339] width 891 height 124
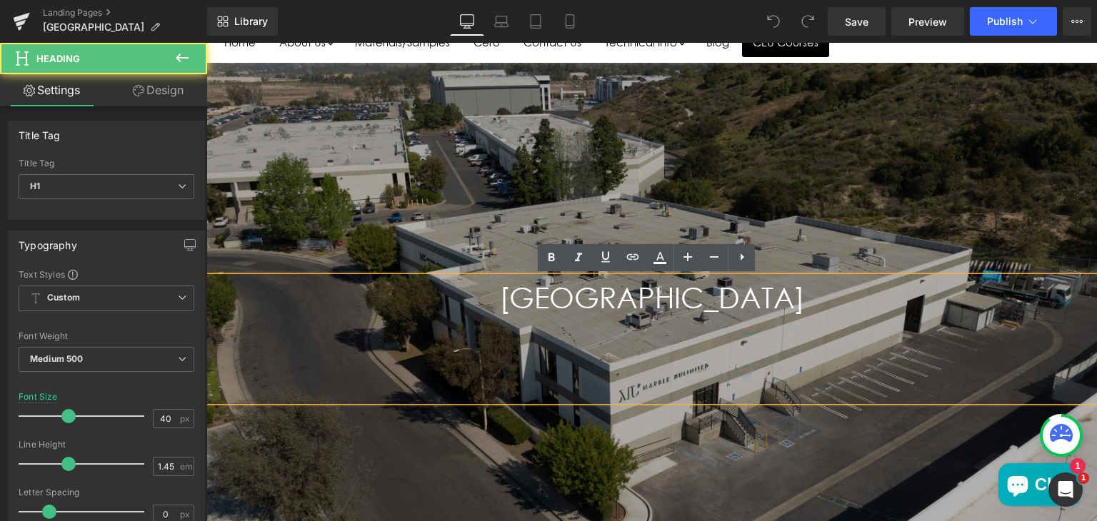
click at [596, 290] on h1 "SUN VALLEY" at bounding box center [651, 339] width 891 height 124
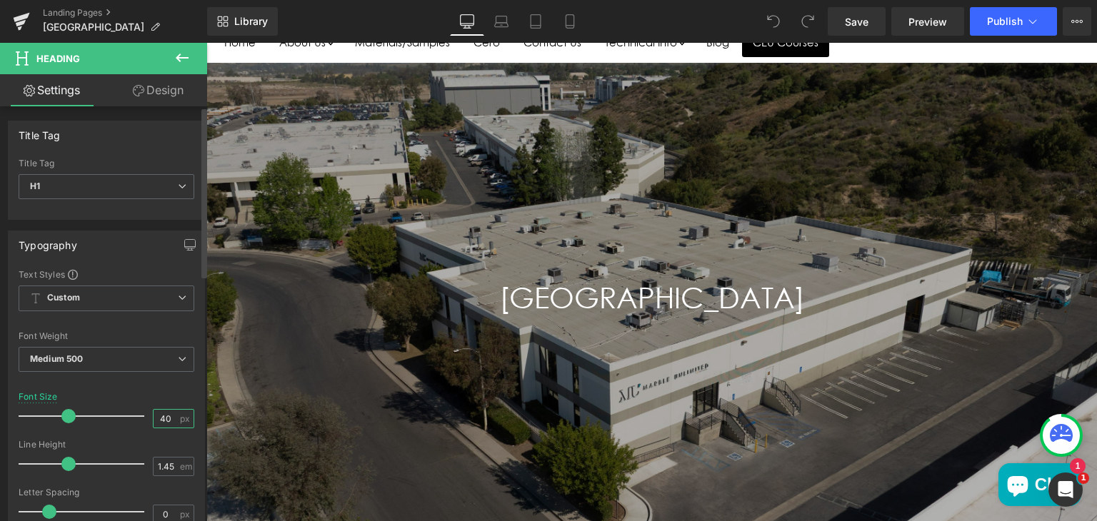
click at [164, 415] on input "40" at bounding box center [166, 419] width 25 height 18
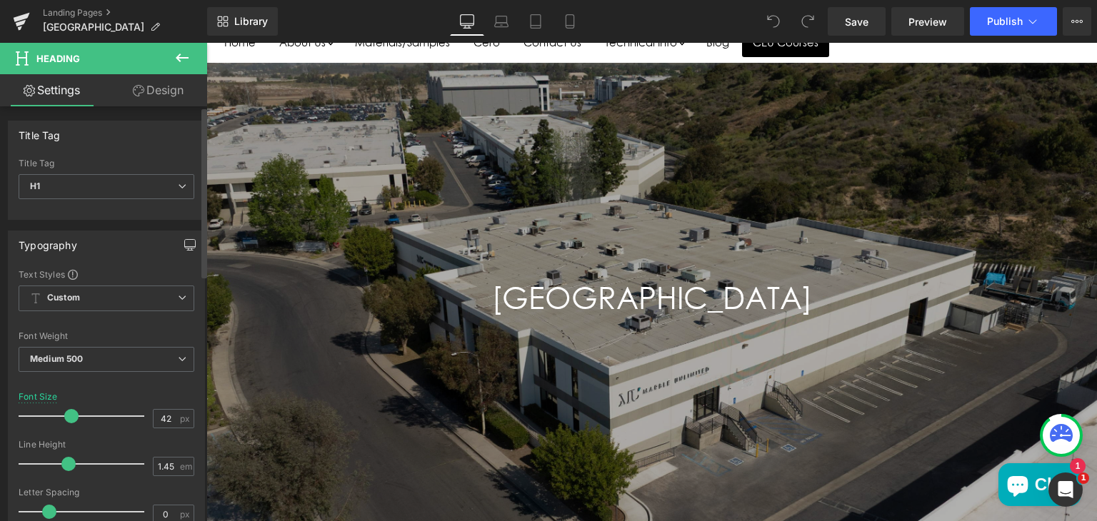
click at [189, 239] on icon "button" at bounding box center [189, 244] width 11 height 11
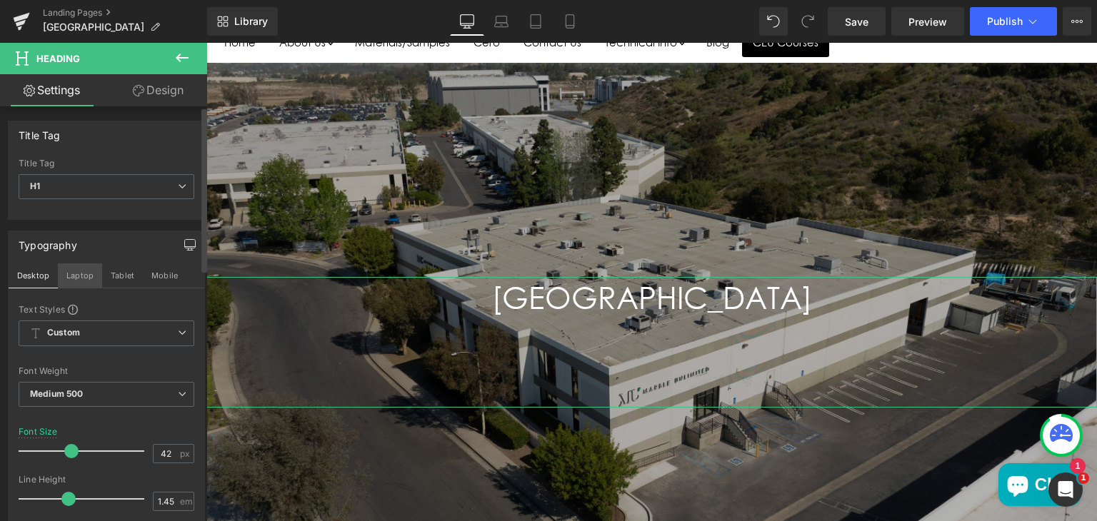
click at [73, 274] on button "Laptop" at bounding box center [80, 276] width 44 height 24
type input "40"
type input "100"
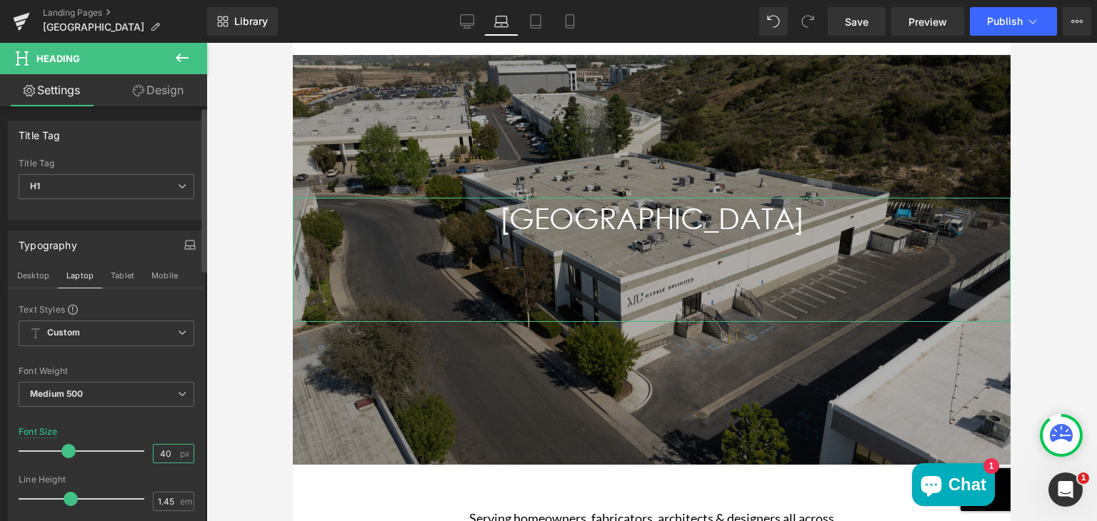
click at [167, 451] on input "40" at bounding box center [166, 454] width 25 height 18
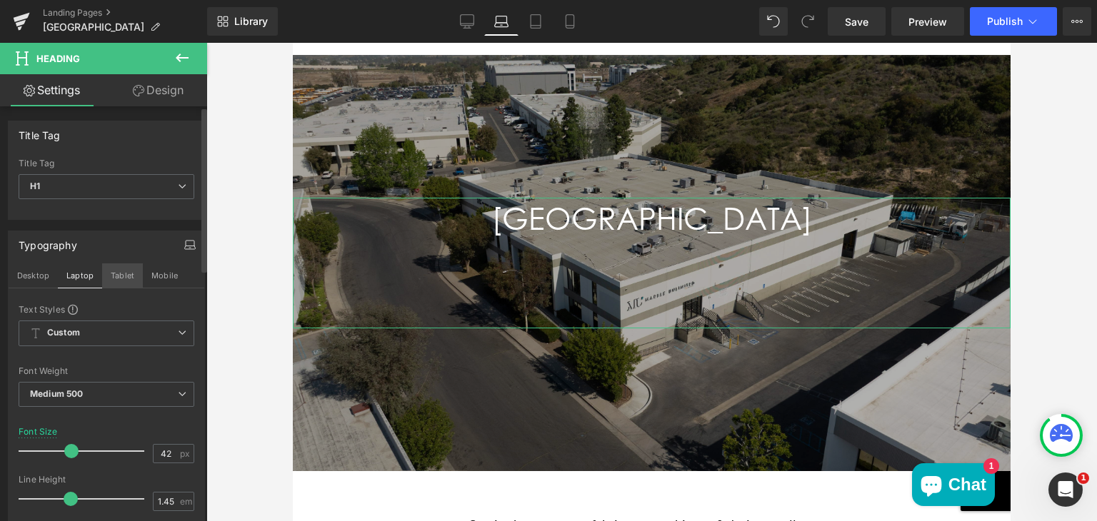
click at [124, 271] on button "Tablet" at bounding box center [122, 276] width 41 height 24
type input "38"
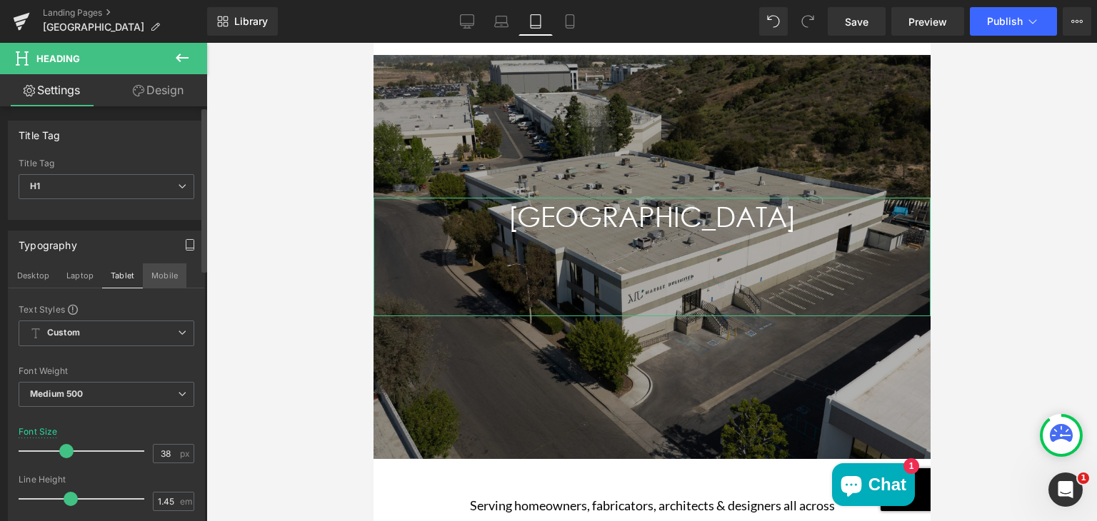
click at [160, 271] on button "Mobile" at bounding box center [165, 276] width 44 height 24
type input "100"
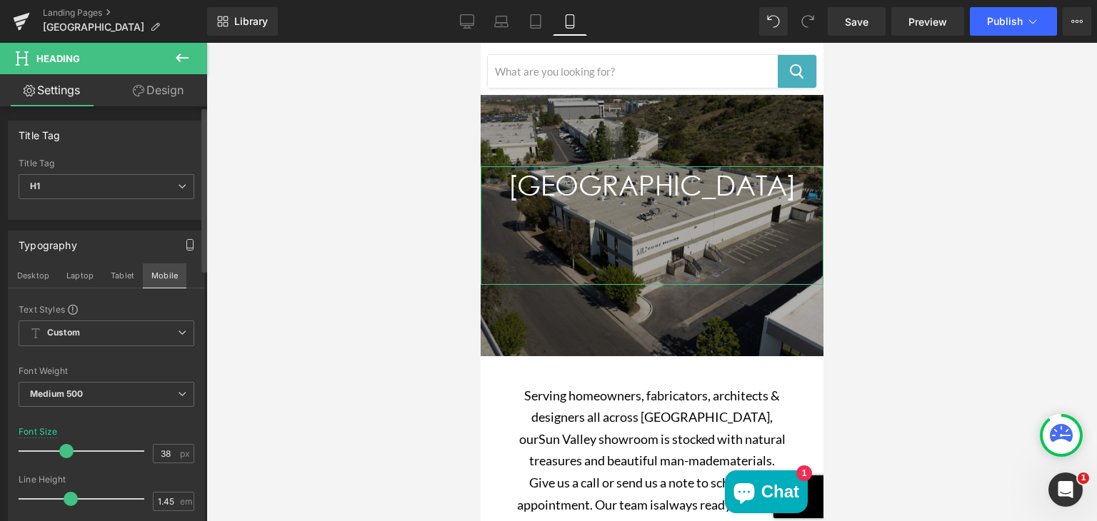
scroll to position [77, 0]
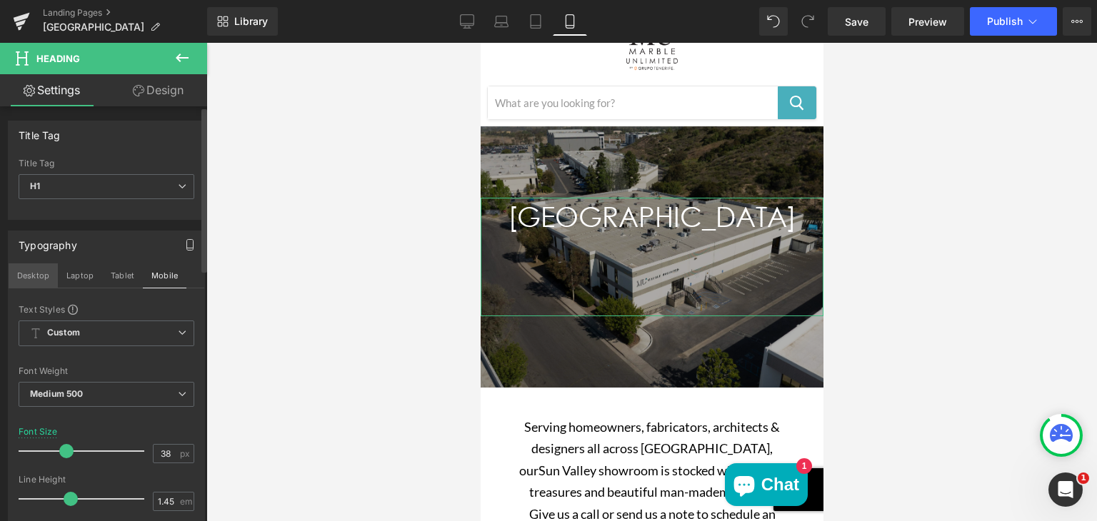
click at [34, 268] on button "Desktop" at bounding box center [33, 276] width 49 height 24
type input "42"
type input "100"
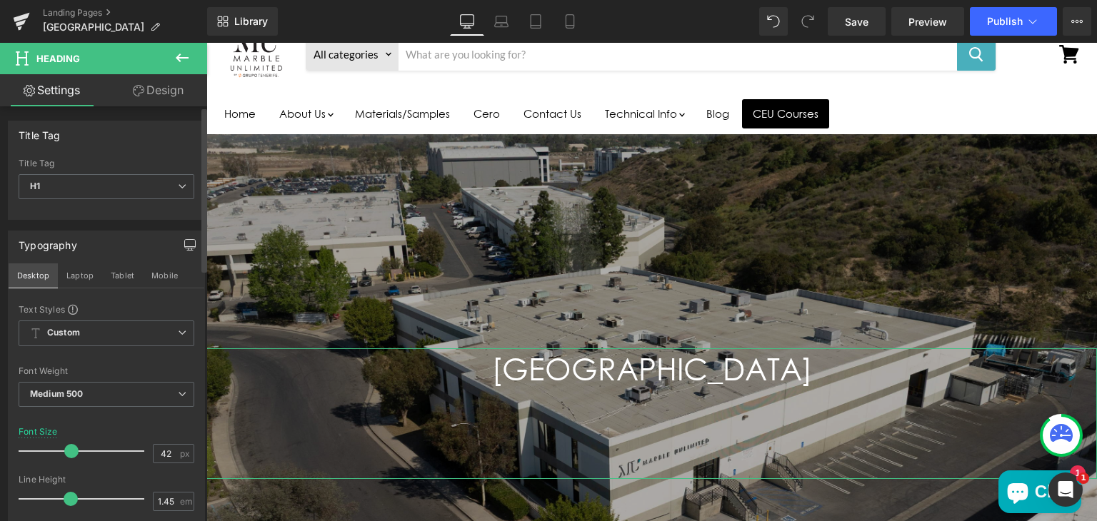
scroll to position [229, 0]
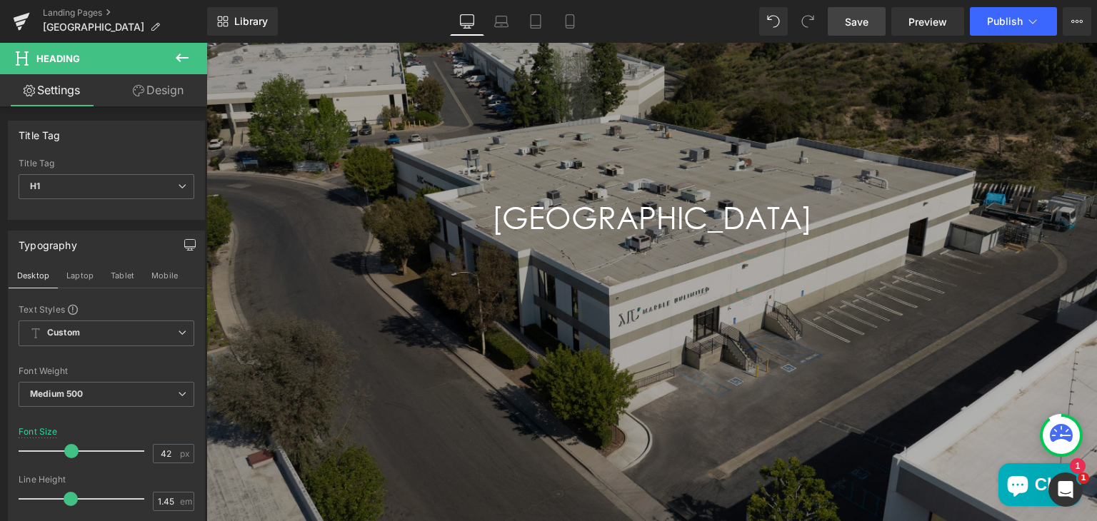
click at [860, 19] on span "Save" at bounding box center [857, 21] width 24 height 15
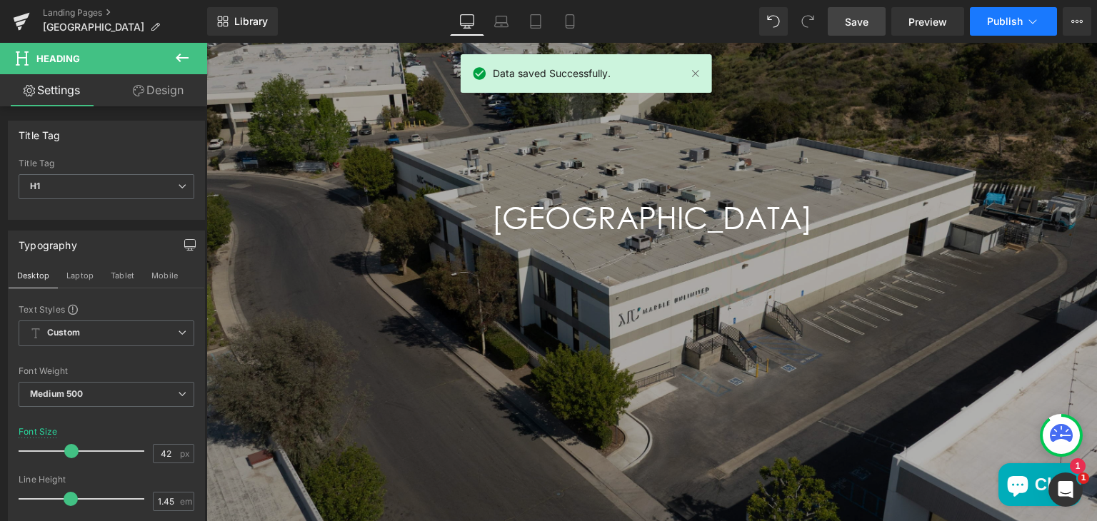
click at [986, 26] on button "Publish" at bounding box center [1013, 21] width 87 height 29
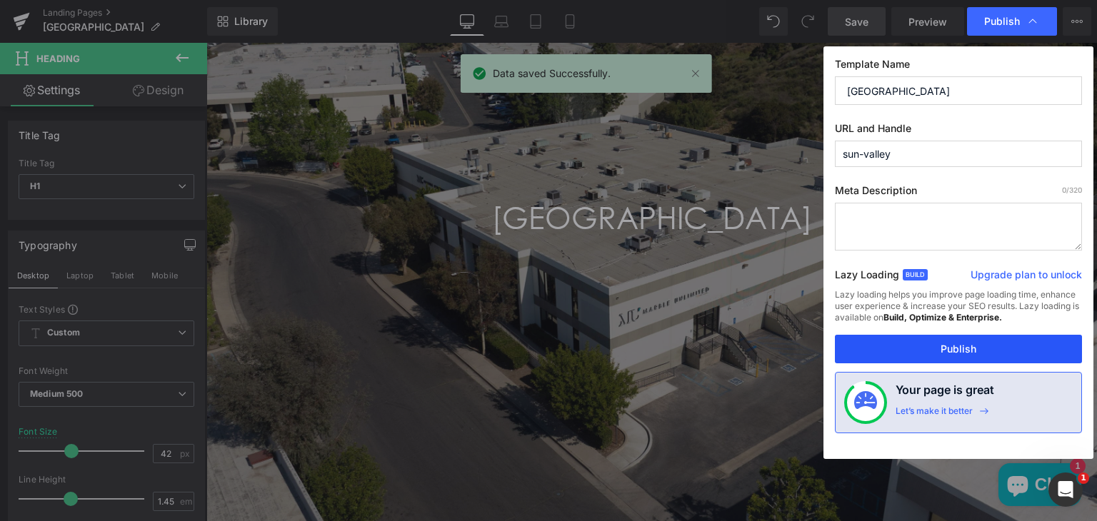
click at [906, 347] on button "Publish" at bounding box center [958, 349] width 247 height 29
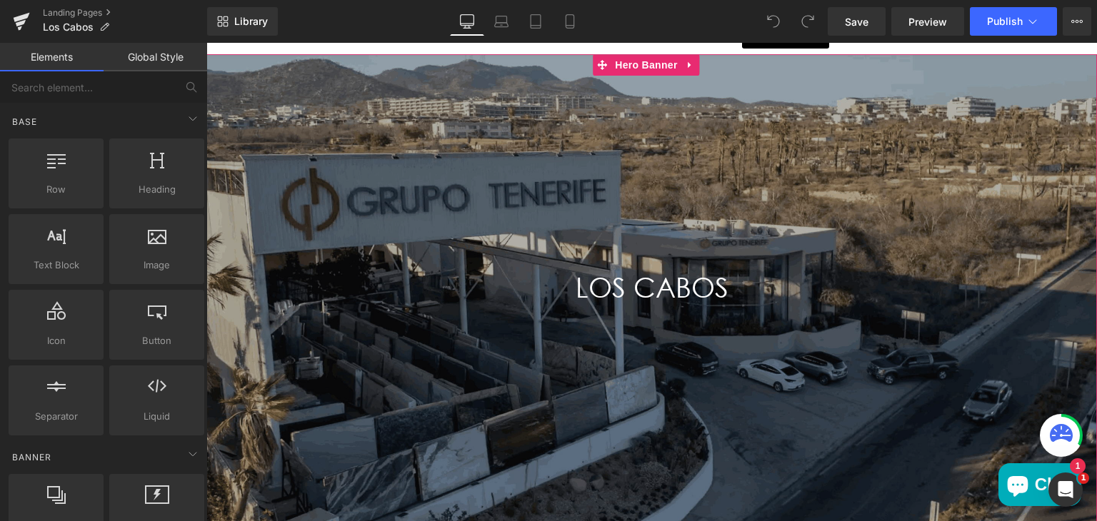
scroll to position [163, 0]
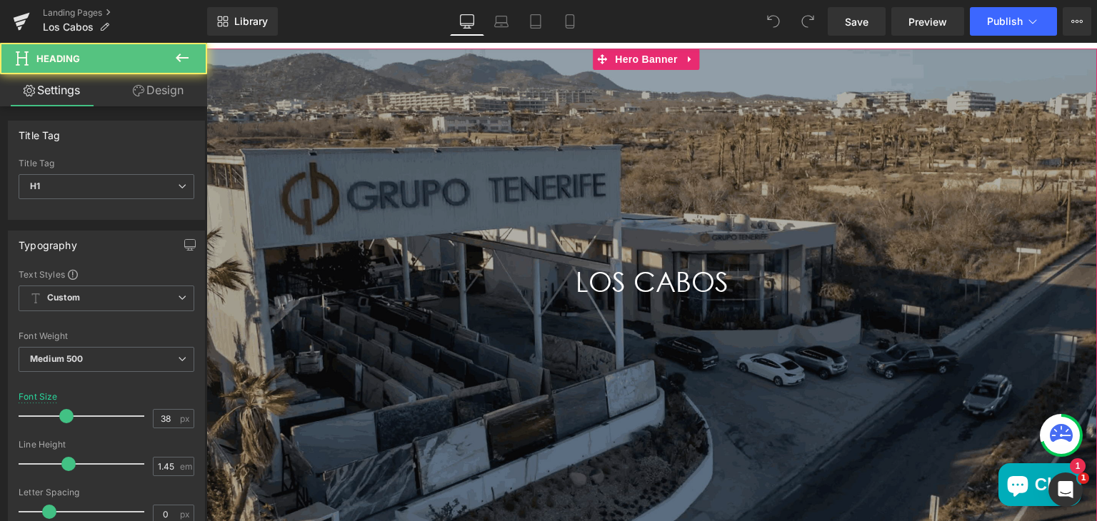
click at [644, 269] on h1 "LOS CABOS" at bounding box center [651, 302] width 891 height 79
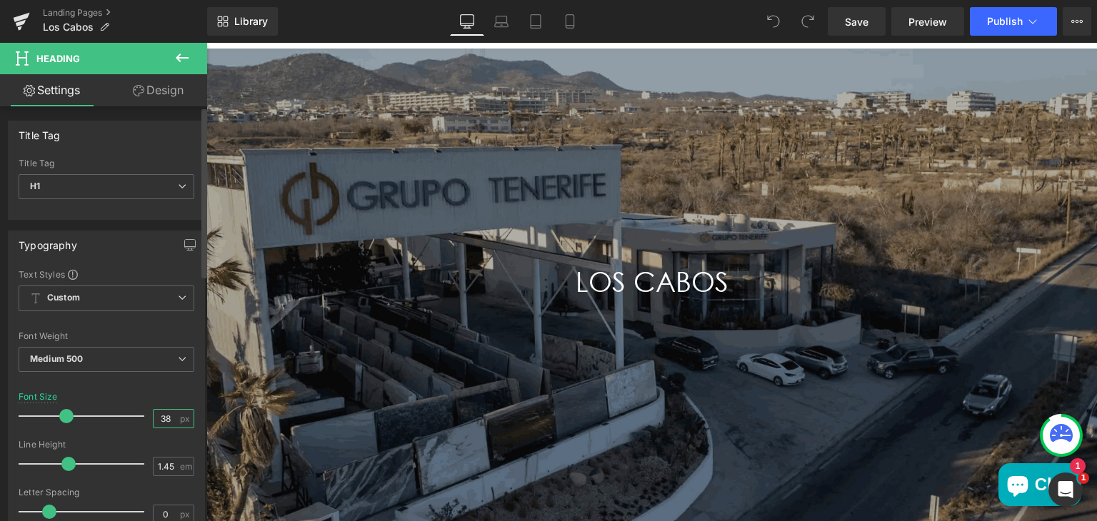
click at [163, 416] on input "38" at bounding box center [166, 419] width 25 height 18
type input "3"
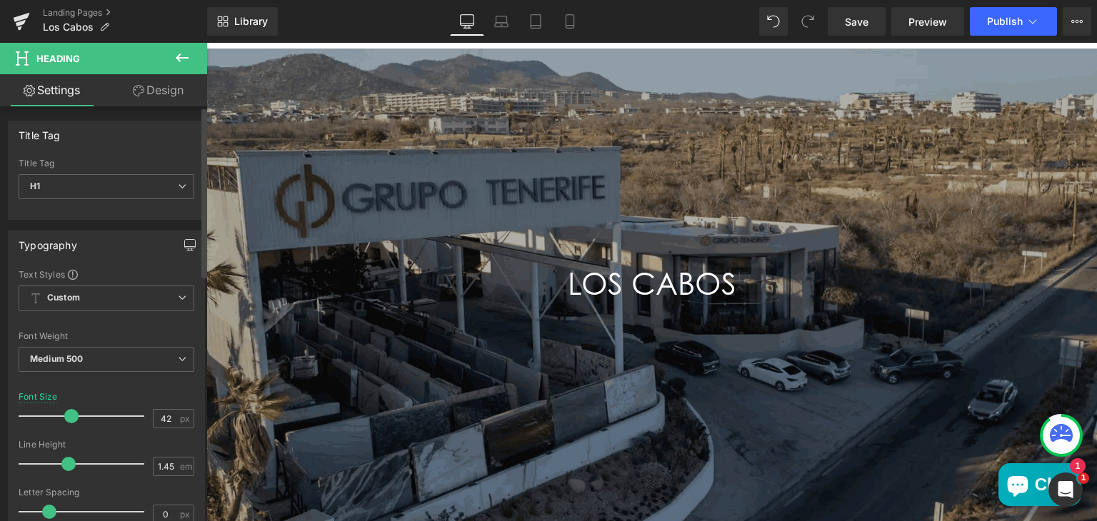
click at [184, 244] on icon "button" at bounding box center [189, 244] width 11 height 11
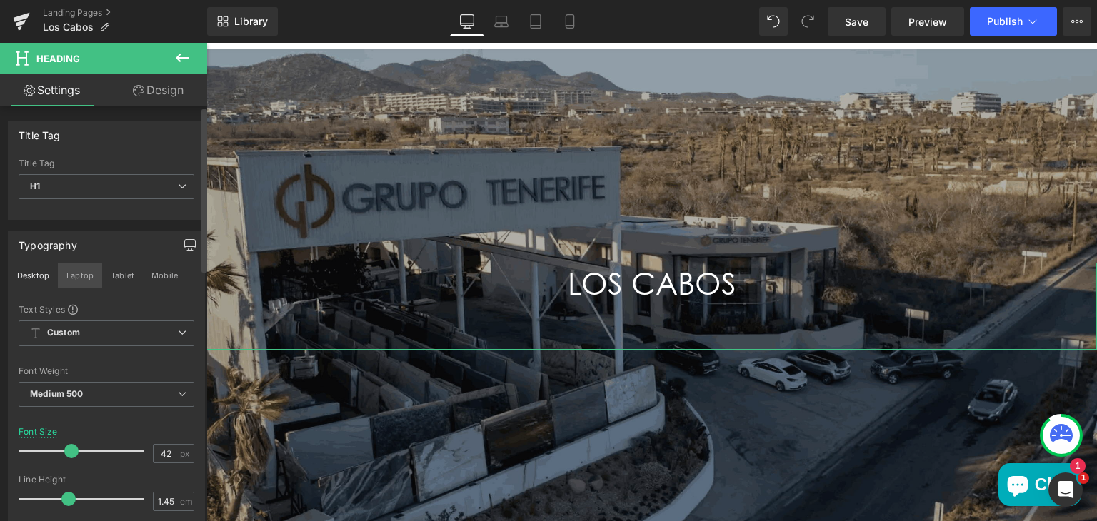
click at [76, 276] on button "Laptop" at bounding box center [80, 276] width 44 height 24
type input "38"
type input "100"
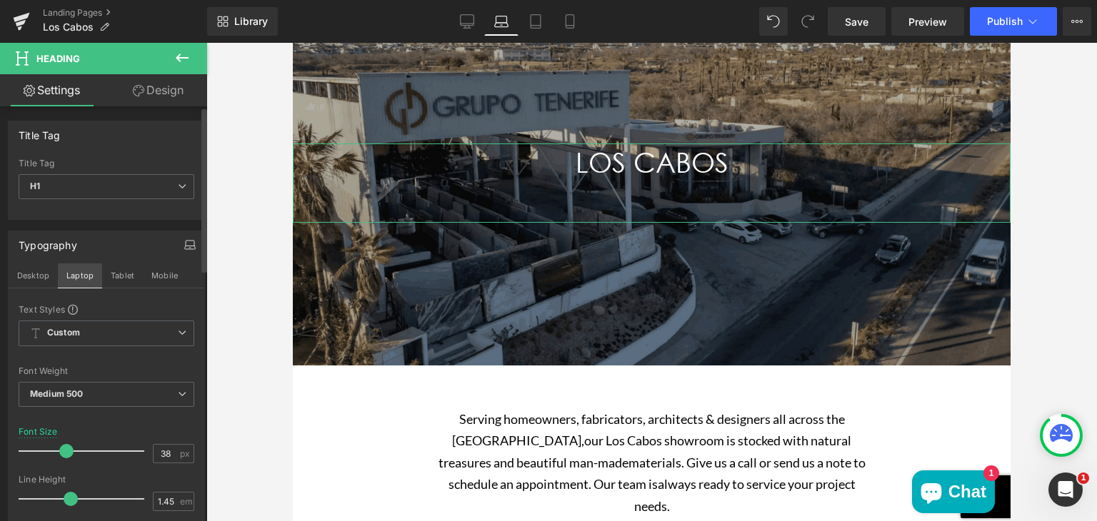
scroll to position [109, 0]
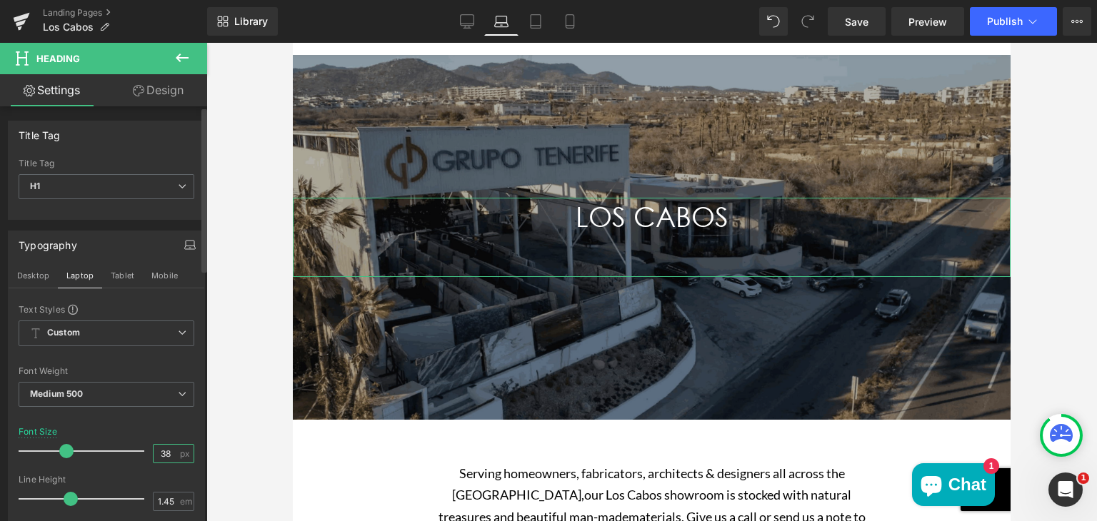
click at [165, 449] on input "38" at bounding box center [166, 454] width 25 height 18
type input "3"
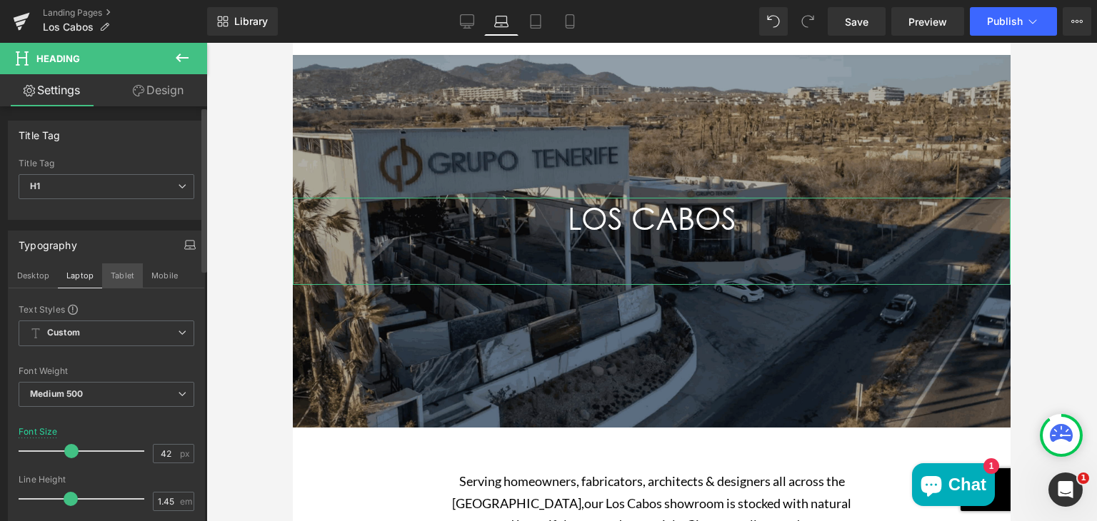
click at [119, 273] on button "Tablet" at bounding box center [122, 276] width 41 height 24
type input "36"
type input "100"
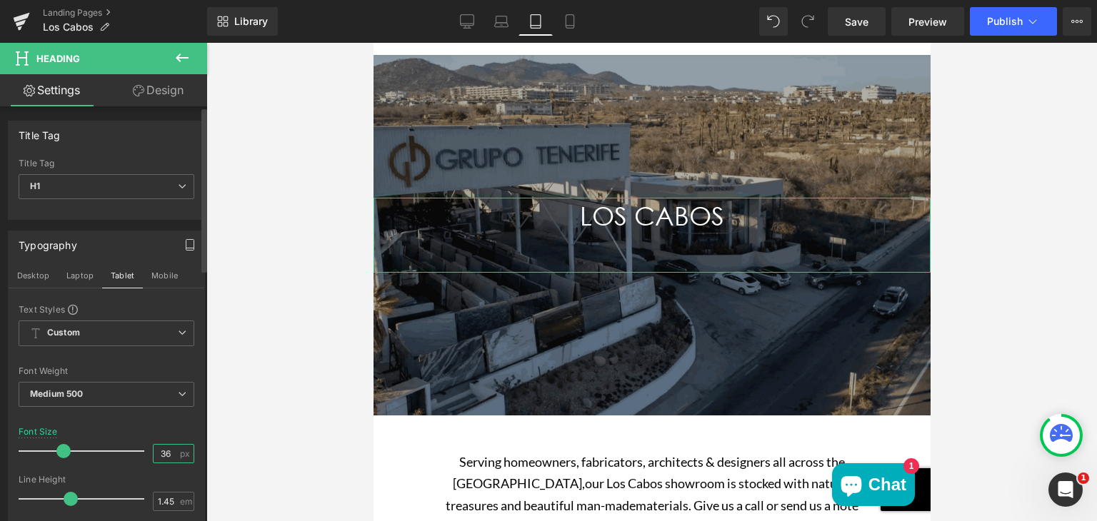
click at [166, 451] on input "36" at bounding box center [166, 454] width 25 height 18
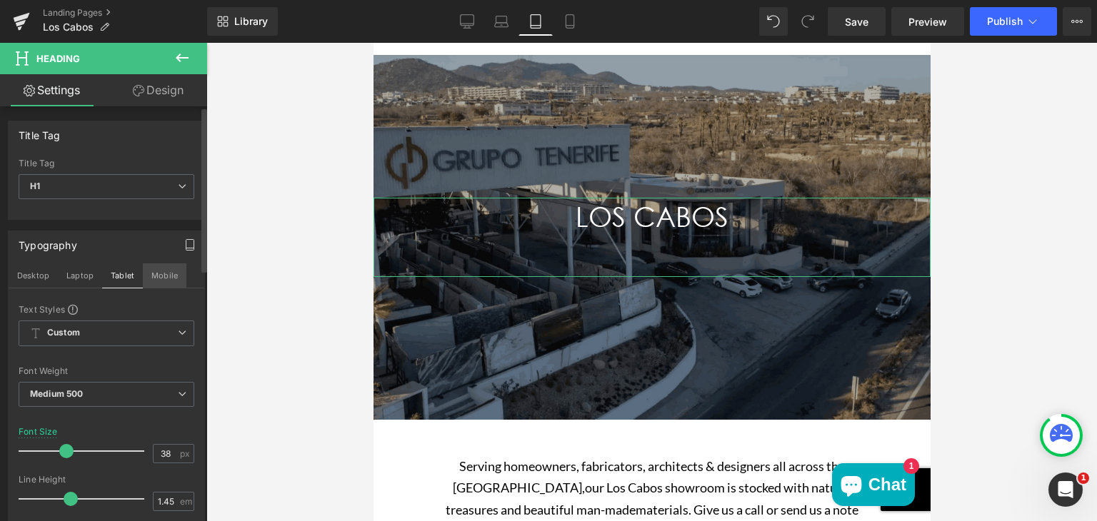
click at [166, 271] on button "Mobile" at bounding box center [165, 276] width 44 height 24
type input "36"
type input "100"
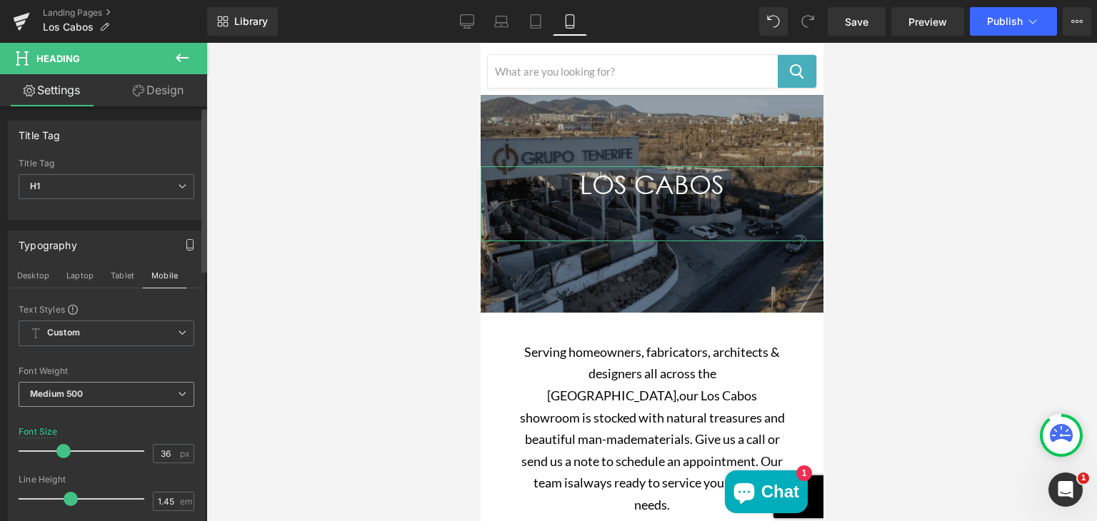
scroll to position [77, 0]
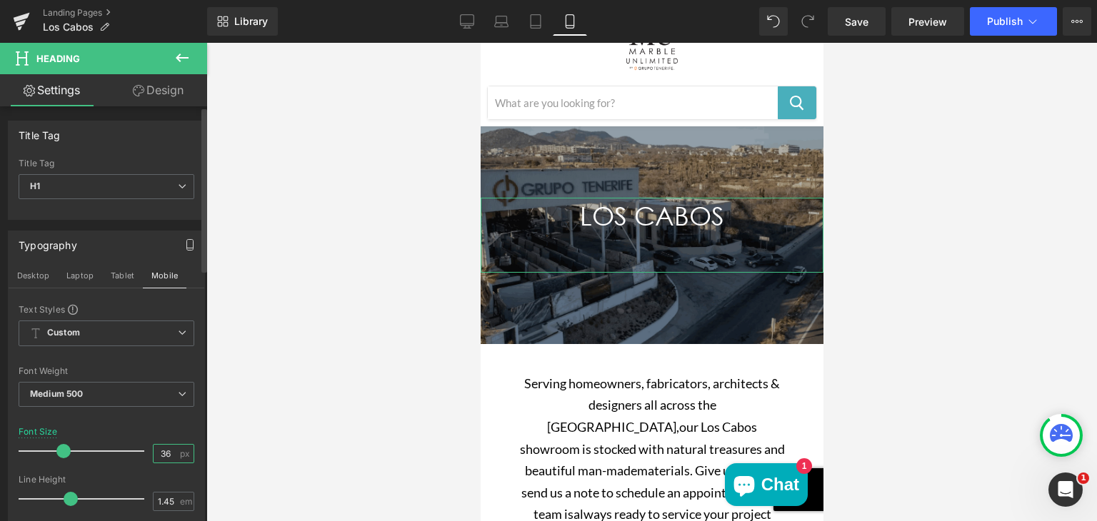
click at [169, 454] on input "36" at bounding box center [166, 454] width 25 height 18
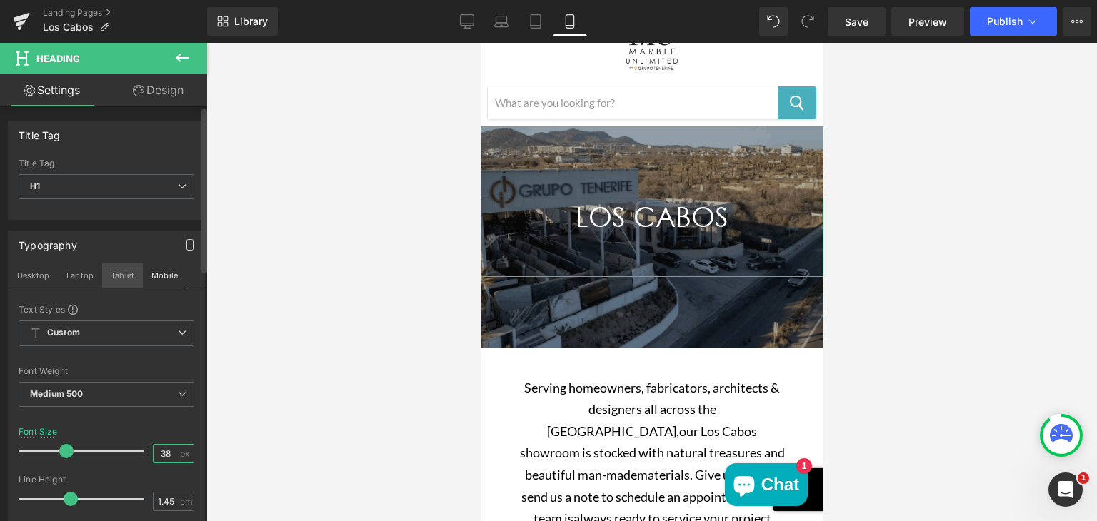
type input "38"
click at [114, 271] on button "Tablet" at bounding box center [122, 276] width 41 height 24
type input "100"
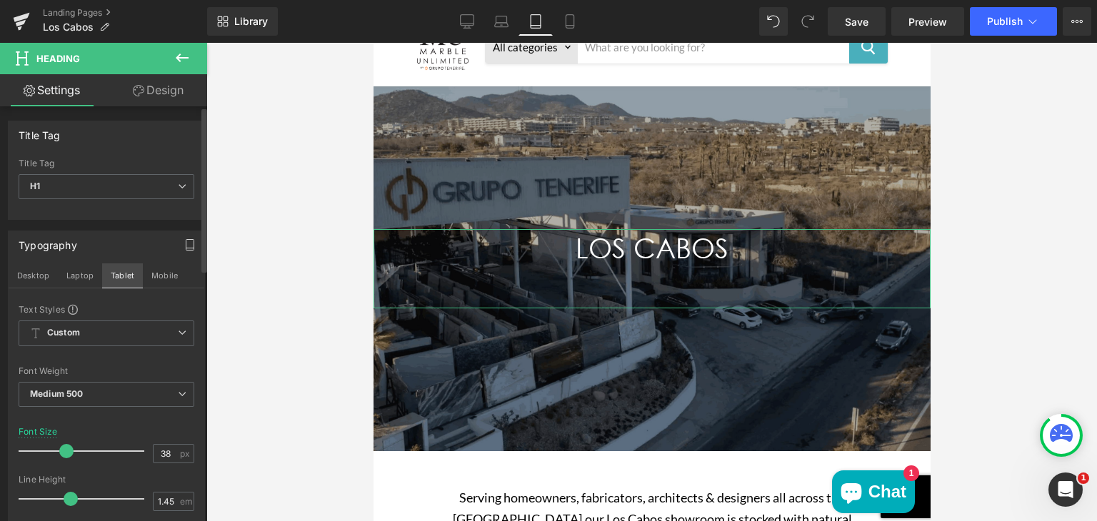
scroll to position [109, 0]
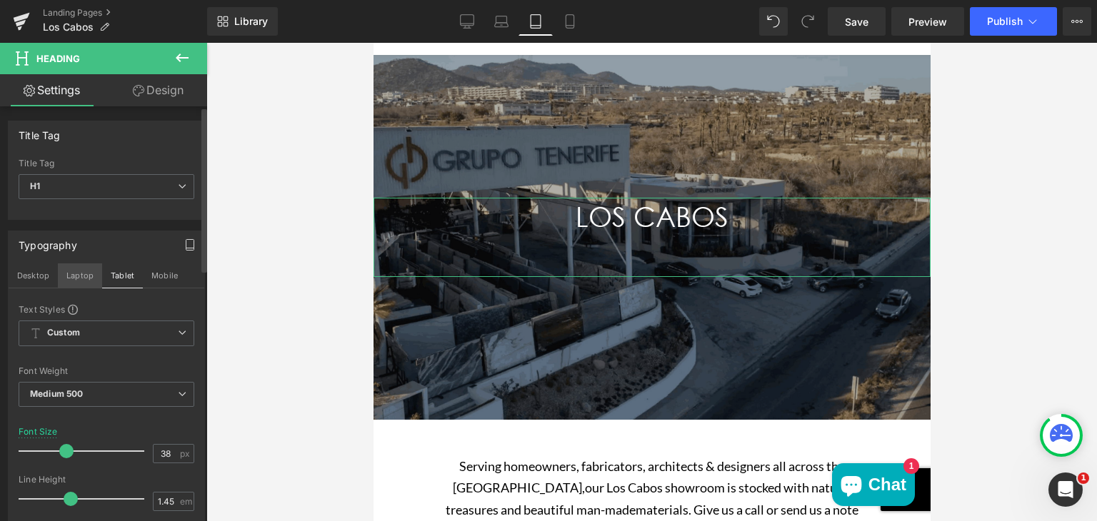
click at [83, 269] on button "Laptop" at bounding box center [80, 276] width 44 height 24
type input "42"
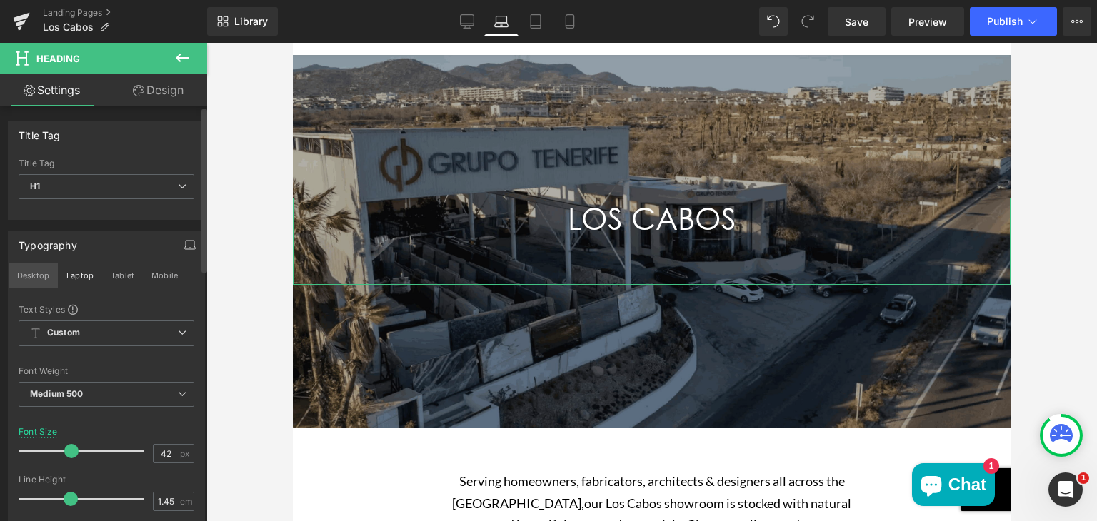
click at [40, 274] on button "Desktop" at bounding box center [33, 276] width 49 height 24
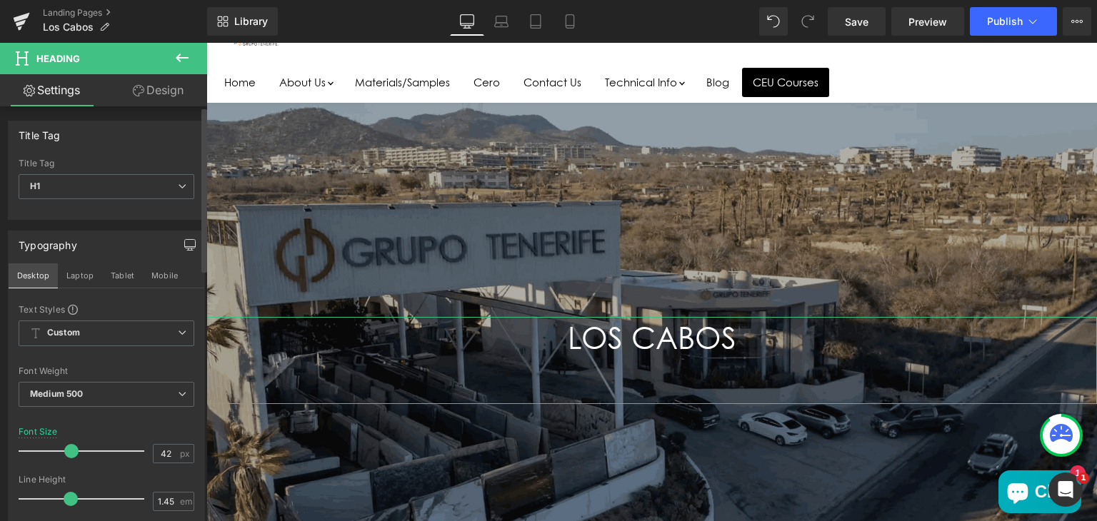
scroll to position [229, 0]
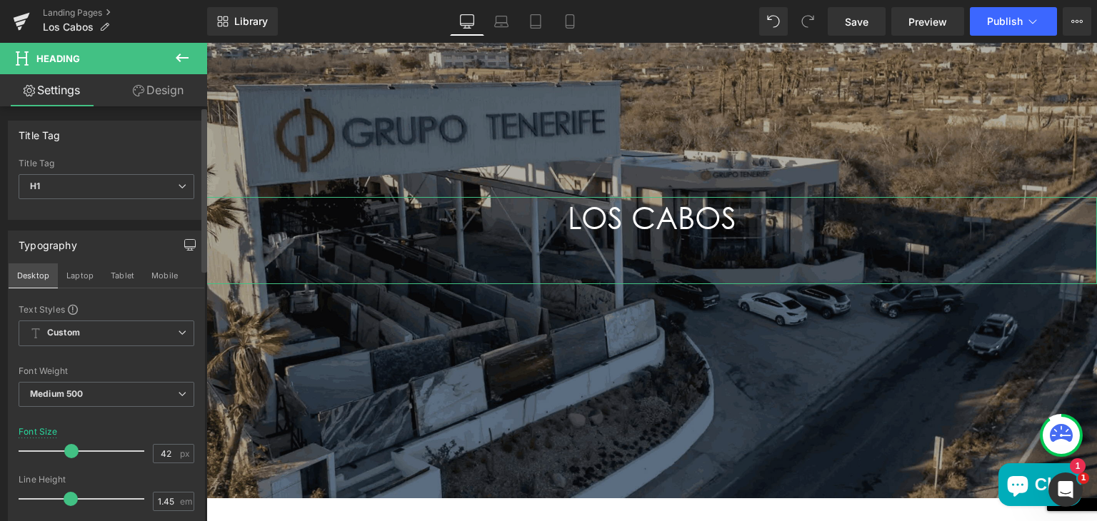
click at [40, 274] on button "Desktop" at bounding box center [33, 276] width 49 height 24
click at [77, 271] on button "Laptop" at bounding box center [80, 276] width 44 height 24
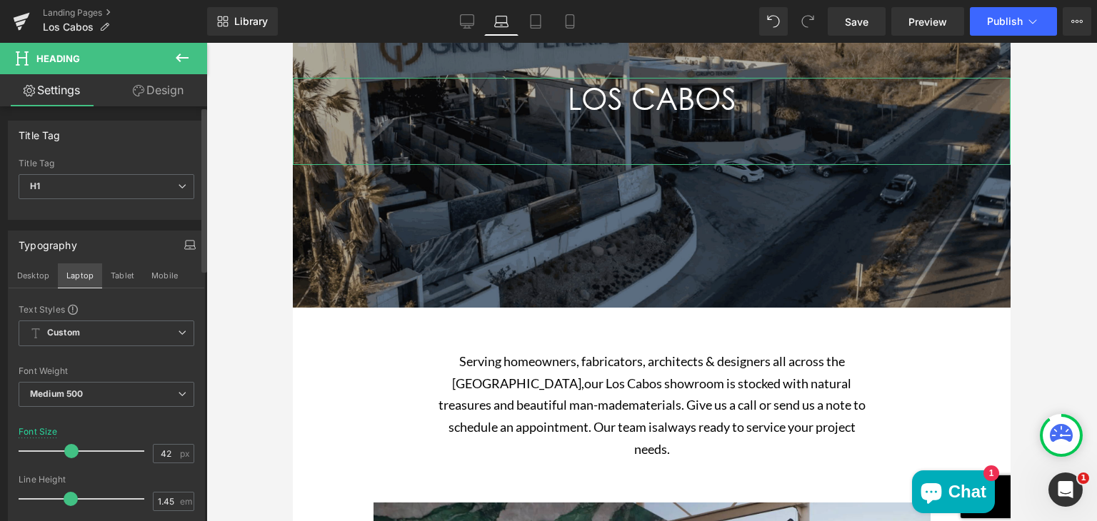
type input "100"
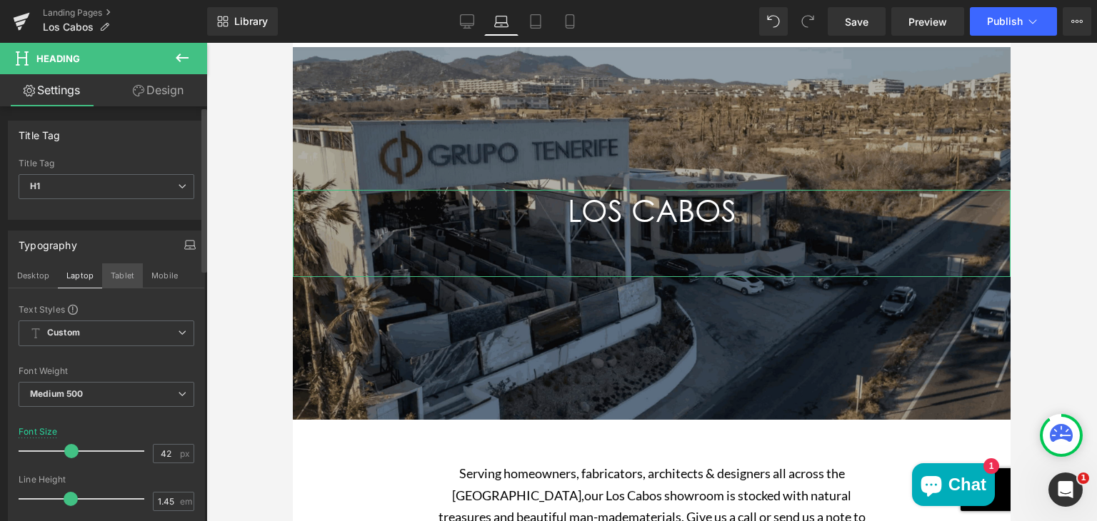
click at [119, 272] on button "Tablet" at bounding box center [122, 276] width 41 height 24
type input "38"
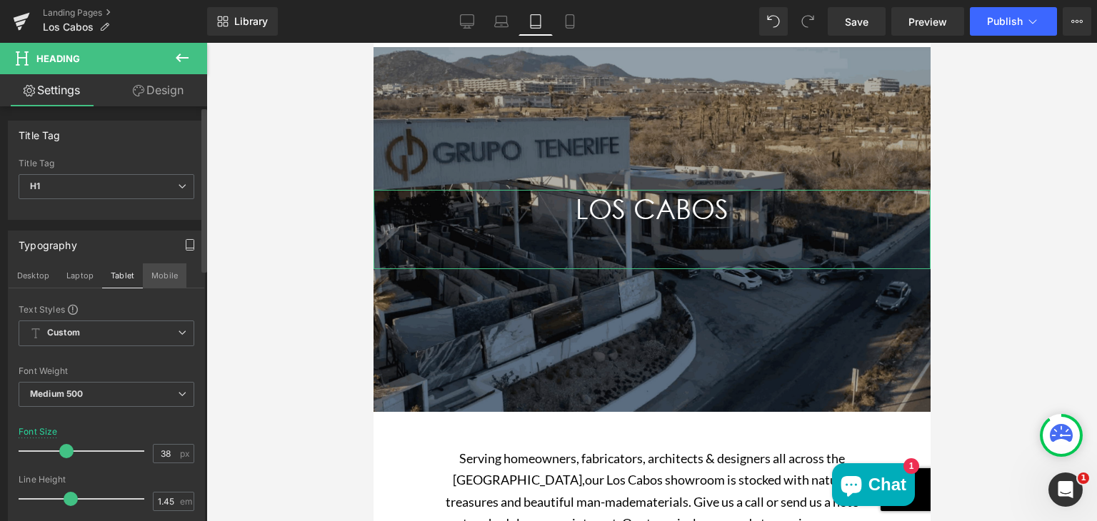
click at [174, 271] on button "Mobile" at bounding box center [165, 276] width 44 height 24
type input "100"
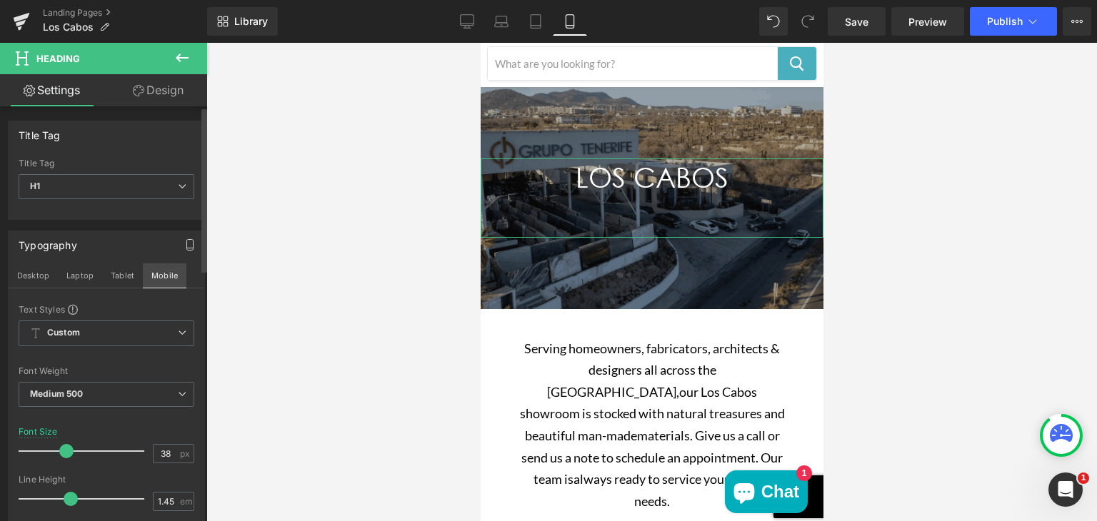
scroll to position [85, 0]
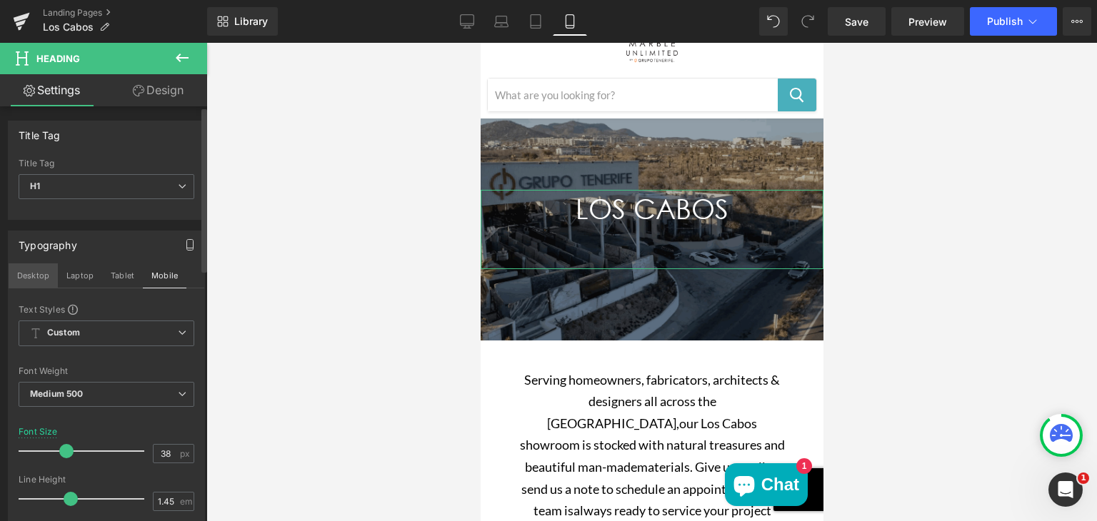
click at [39, 271] on button "Desktop" at bounding box center [33, 276] width 49 height 24
type input "42"
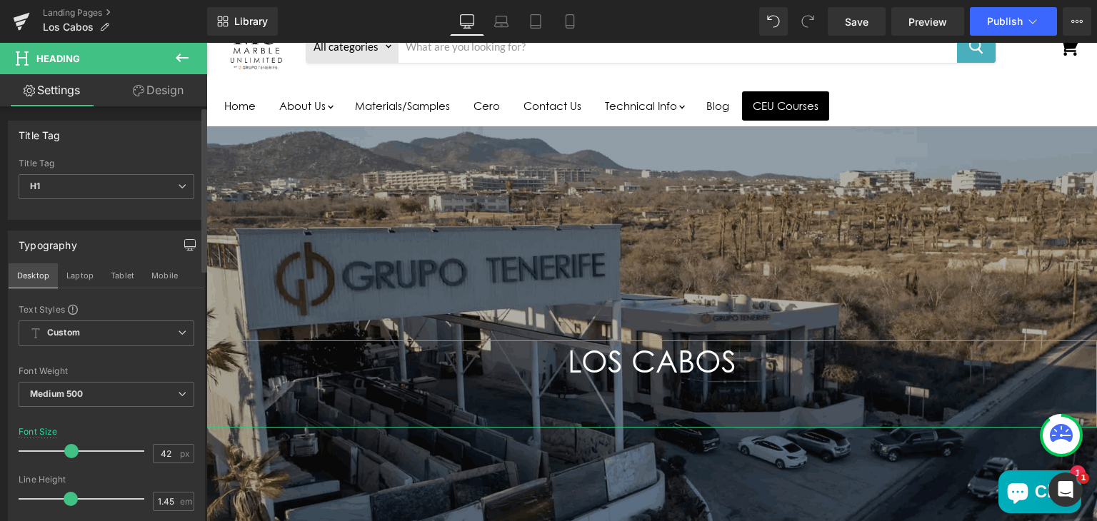
scroll to position [236, 0]
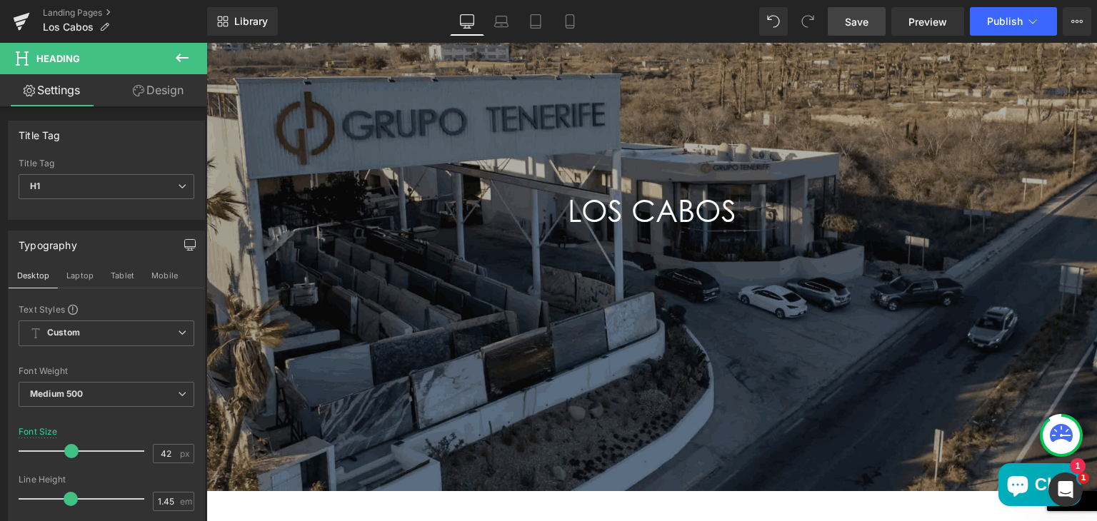
click at [860, 24] on span "Save" at bounding box center [857, 21] width 24 height 15
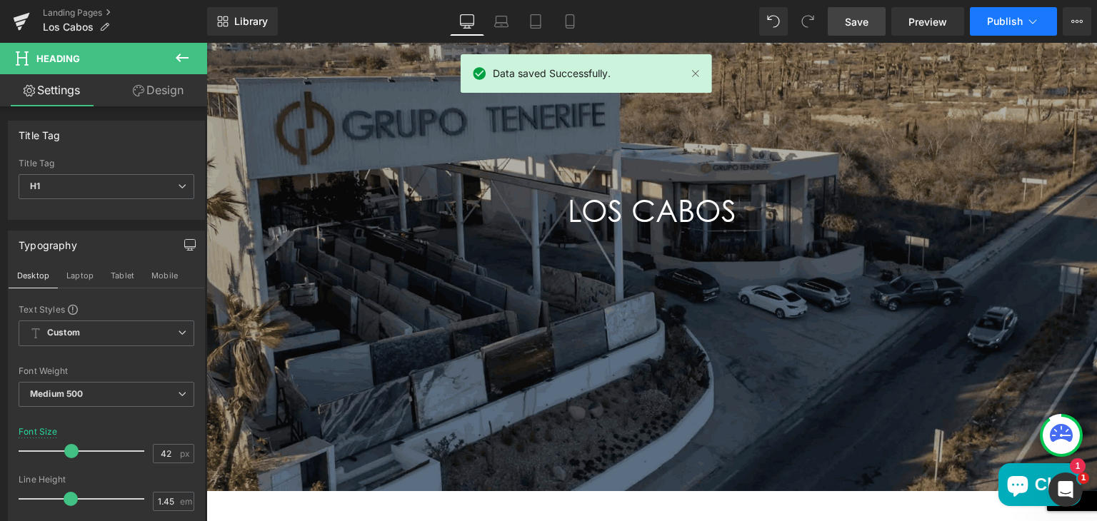
click at [977, 18] on button "Publish" at bounding box center [1013, 21] width 87 height 29
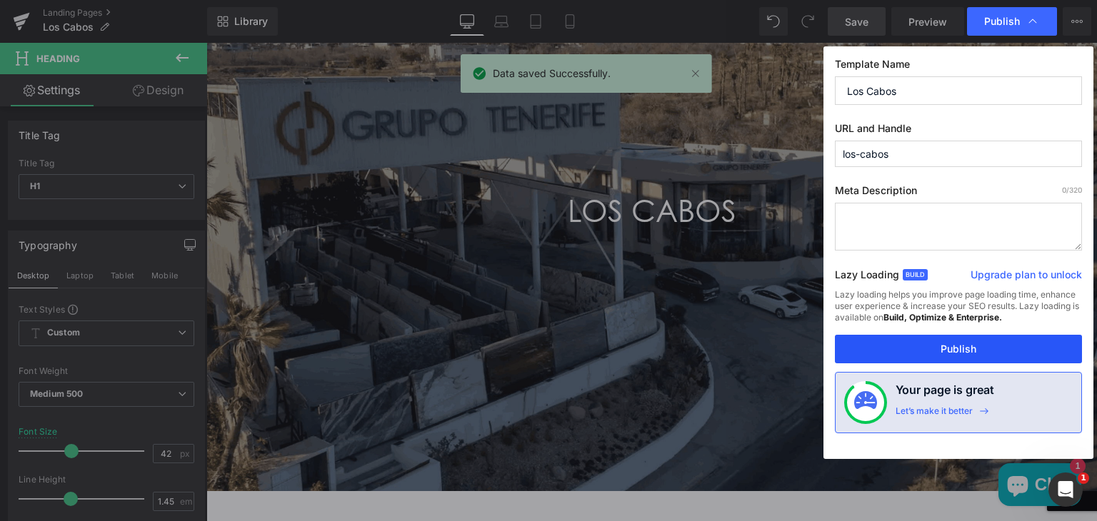
click at [939, 350] on button "Publish" at bounding box center [958, 349] width 247 height 29
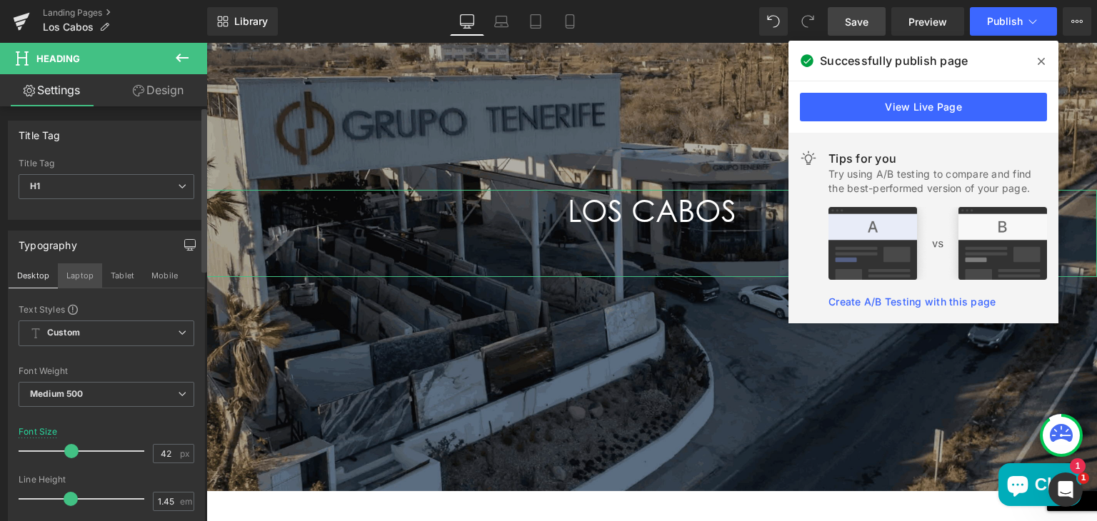
click at [74, 274] on button "Laptop" at bounding box center [80, 276] width 44 height 24
type input "100"
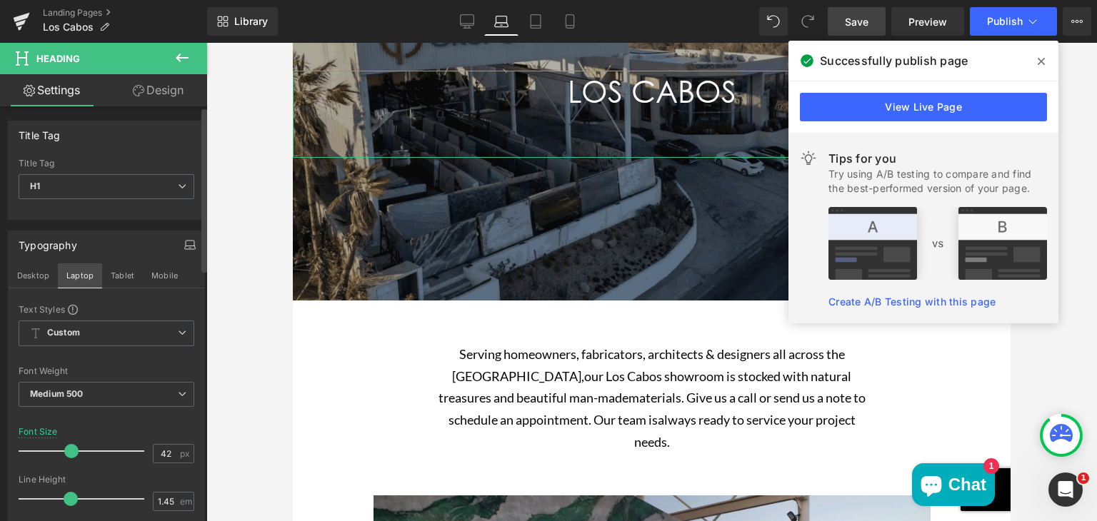
scroll to position [124, 0]
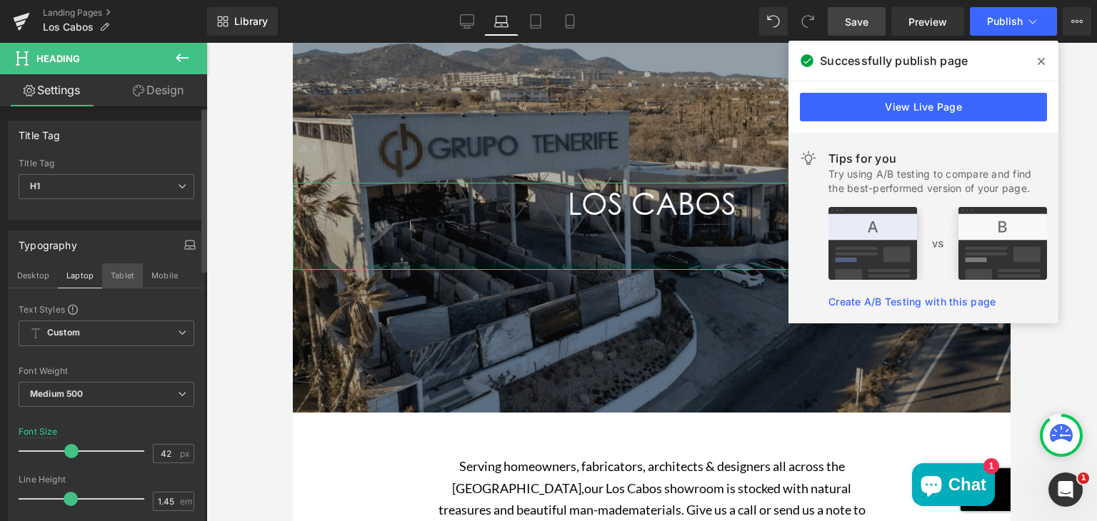
click at [114, 275] on button "Tablet" at bounding box center [122, 276] width 41 height 24
type input "38"
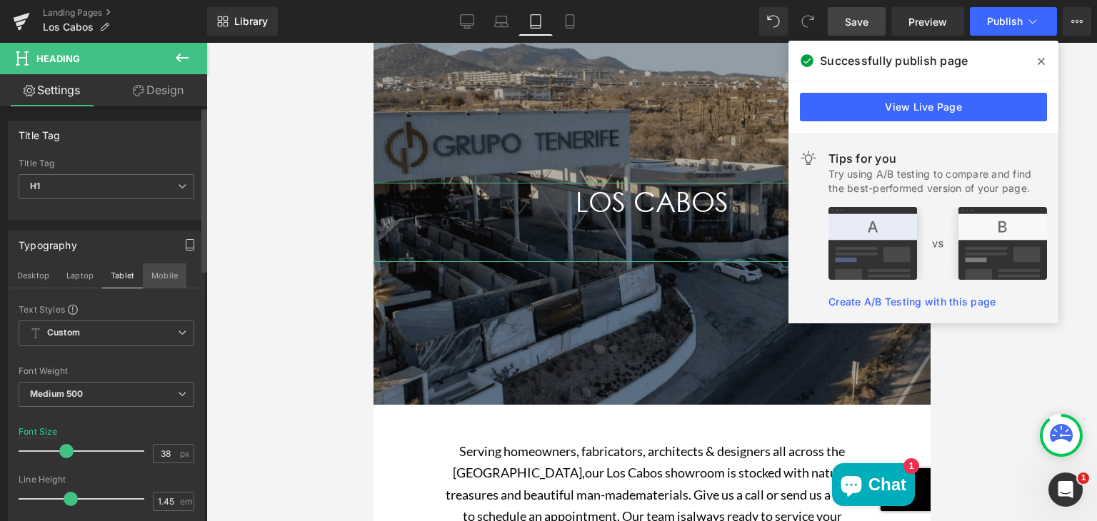
click at [151, 276] on button "Mobile" at bounding box center [165, 276] width 44 height 24
type input "100"
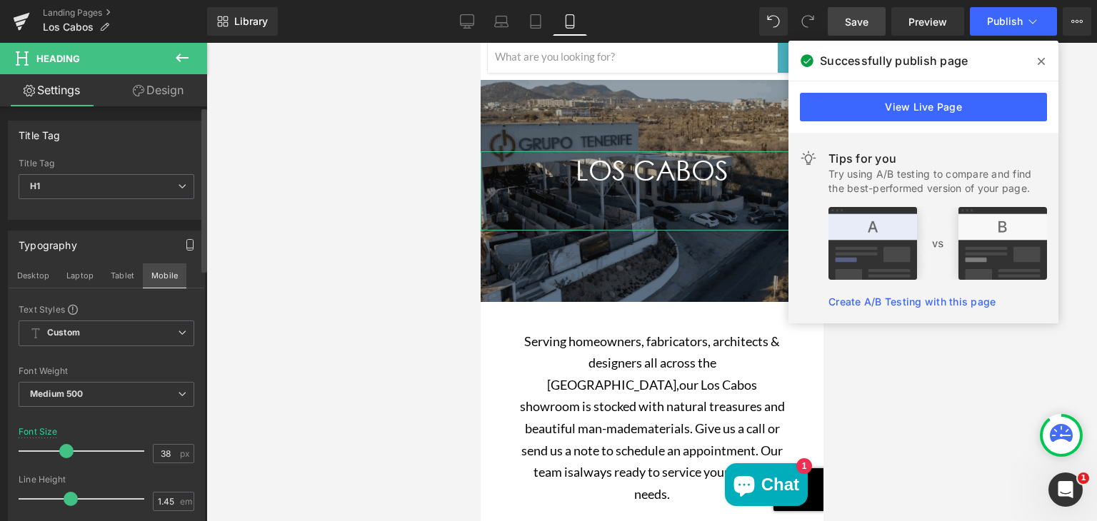
scroll to position [92, 0]
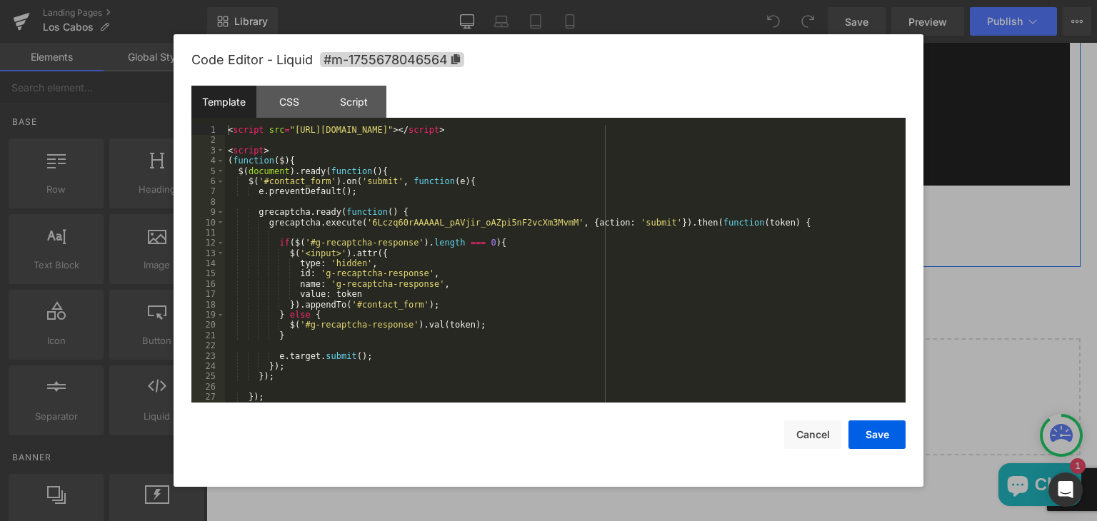
click at [453, 184] on icon "Main content" at bounding box center [457, 185] width 9 height 9
click at [0, 0] on button "Cancel" at bounding box center [0, 0] width 0 height 0
